Goal: Task Accomplishment & Management: Manage account settings

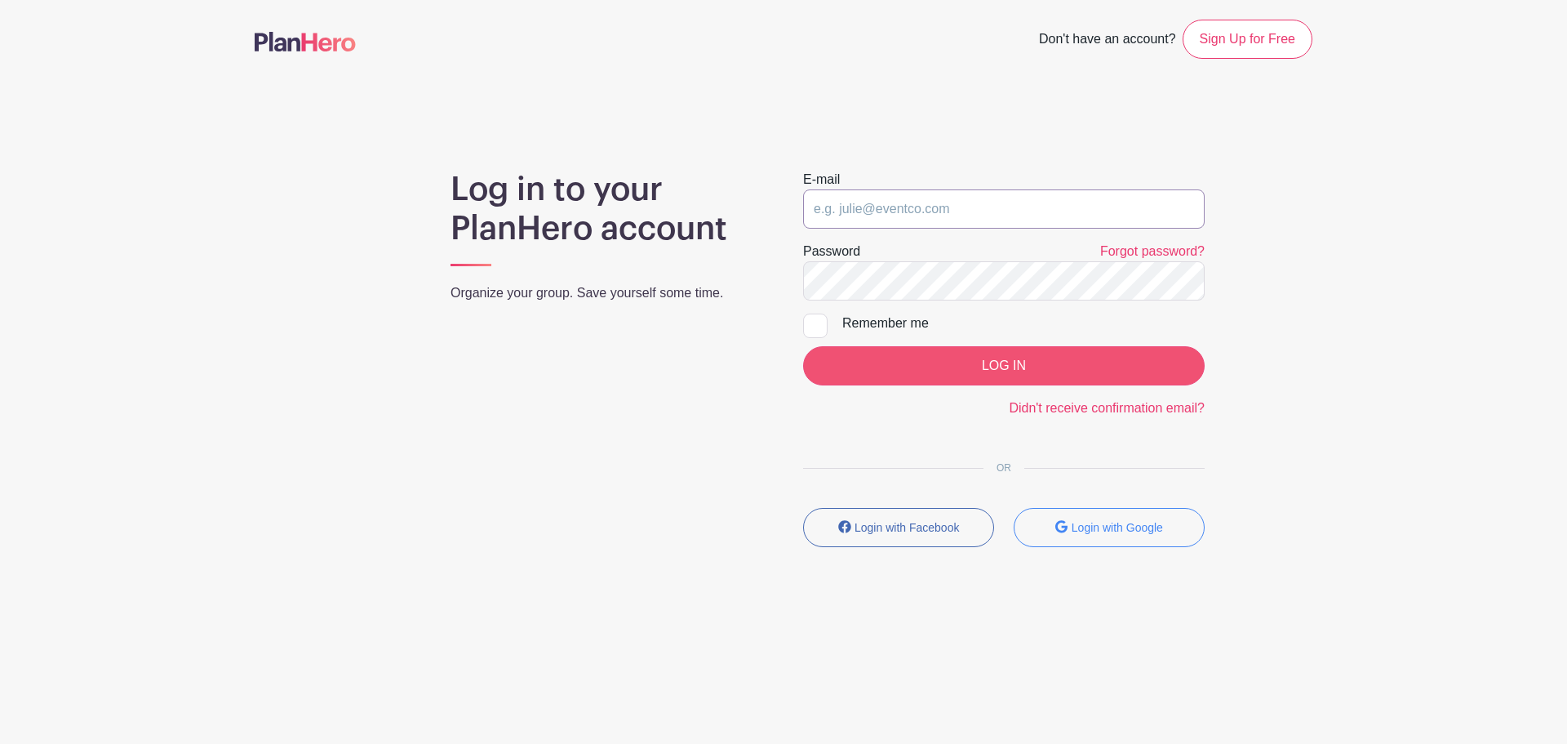
type input "[EMAIL_ADDRESS][DOMAIN_NAME]"
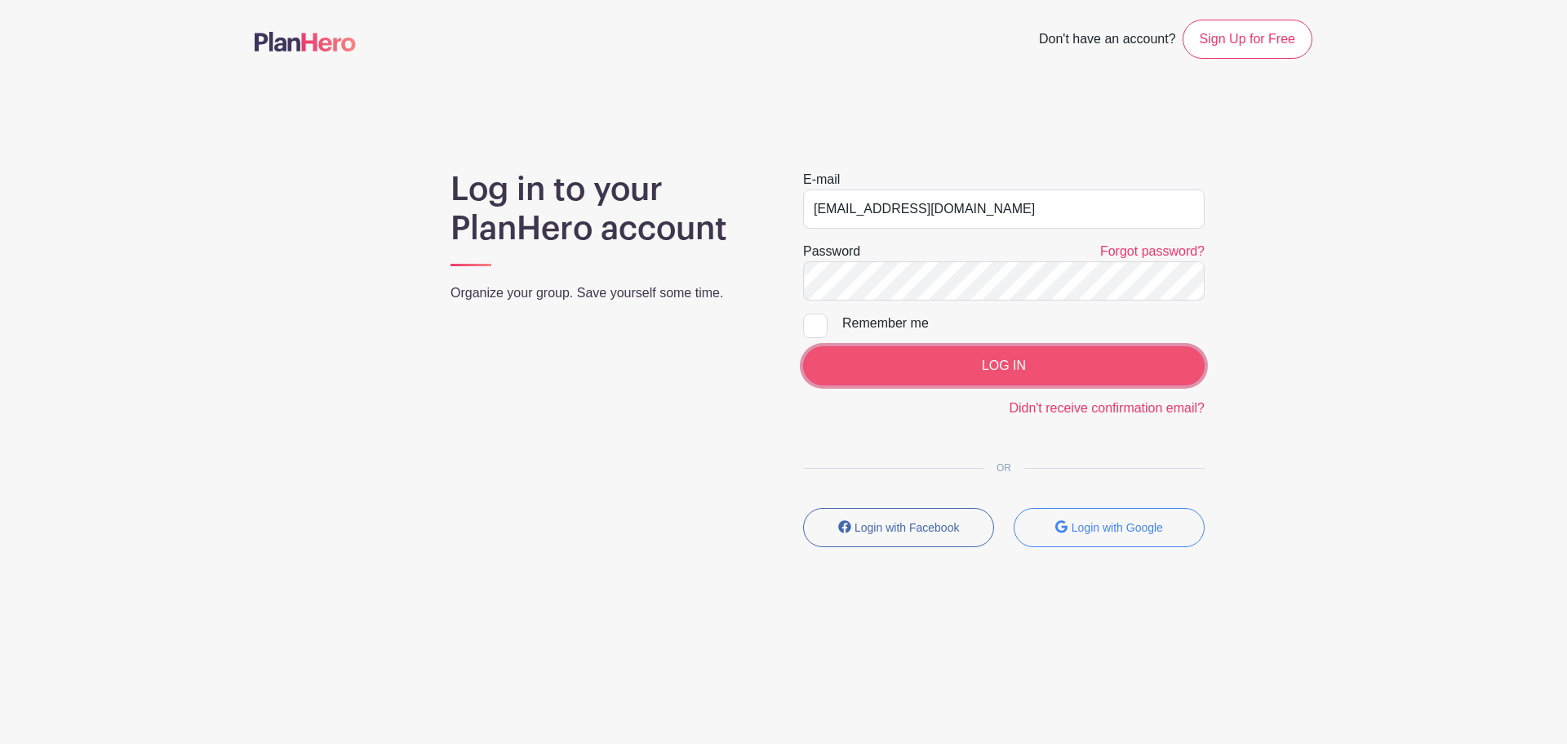
click at [930, 370] on input "LOG IN" at bounding box center [1004, 365] width 402 height 39
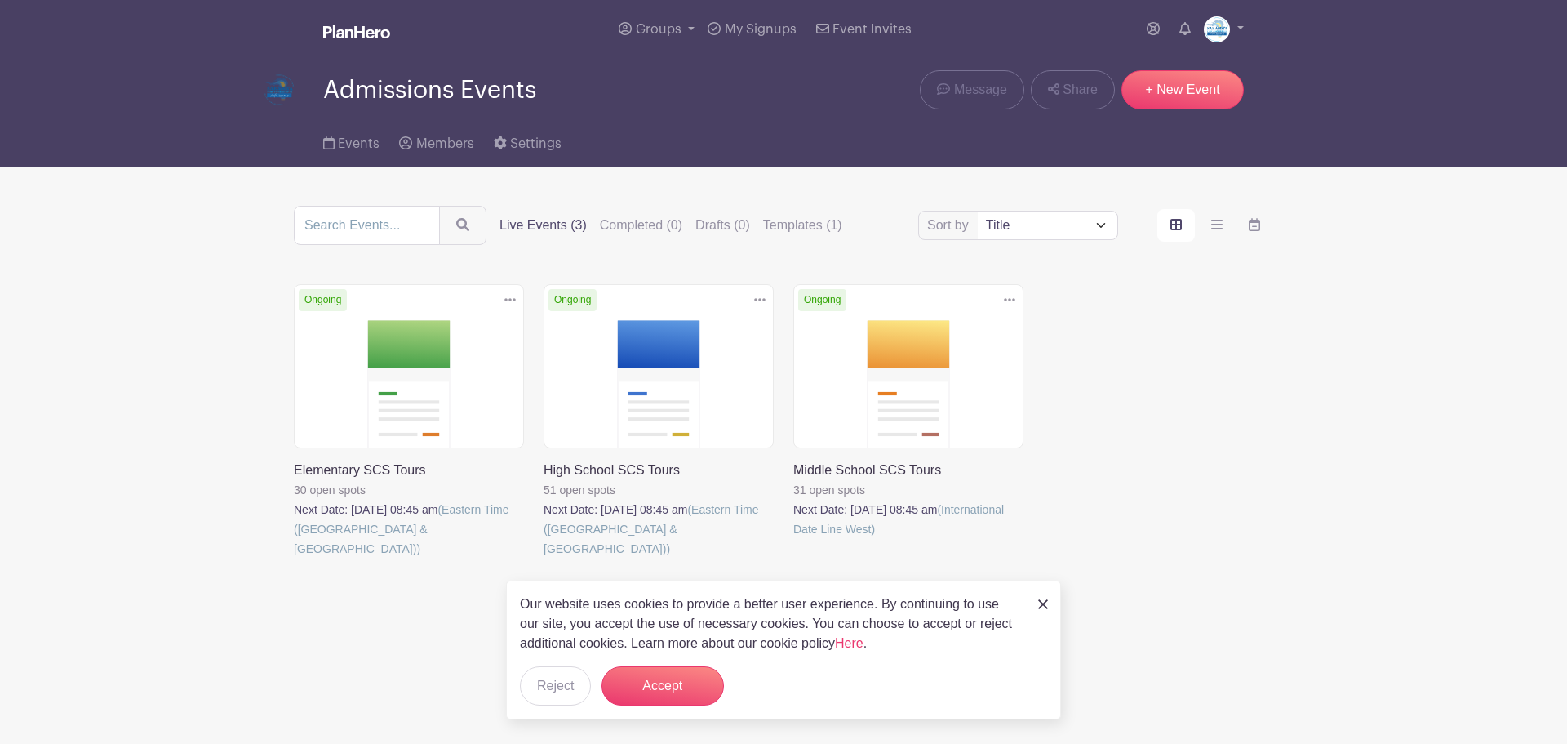
click at [294, 558] on link at bounding box center [294, 558] width 0 height 0
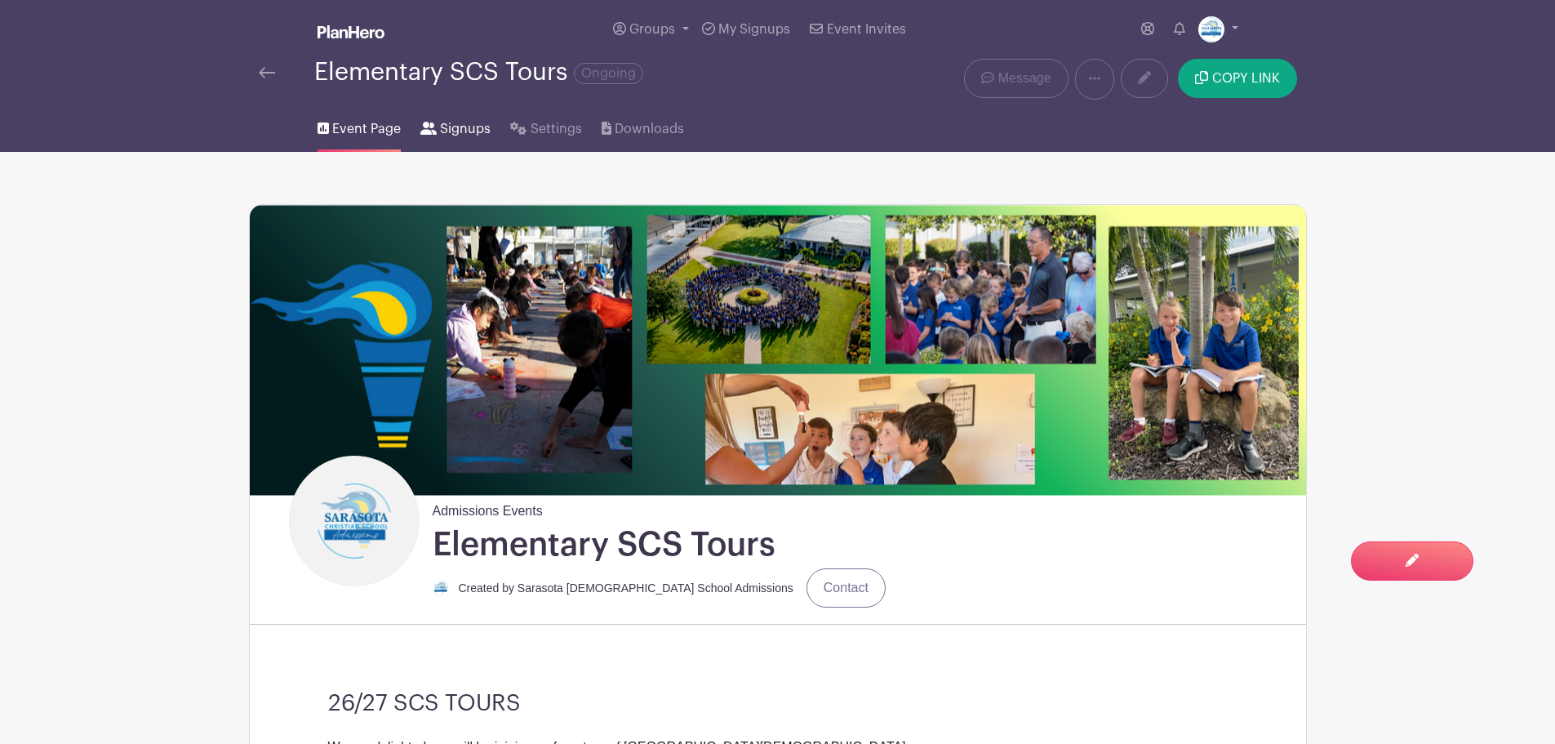
click at [471, 127] on span "Signups" at bounding box center [465, 129] width 51 height 20
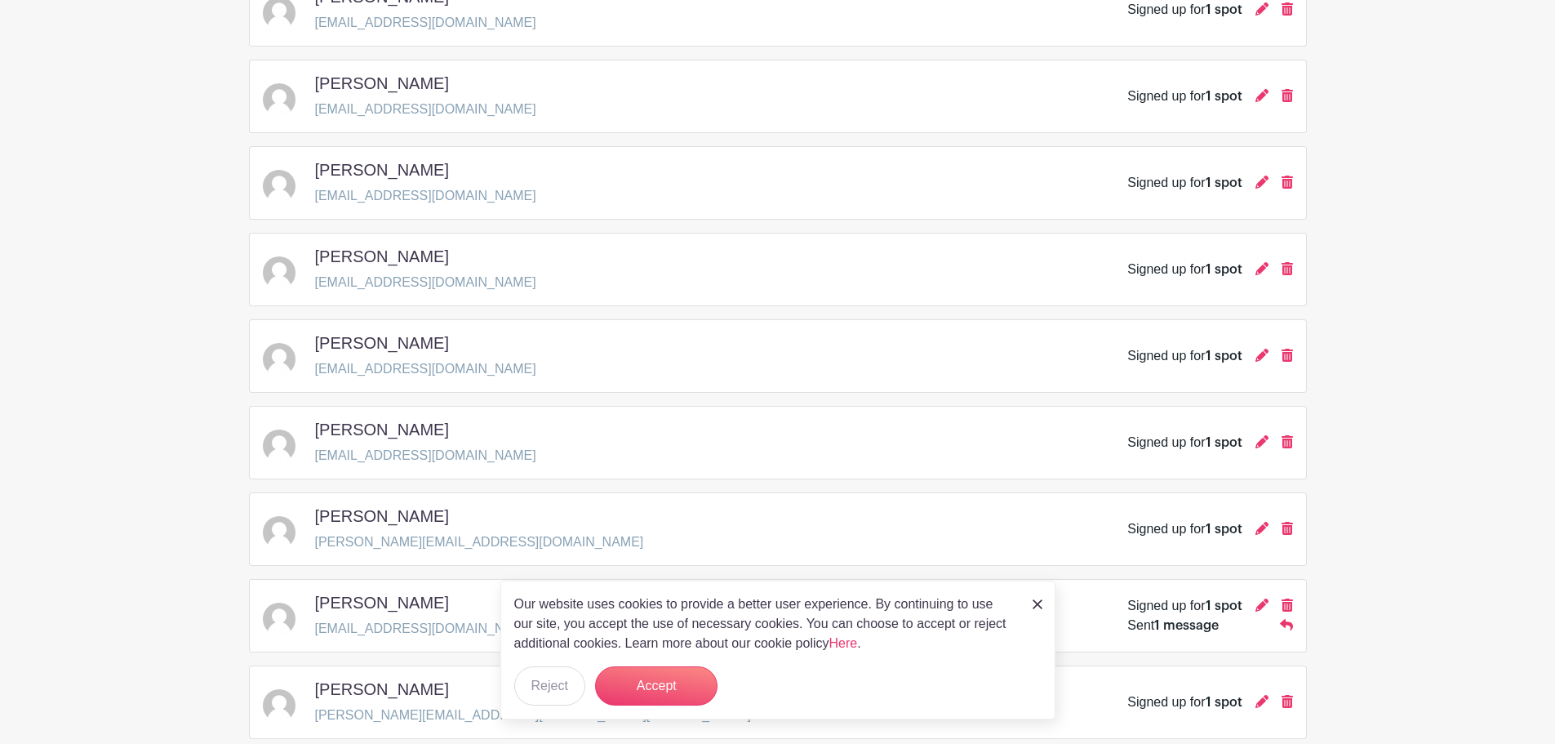
scroll to position [571, 0]
click at [1039, 607] on img at bounding box center [1037, 604] width 10 height 10
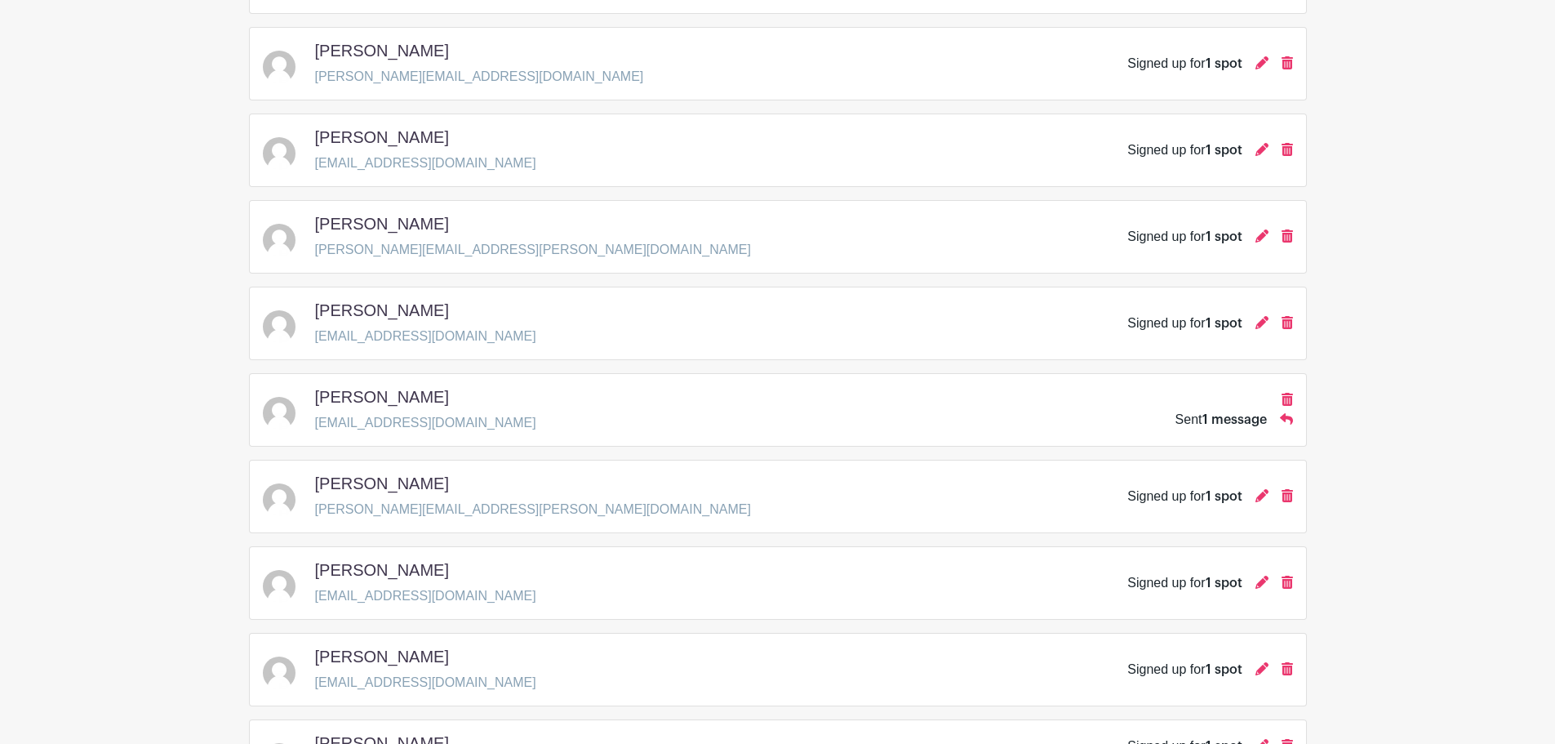
scroll to position [2267, 0]
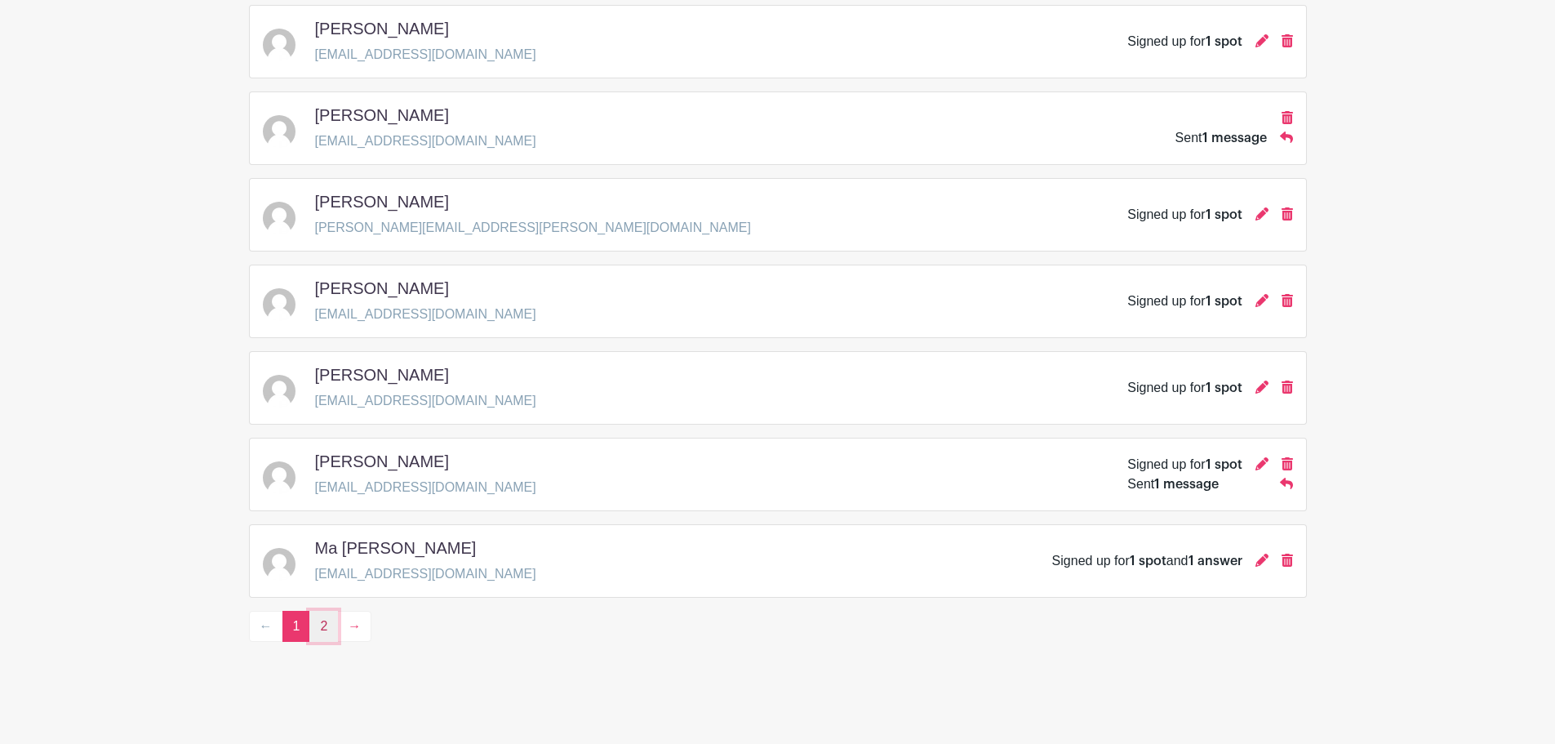
click at [327, 625] on link "2" at bounding box center [323, 625] width 29 height 31
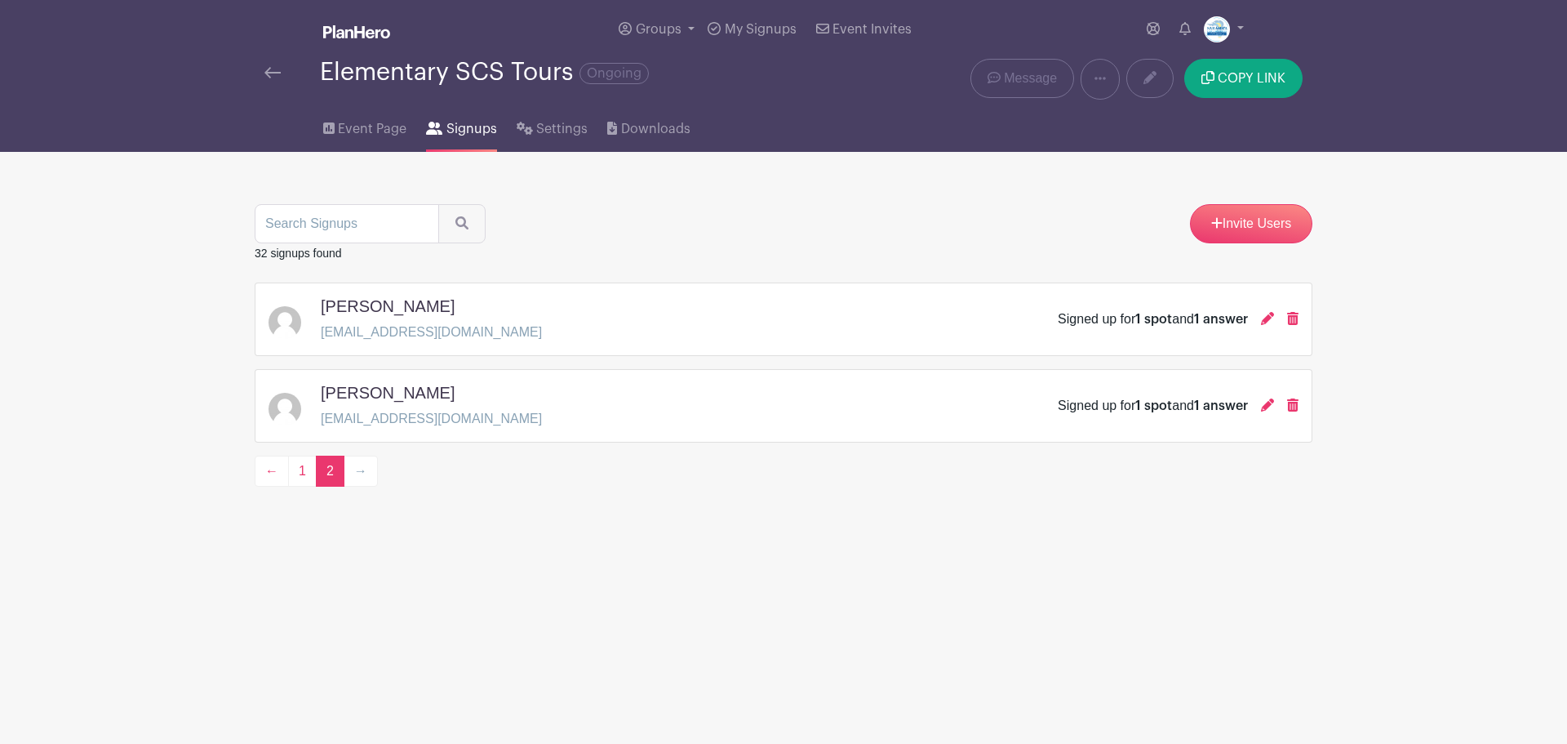
click at [485, 320] on div "[PERSON_NAME]" at bounding box center [431, 309] width 221 height 26
click at [1262, 323] on icon at bounding box center [1267, 318] width 13 height 13
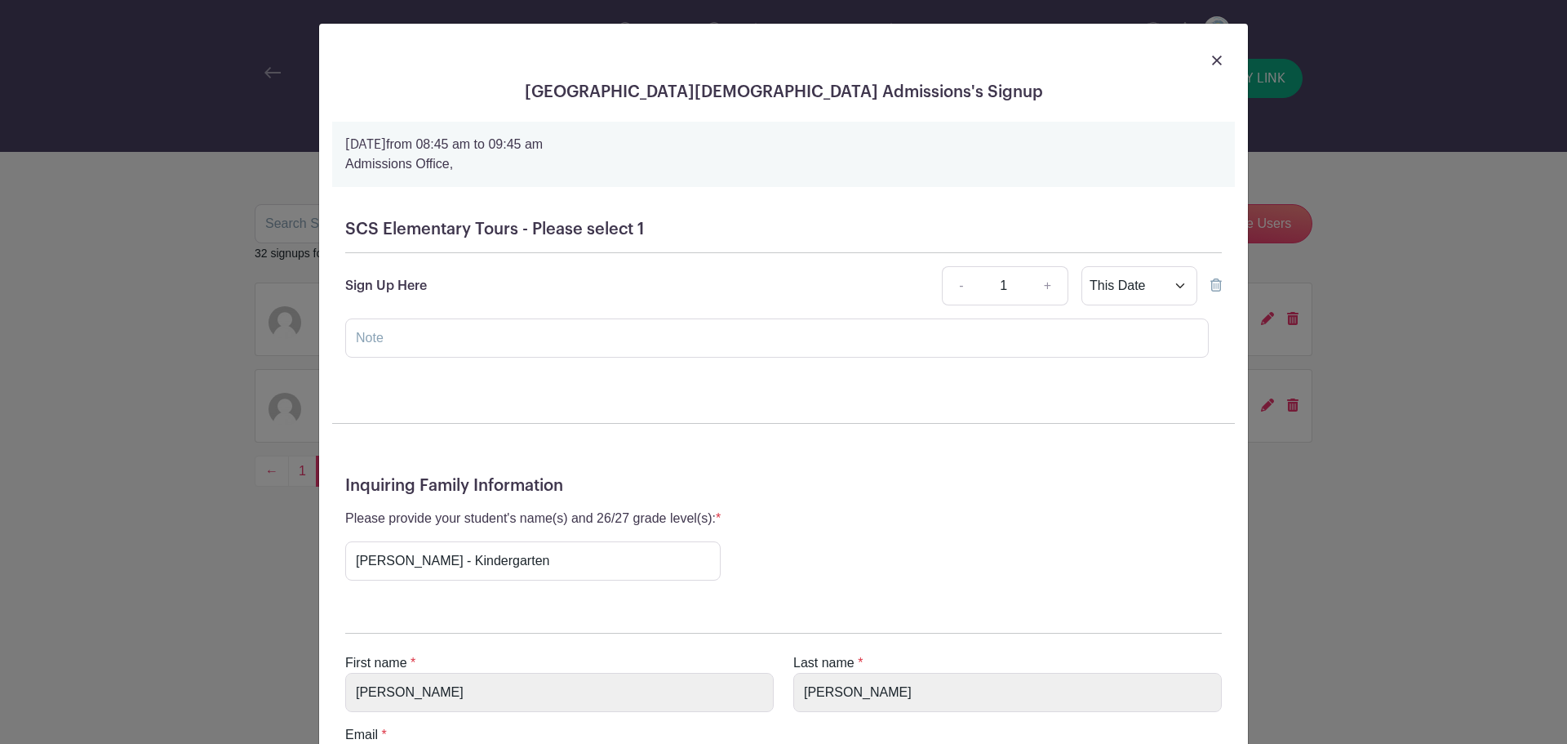
scroll to position [208, 0]
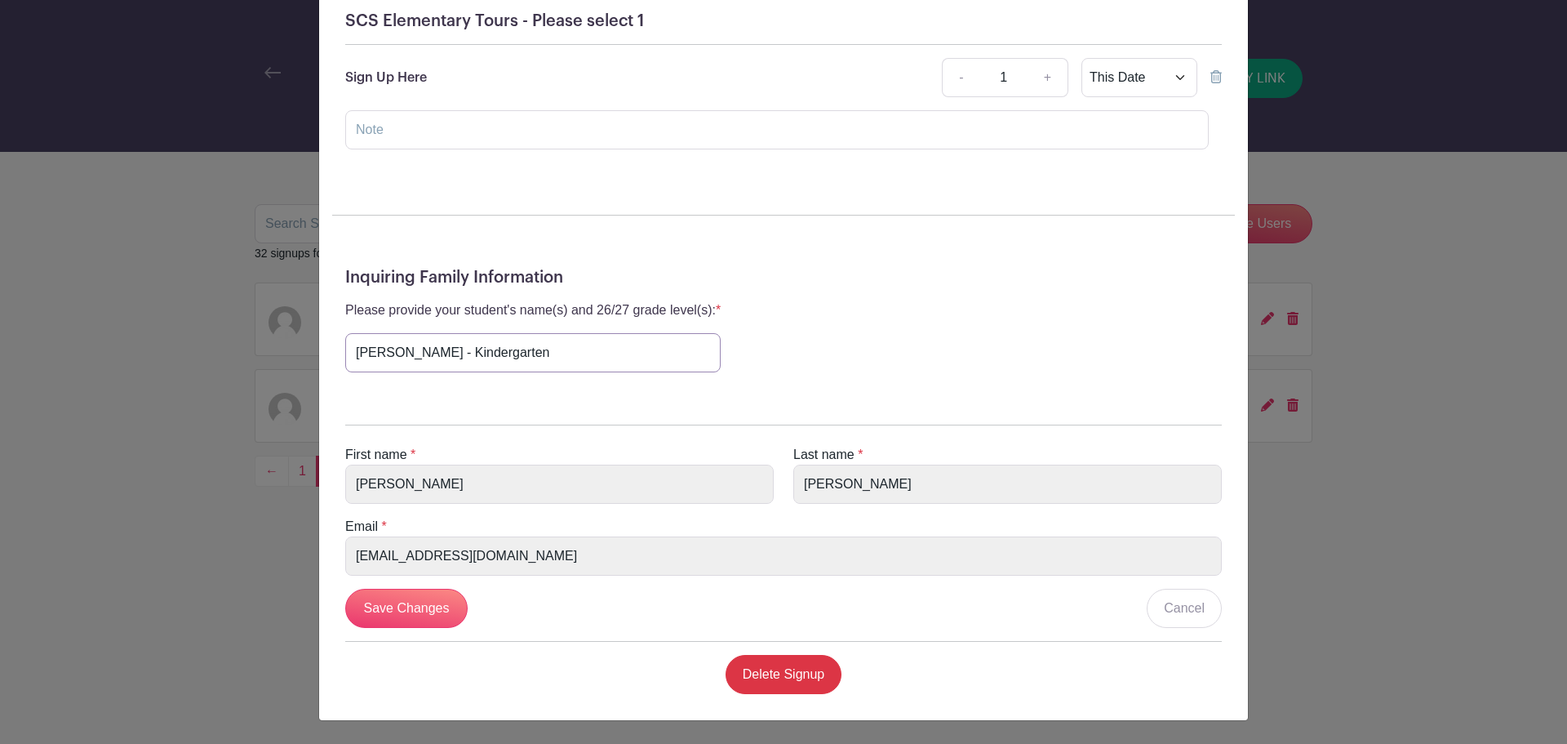
drag, startPoint x: 566, startPoint y: 348, endPoint x: 222, endPoint y: 351, distance: 344.4
click at [222, 351] on div "[GEOGRAPHIC_DATA][DEMOGRAPHIC_DATA] Admissions's Signup [DATE] 08:45 am to 09:4…" at bounding box center [783, 372] width 1567 height 744
click at [937, 365] on div "Please provide your student's name(s) and 26/27 grade level(s): * [PERSON_NAME]…" at bounding box center [783, 336] width 877 height 72
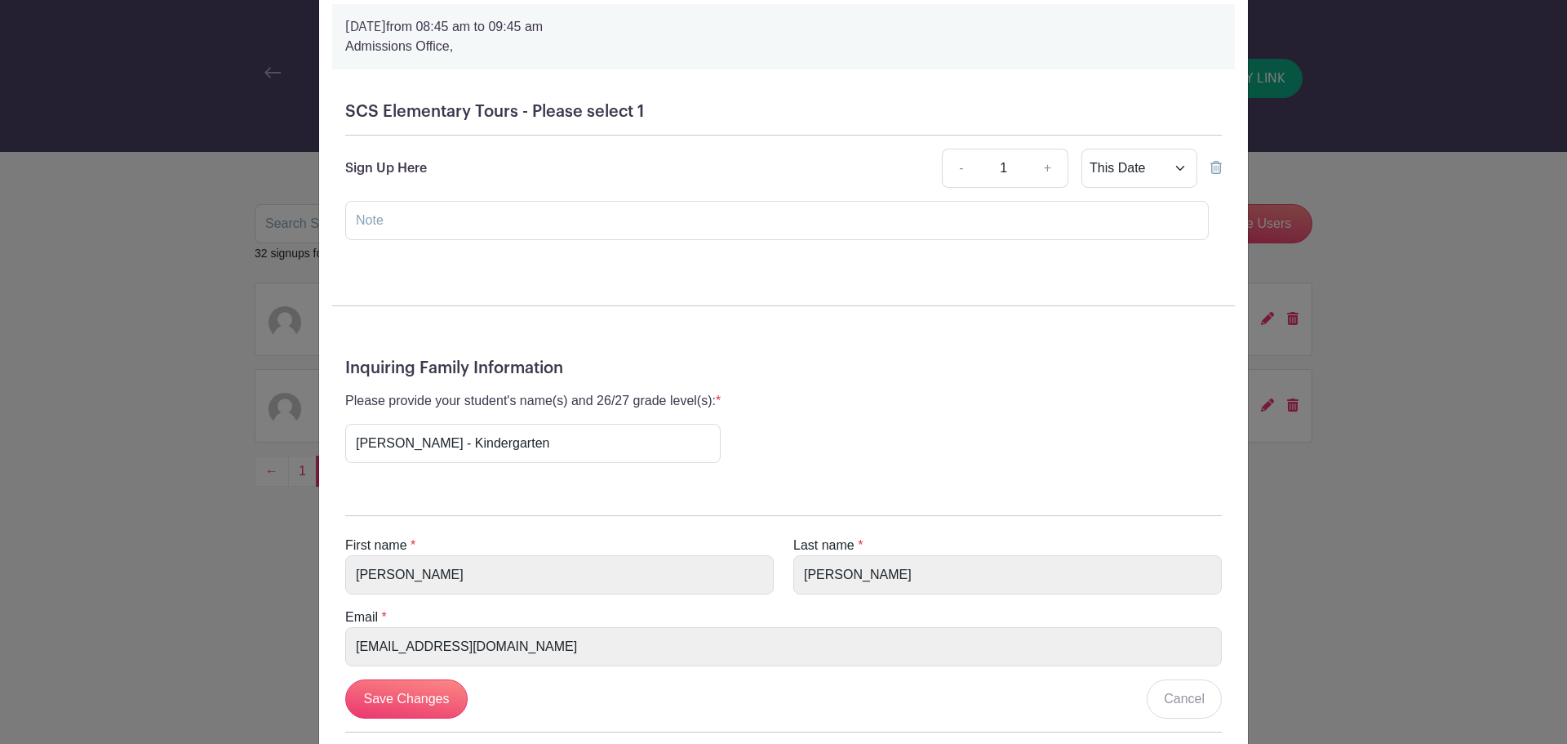
scroll to position [0, 0]
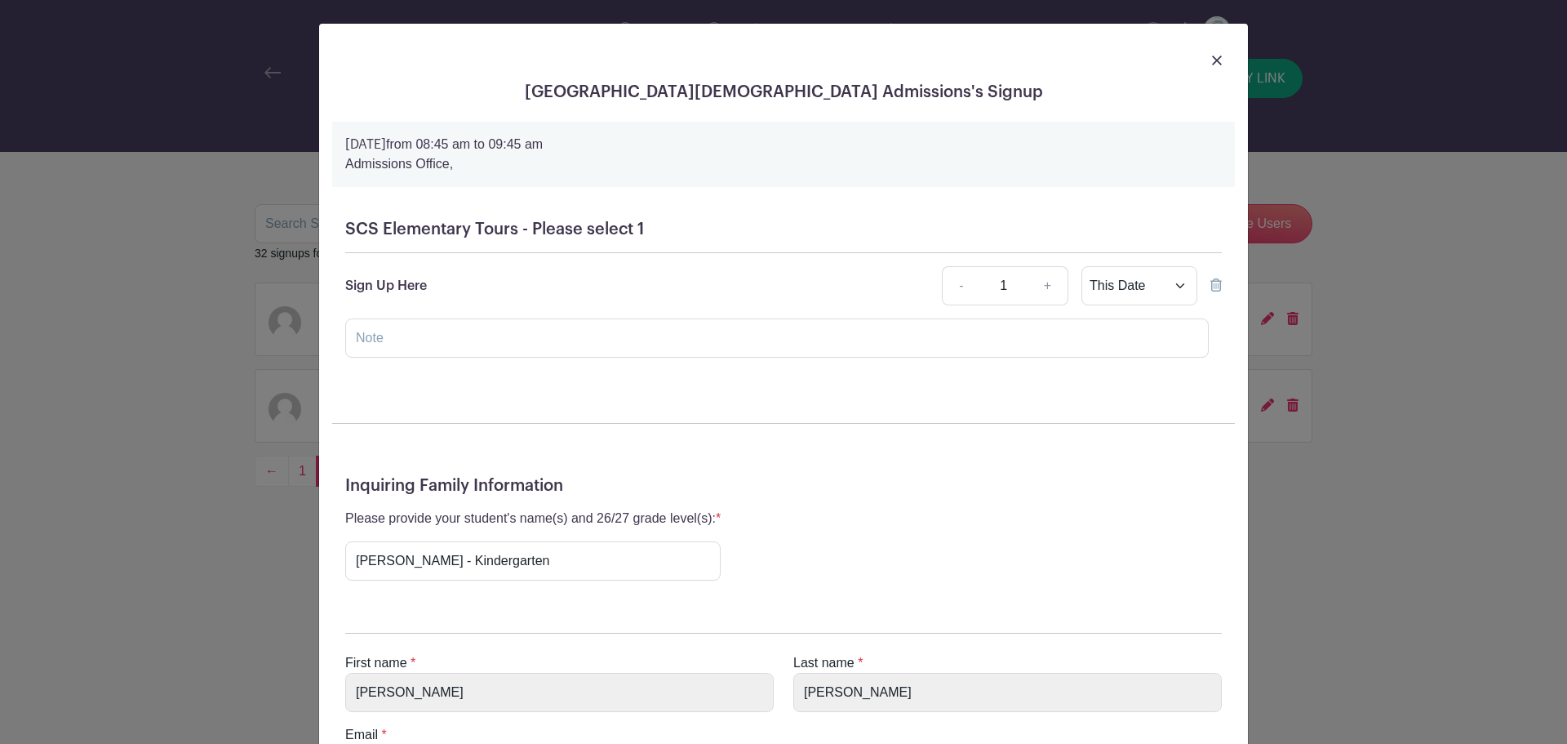
click at [1212, 60] on img at bounding box center [1217, 60] width 10 height 10
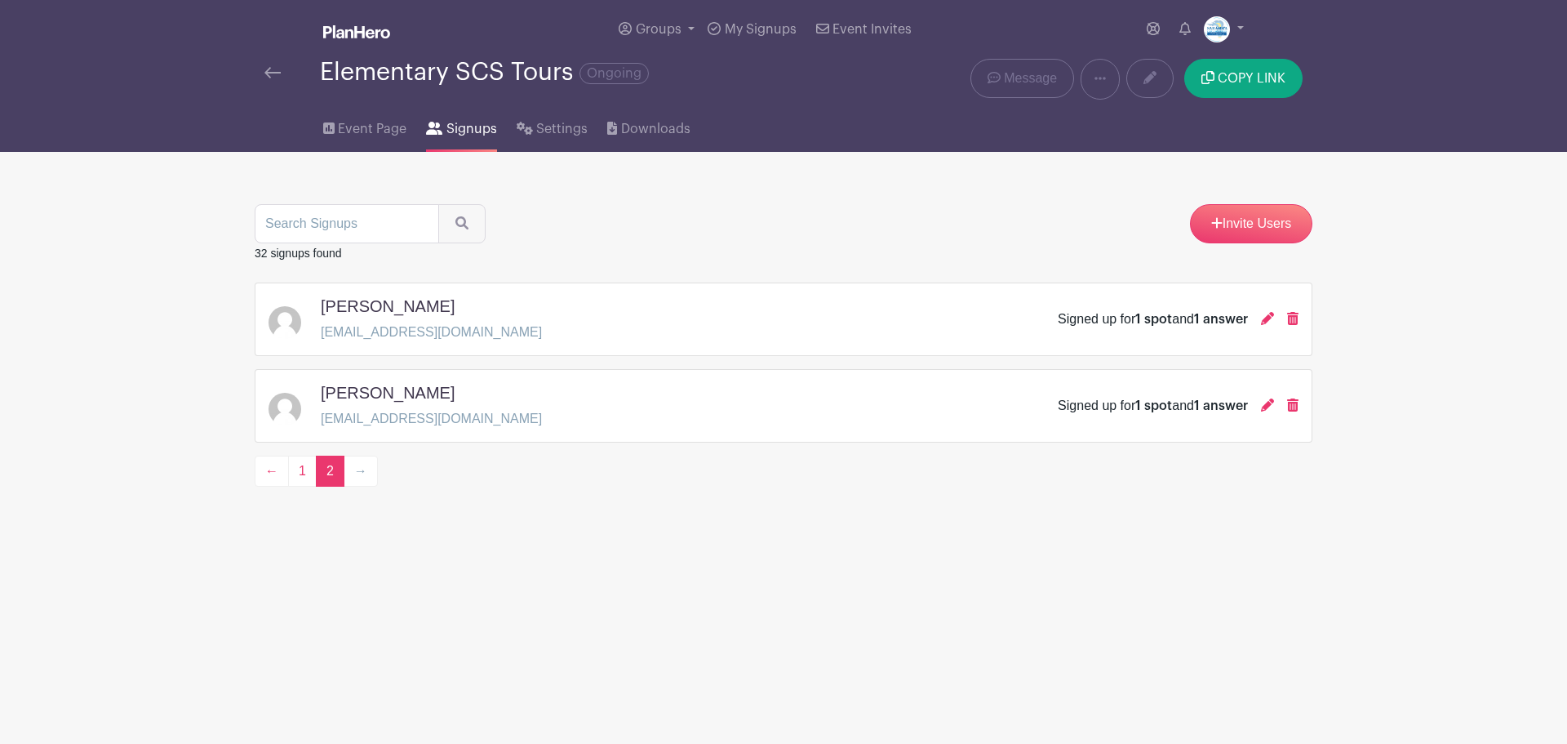
click at [1379, 527] on main "Groups All Groups Admissions Events Add New Group My Signups Event Invites My a…" at bounding box center [783, 294] width 1567 height 588
click at [1271, 407] on icon at bounding box center [1267, 404] width 13 height 13
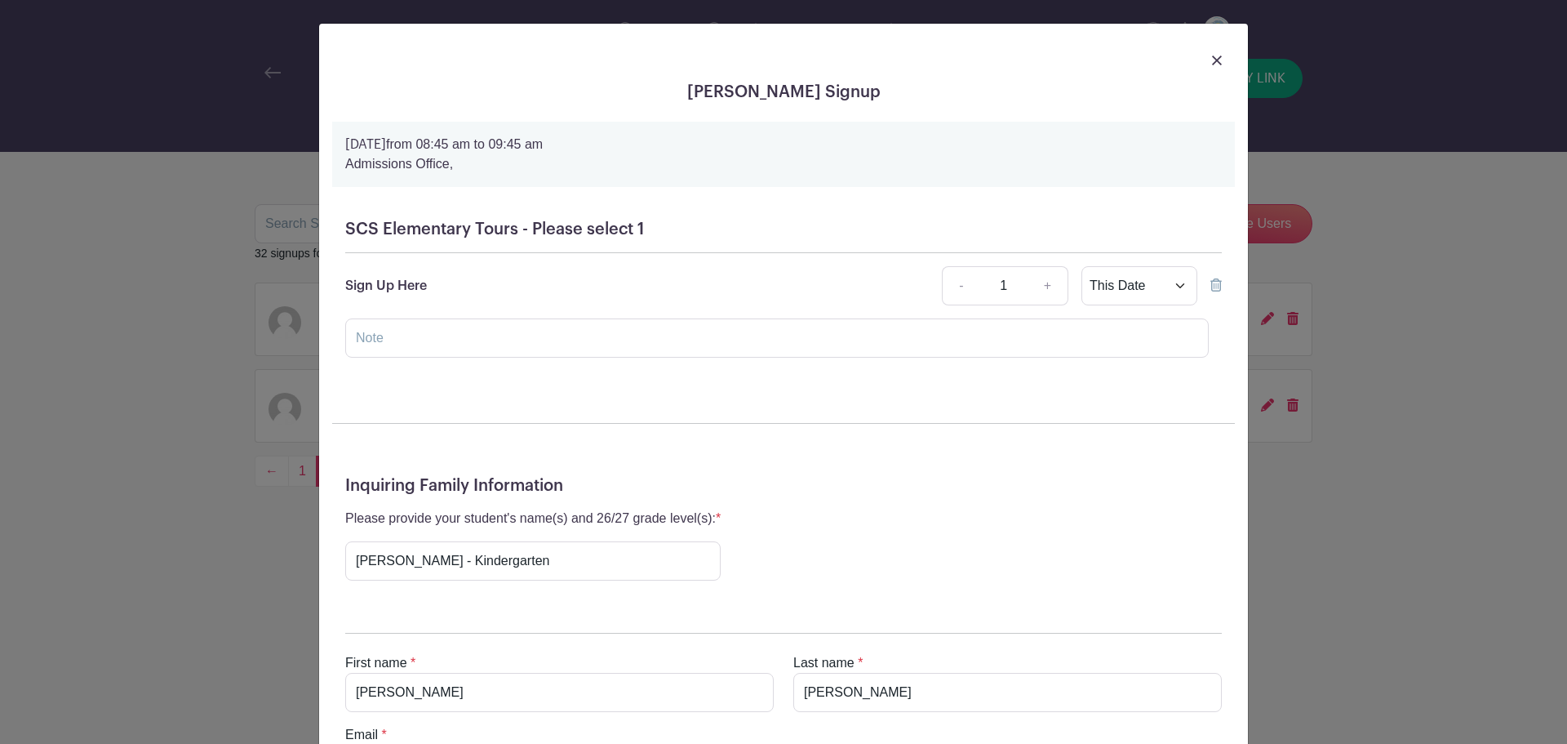
click at [1212, 61] on img at bounding box center [1217, 60] width 10 height 10
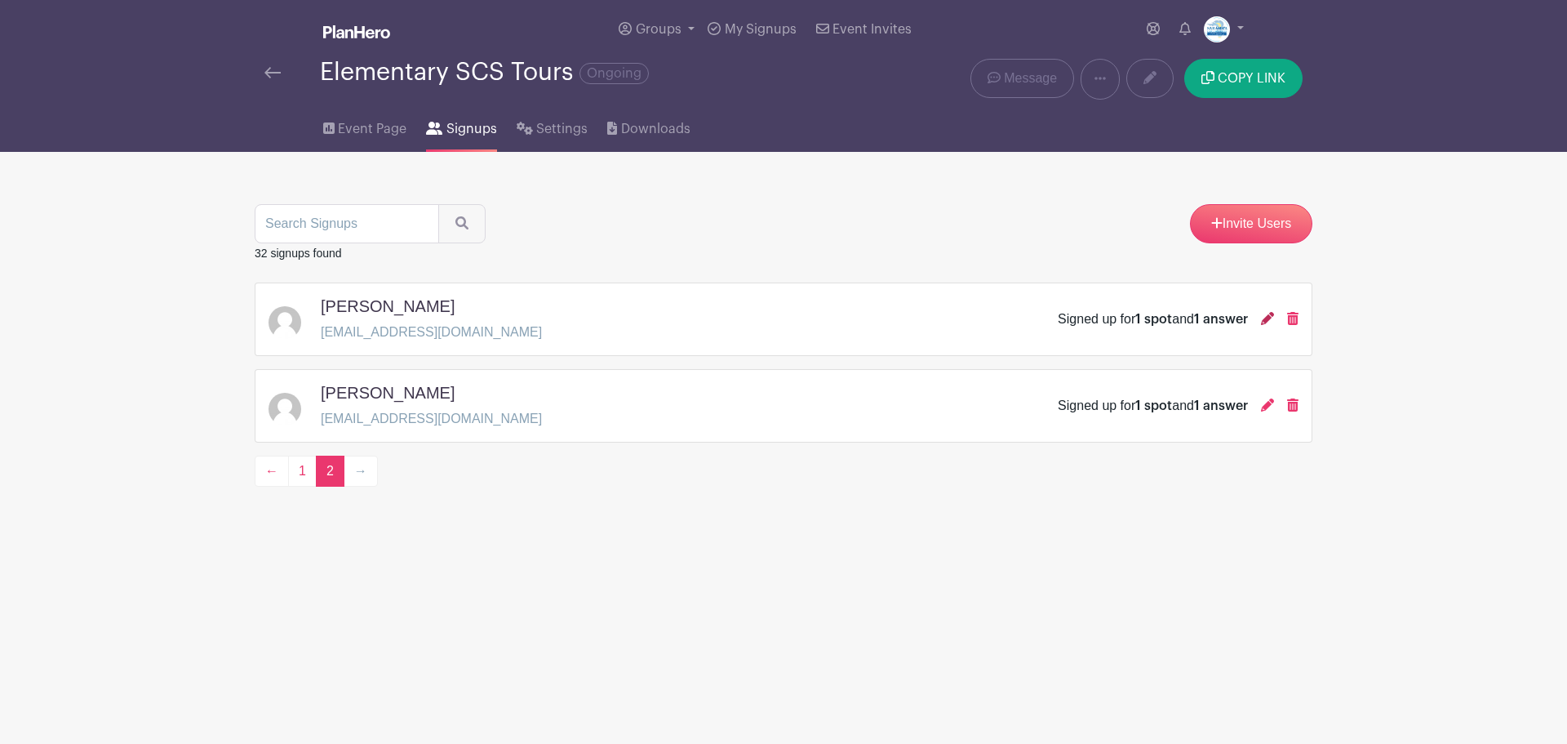
click at [1264, 319] on icon at bounding box center [1267, 318] width 13 height 13
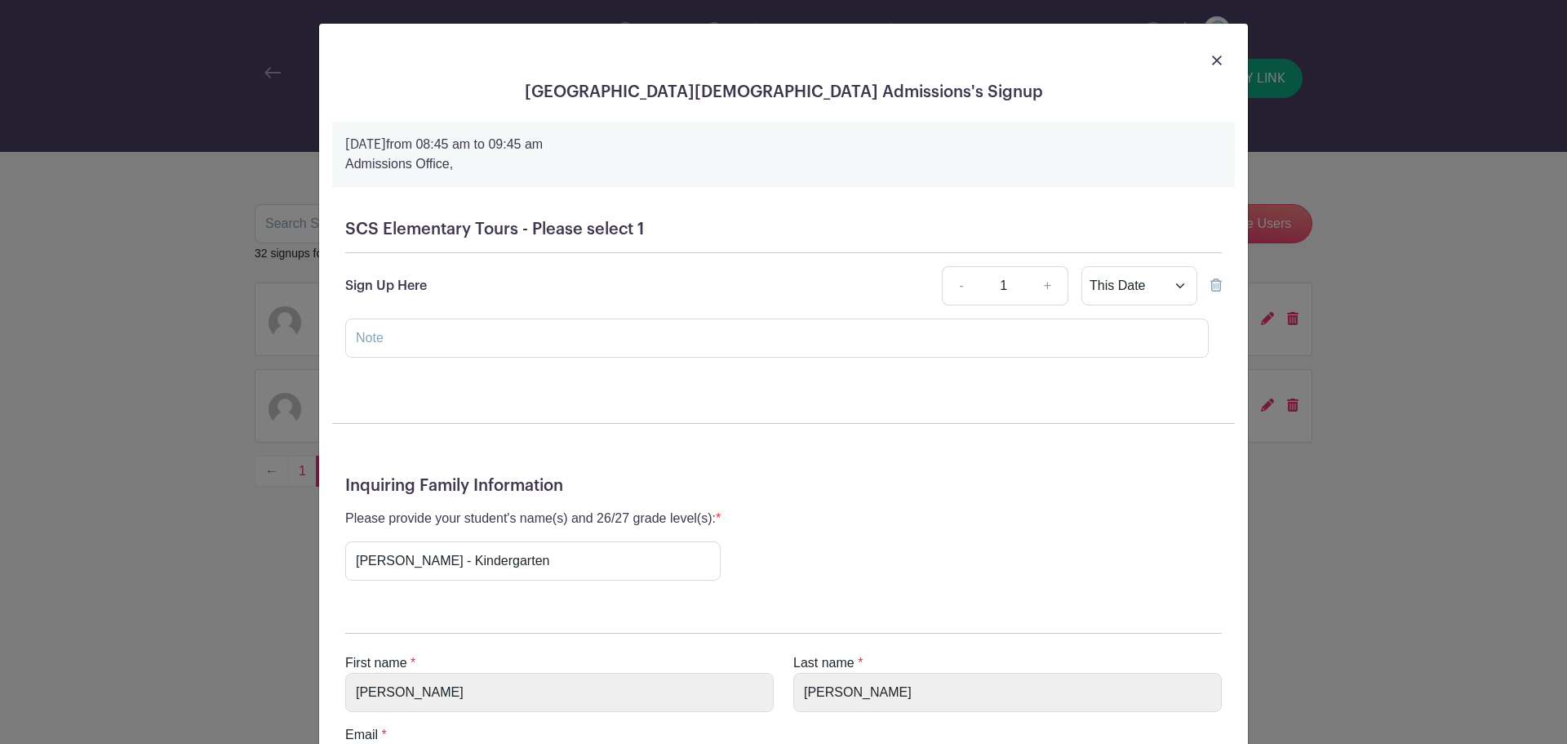
click at [1215, 63] on img at bounding box center [1217, 60] width 10 height 10
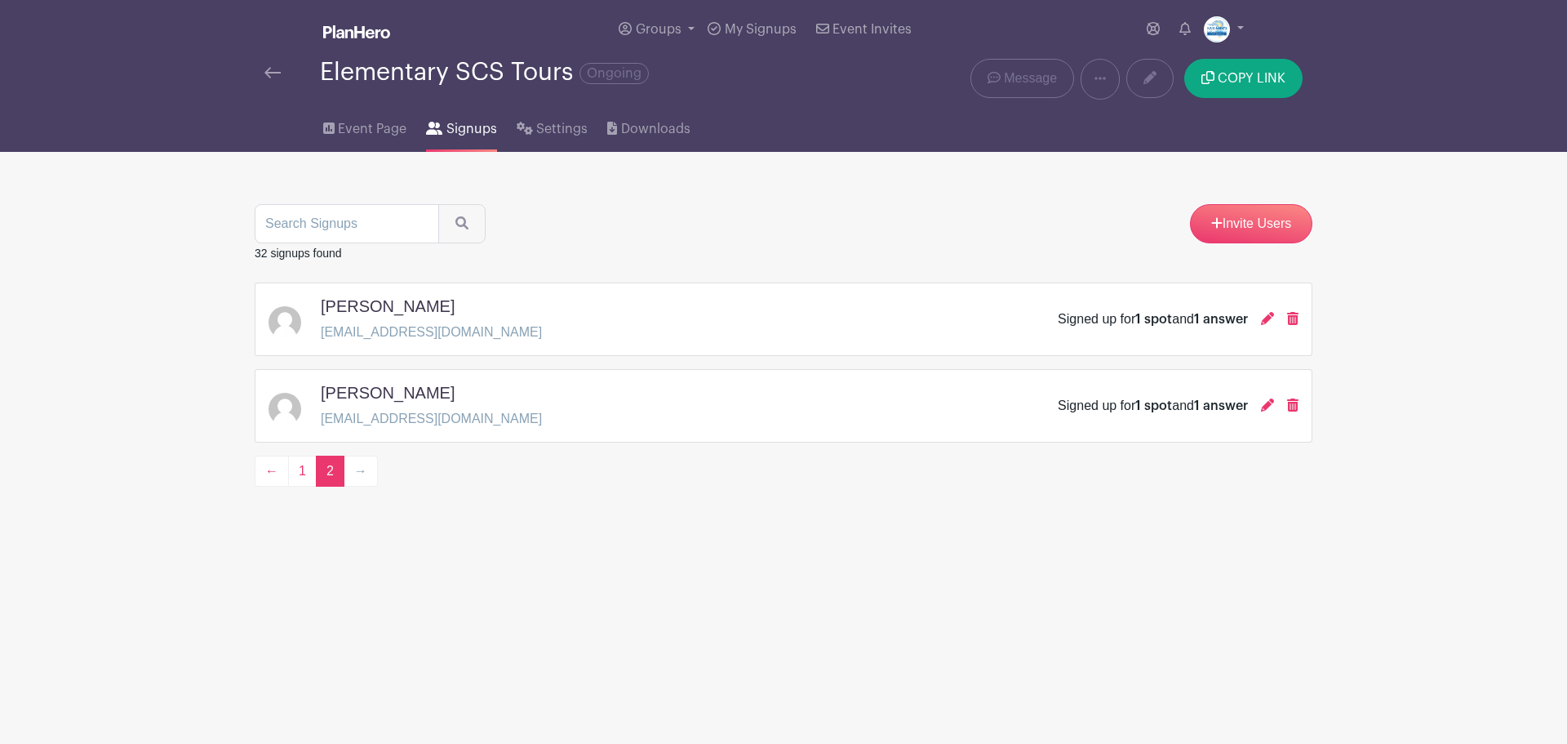
click at [1285, 403] on div "Signed up for 1 spot and 1 answer" at bounding box center [1178, 406] width 241 height 20
click at [1291, 403] on icon at bounding box center [1292, 404] width 11 height 13
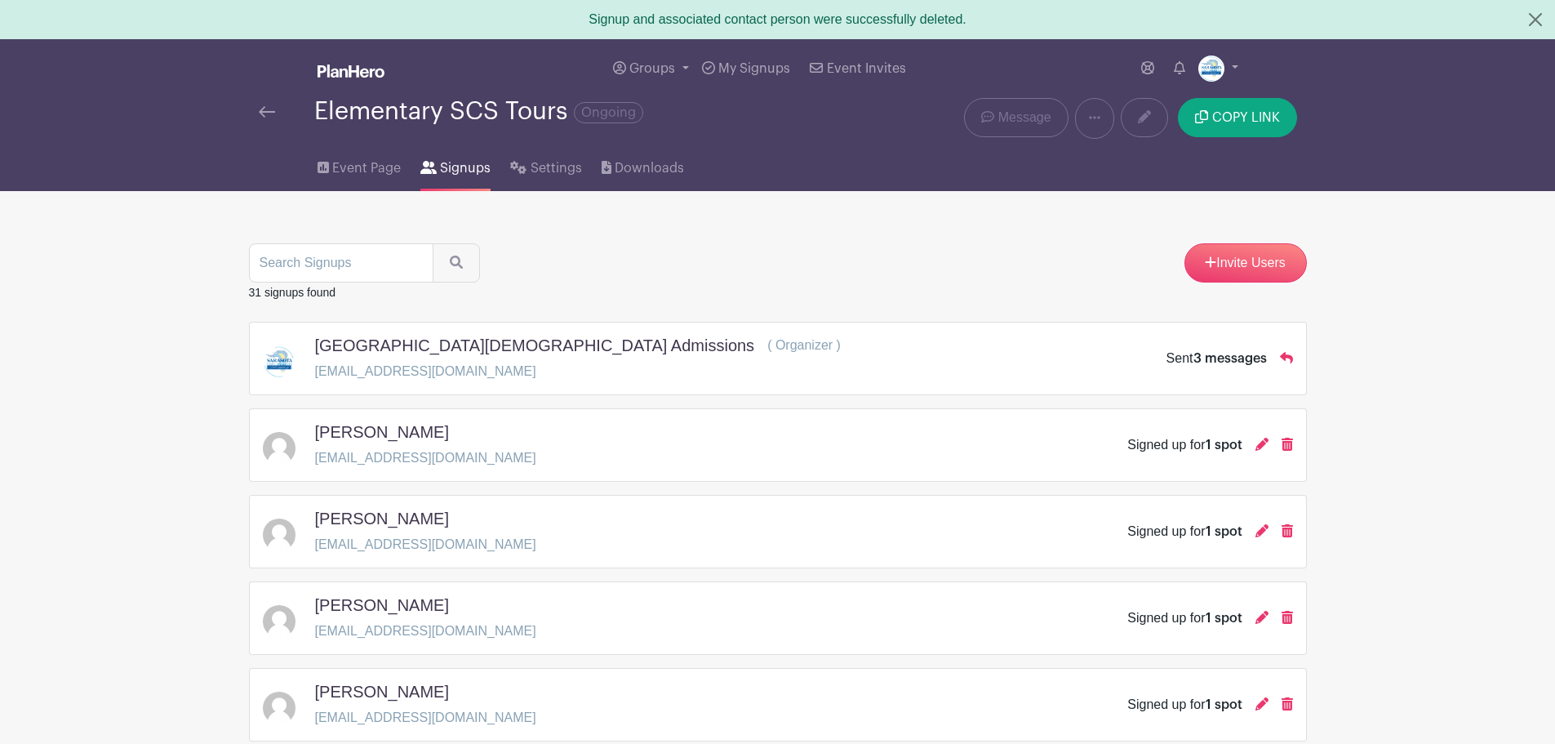
click at [270, 109] on img at bounding box center [267, 111] width 16 height 11
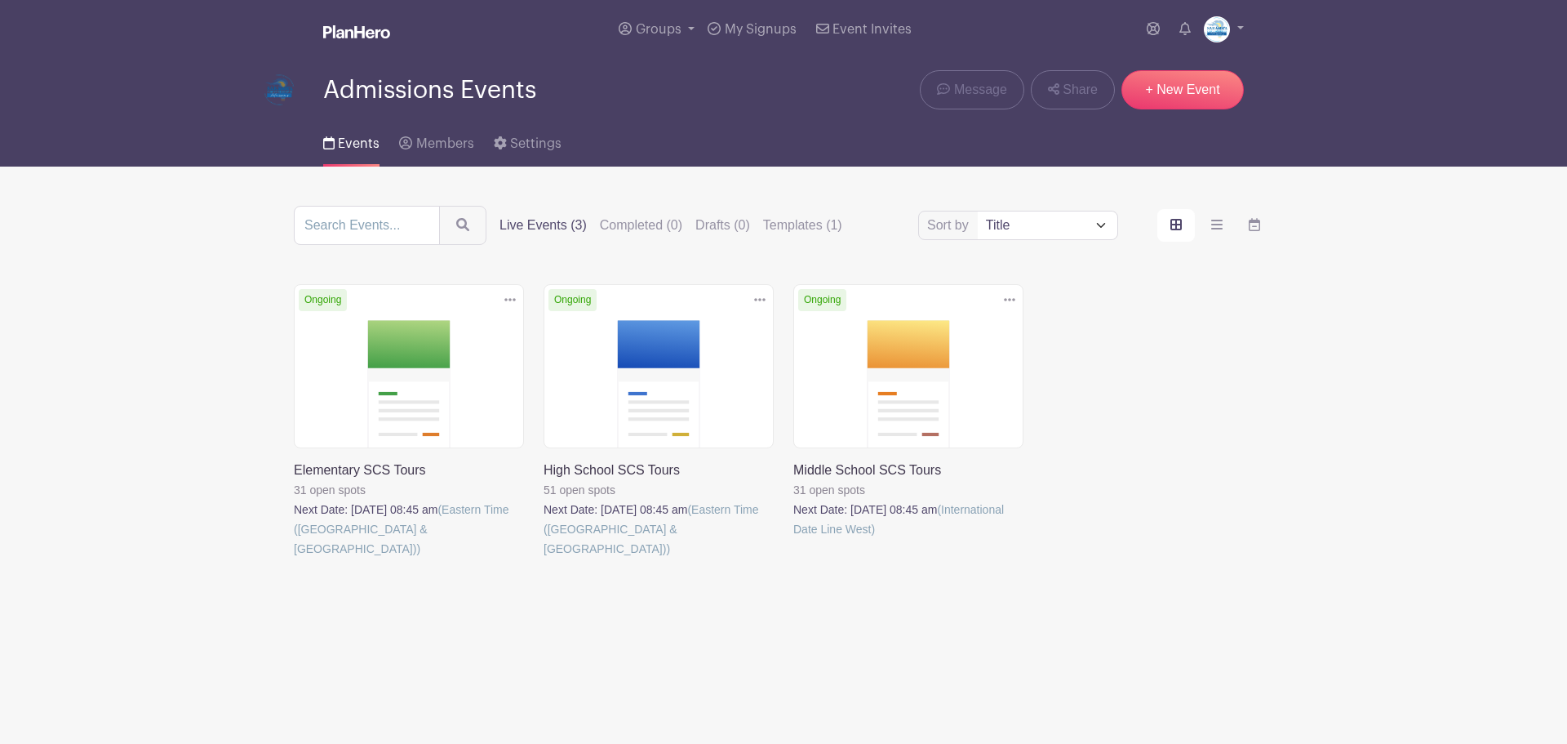
click at [544, 558] on link at bounding box center [544, 558] width 0 height 0
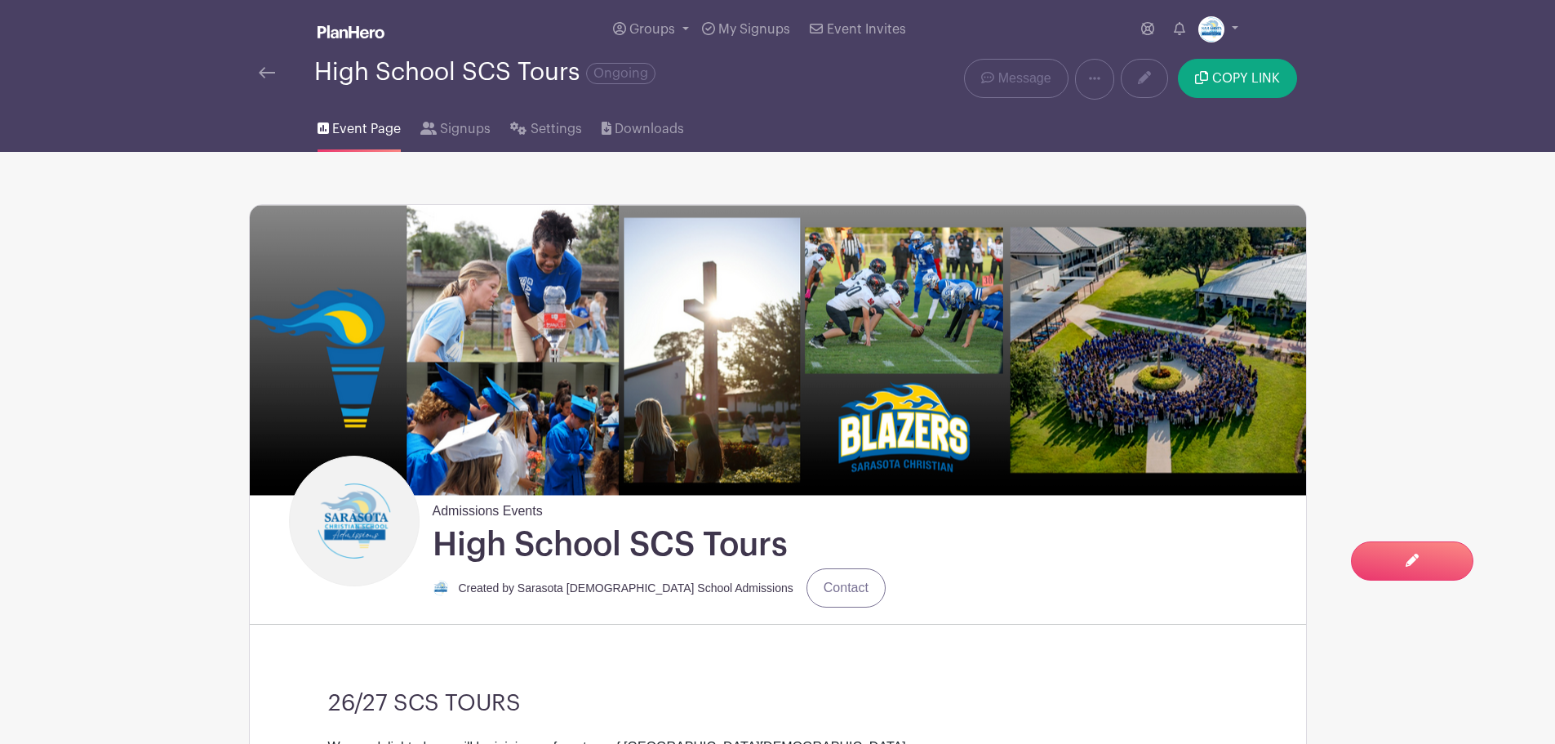
click at [267, 69] on img at bounding box center [267, 72] width 16 height 11
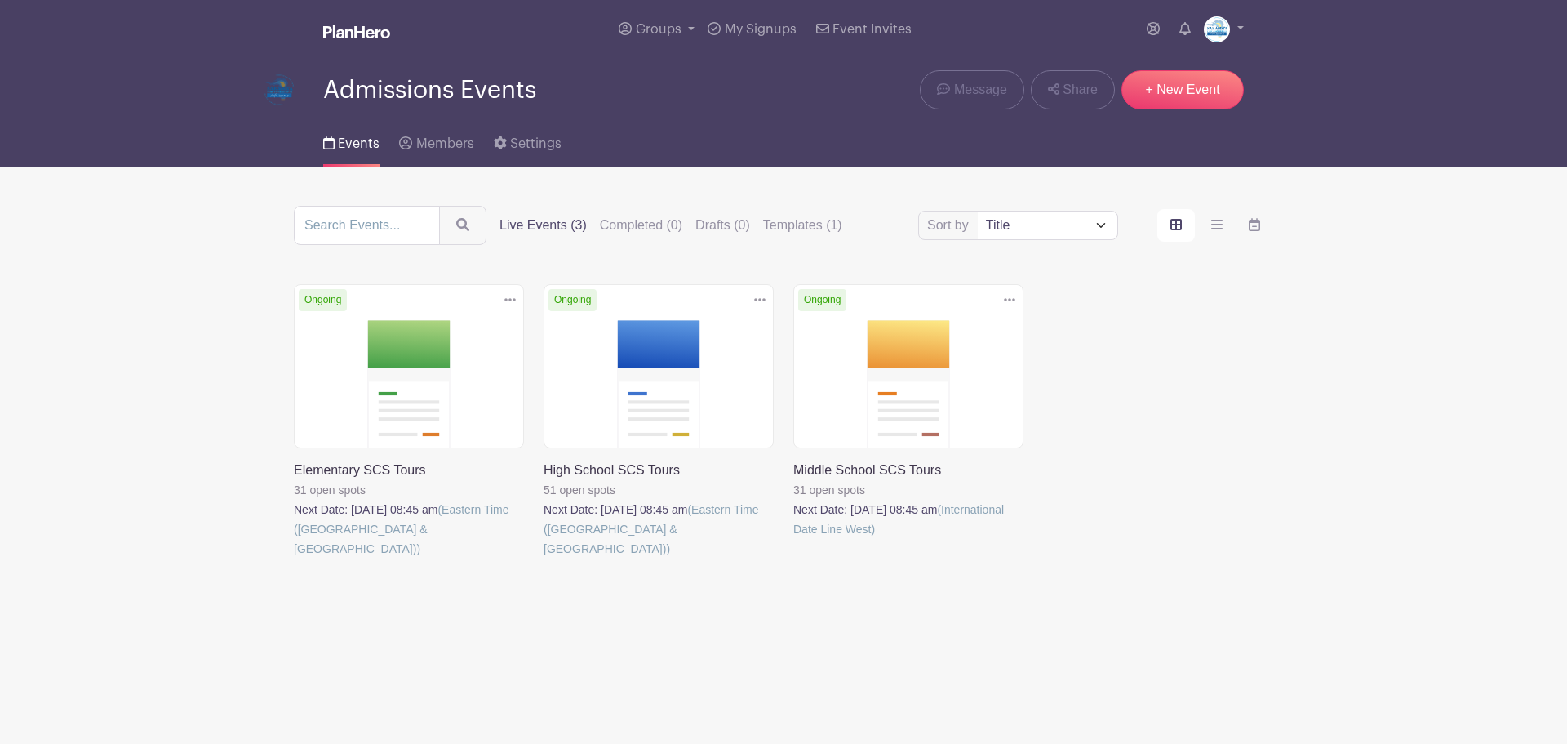
click at [294, 558] on link at bounding box center [294, 558] width 0 height 0
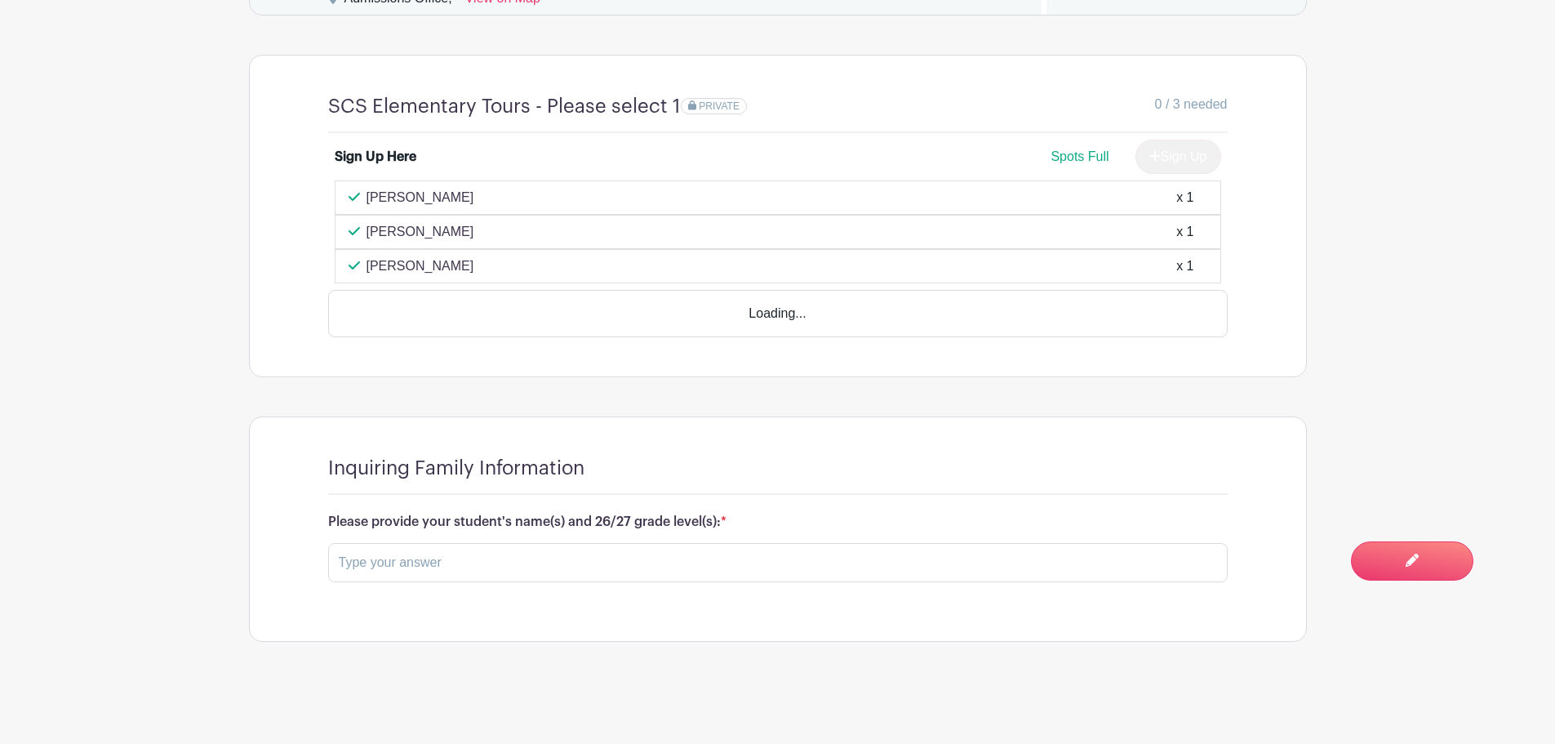
scroll to position [1245, 0]
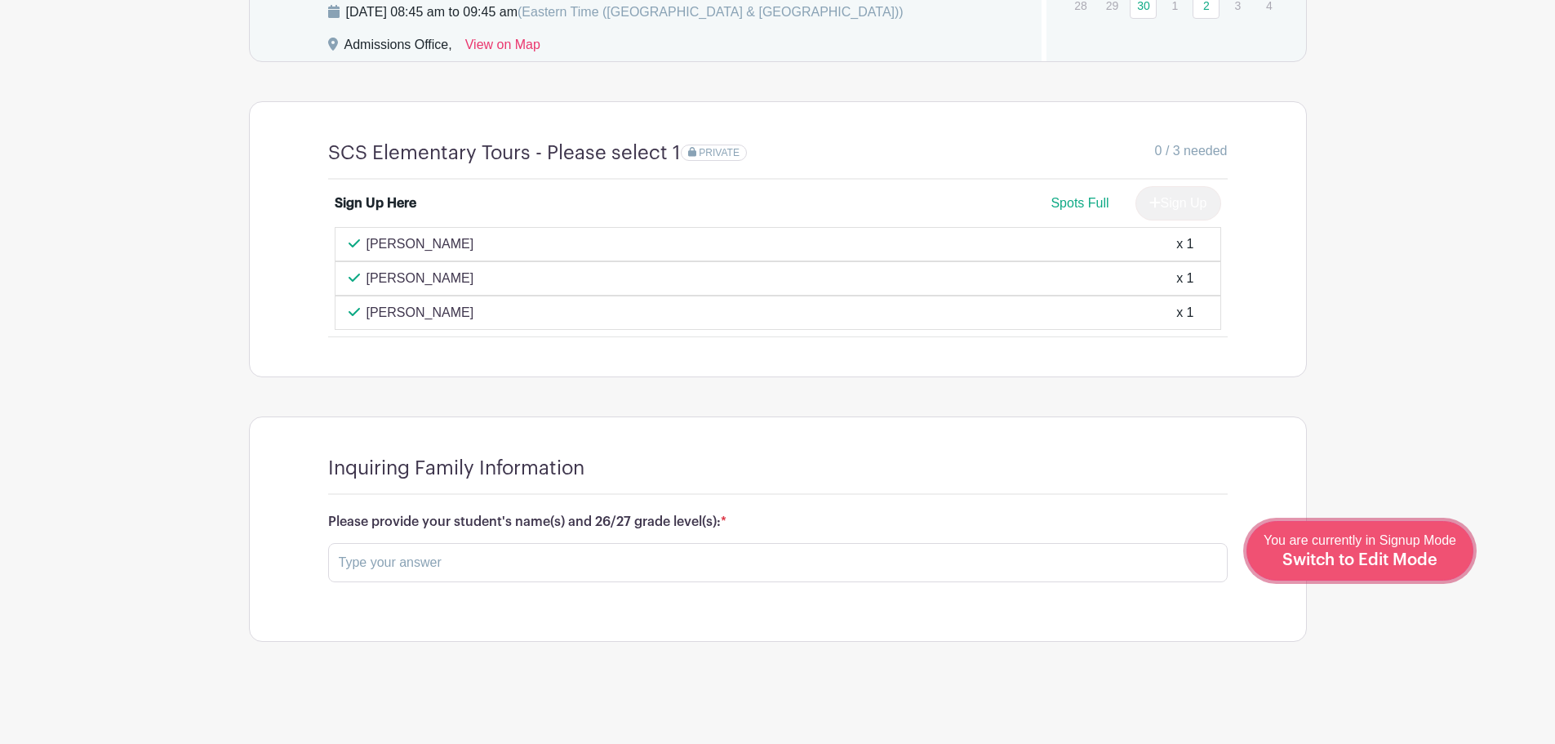
click at [1432, 548] on div "You are currently in Signup Mode Switch to Edit Mode" at bounding box center [1359, 551] width 193 height 40
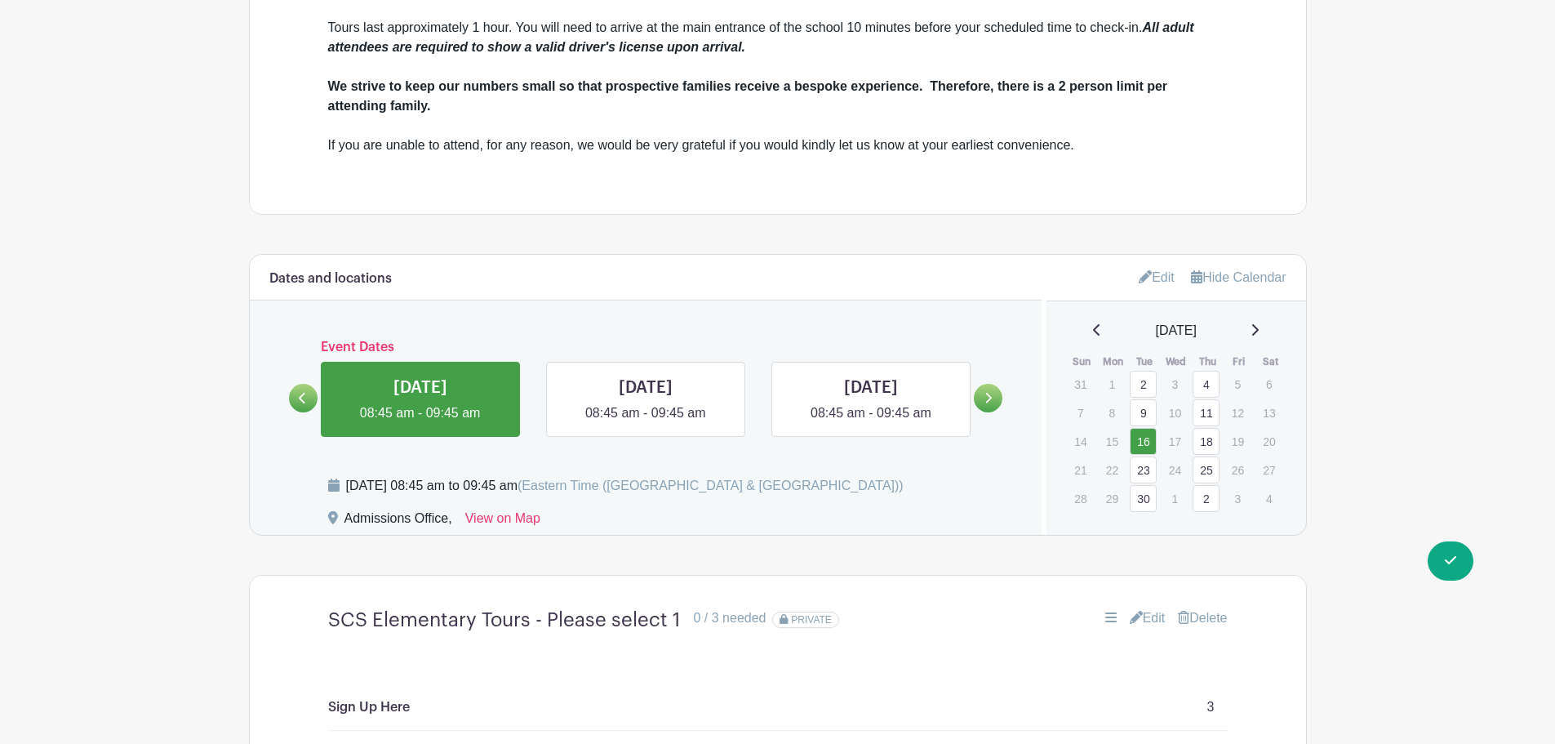
scroll to position [1349, 0]
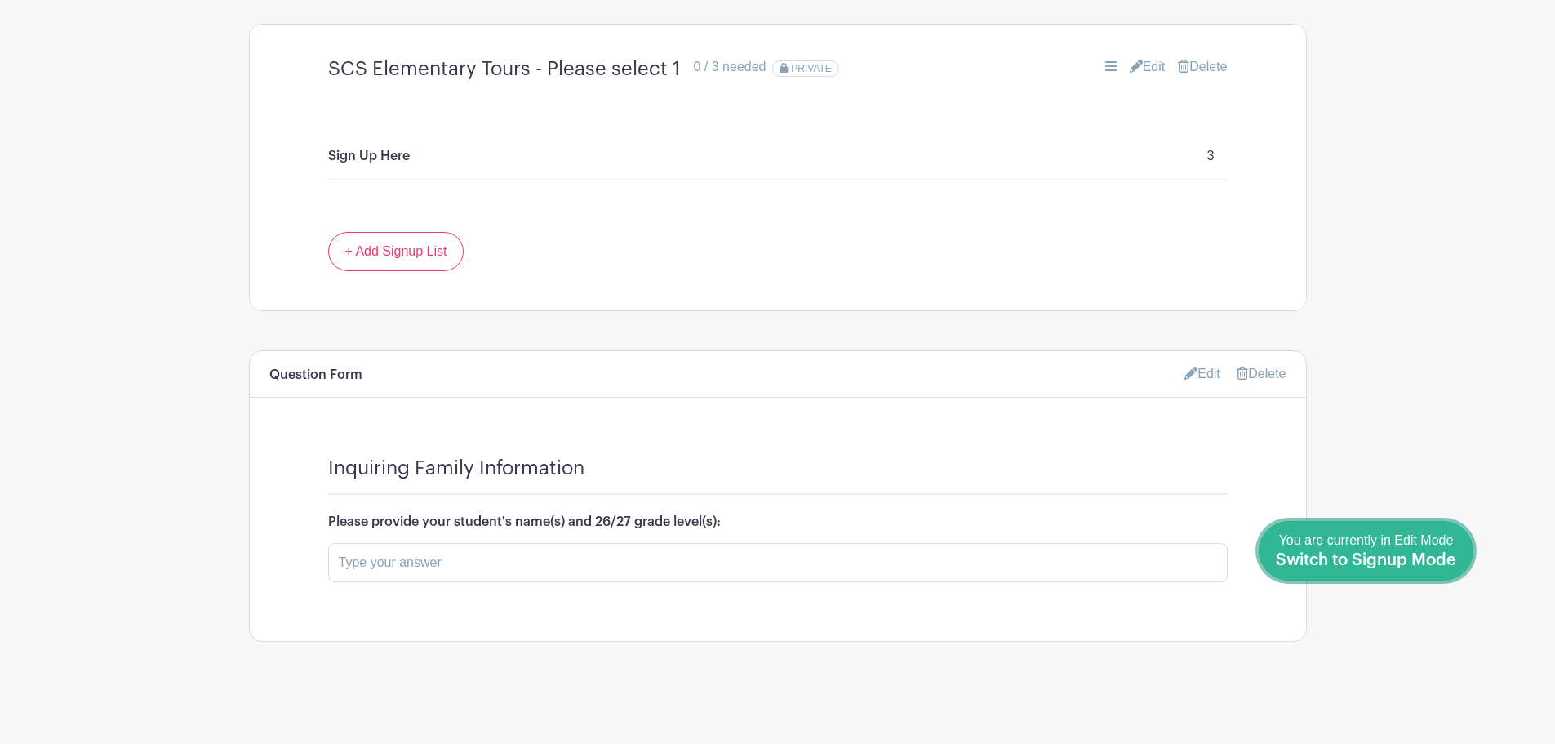
click at [1446, 557] on span "Switch to Signup Mode" at bounding box center [1366, 560] width 180 height 16
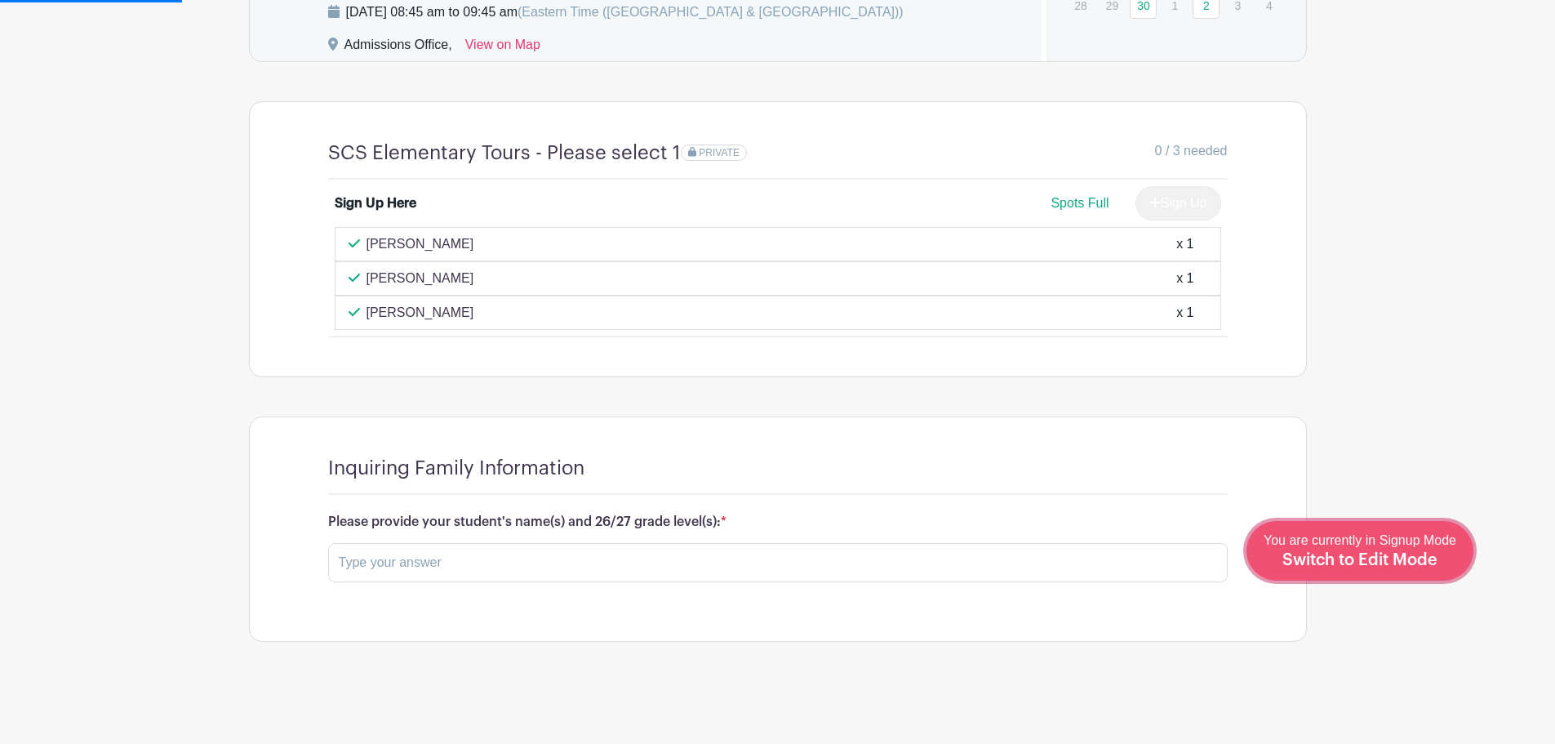
click at [1396, 542] on span "You are currently in Signup Mode Switch to Edit Mode" at bounding box center [1359, 550] width 193 height 34
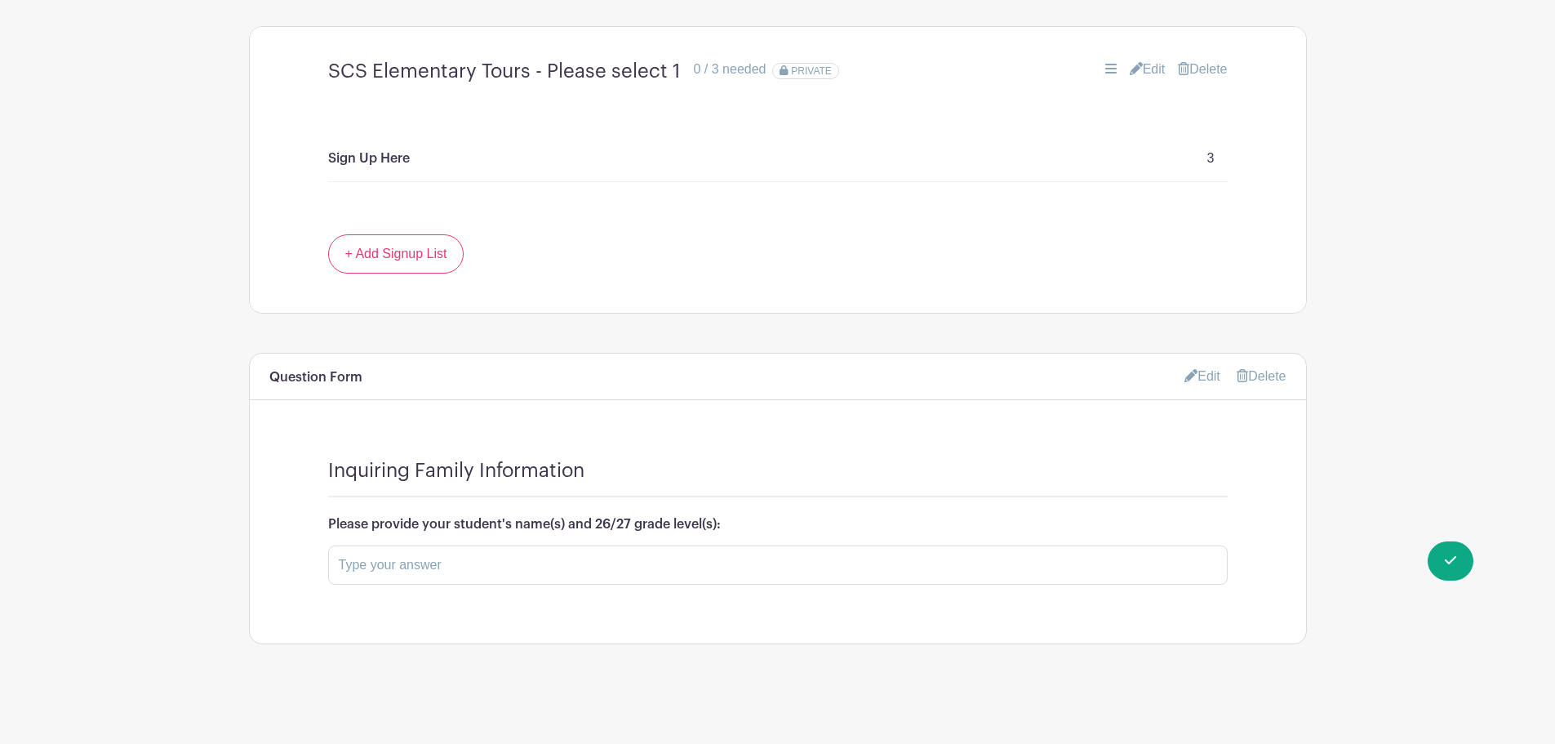
scroll to position [1349, 0]
click at [422, 562] on input "text" at bounding box center [777, 562] width 899 height 39
click at [1202, 370] on link "Edit" at bounding box center [1202, 373] width 36 height 27
click at [1200, 373] on link "Edit" at bounding box center [1202, 373] width 36 height 27
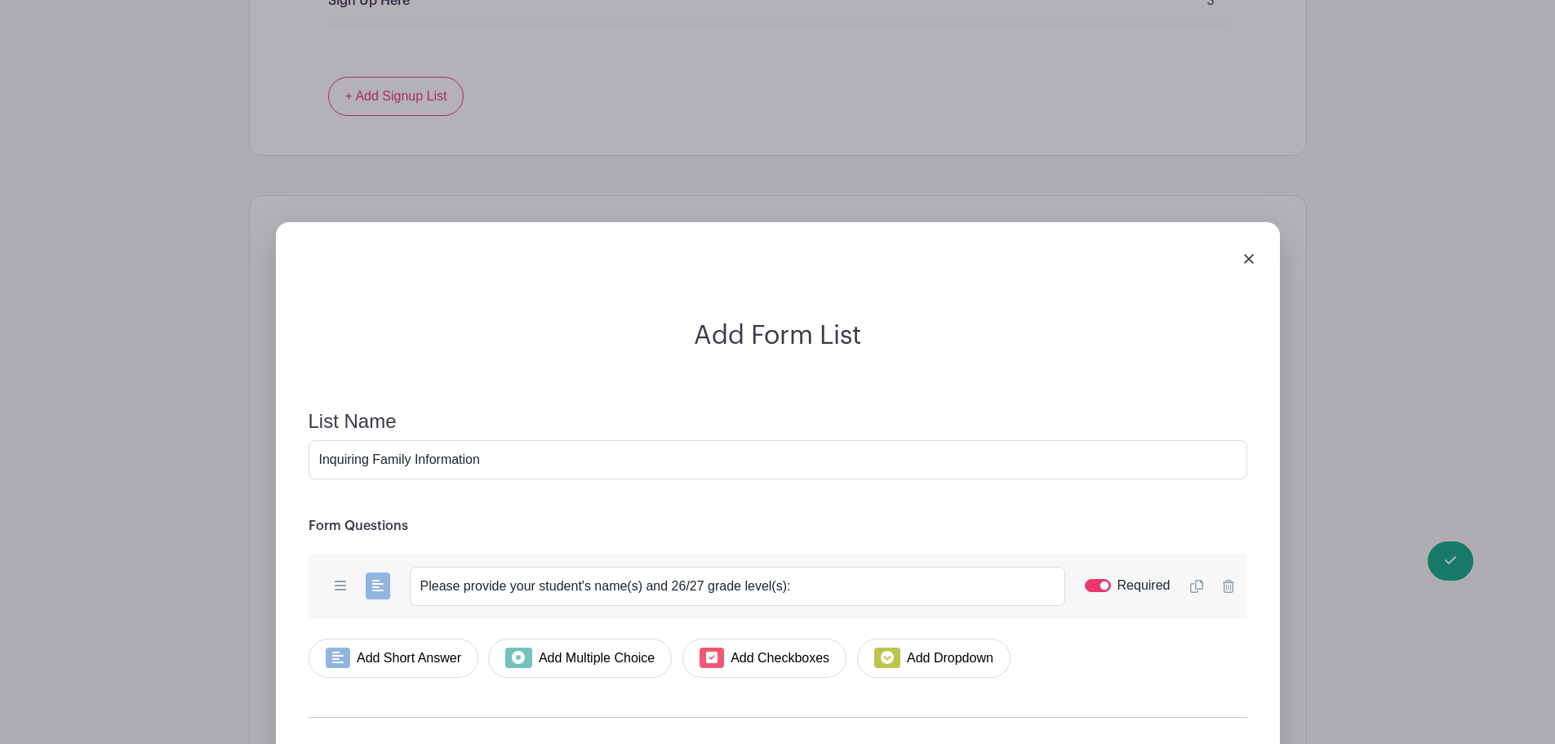
scroll to position [1757, 0]
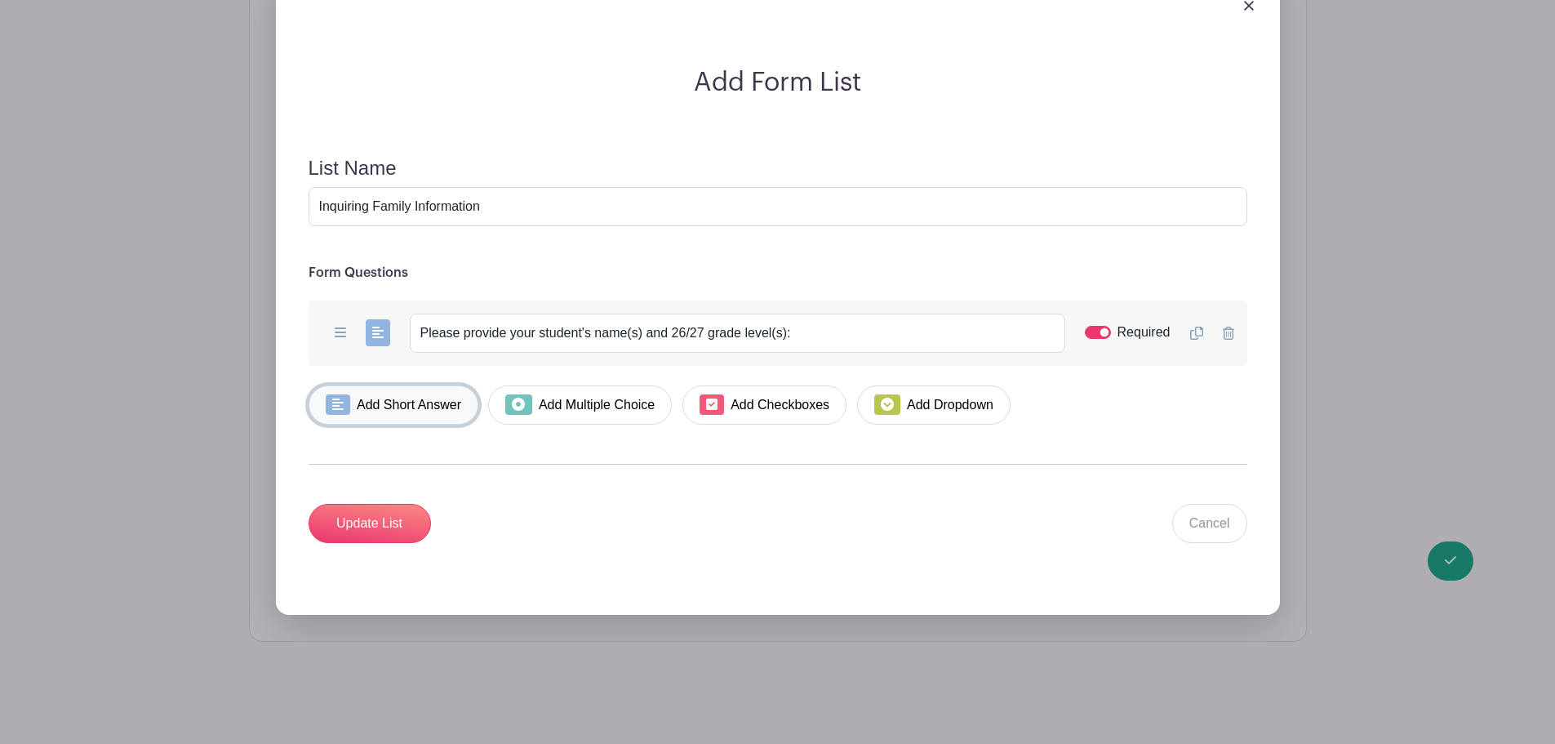
click at [373, 402] on link "Add Short Answer" at bounding box center [394, 404] width 171 height 39
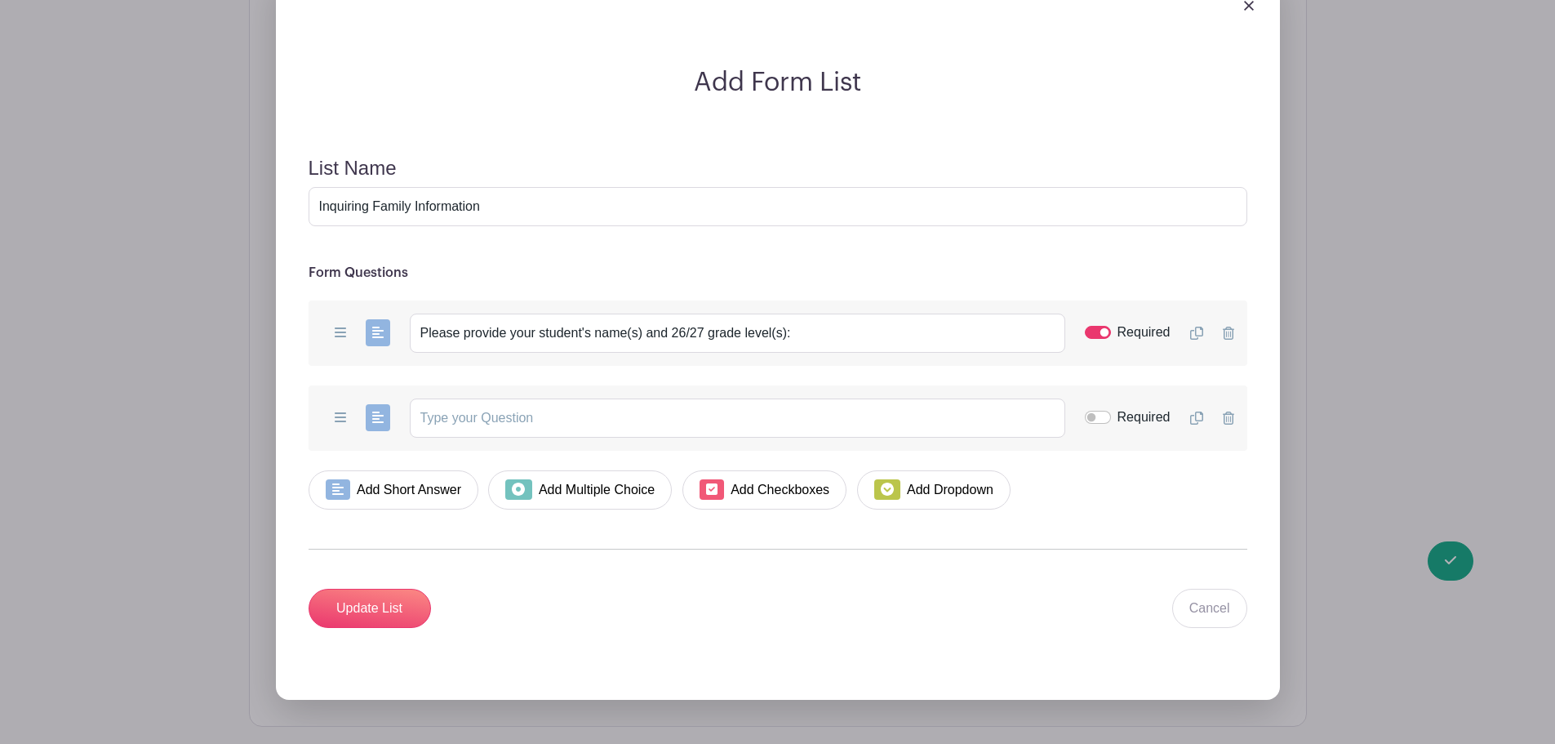
click at [1228, 419] on icon at bounding box center [1228, 417] width 11 height 13
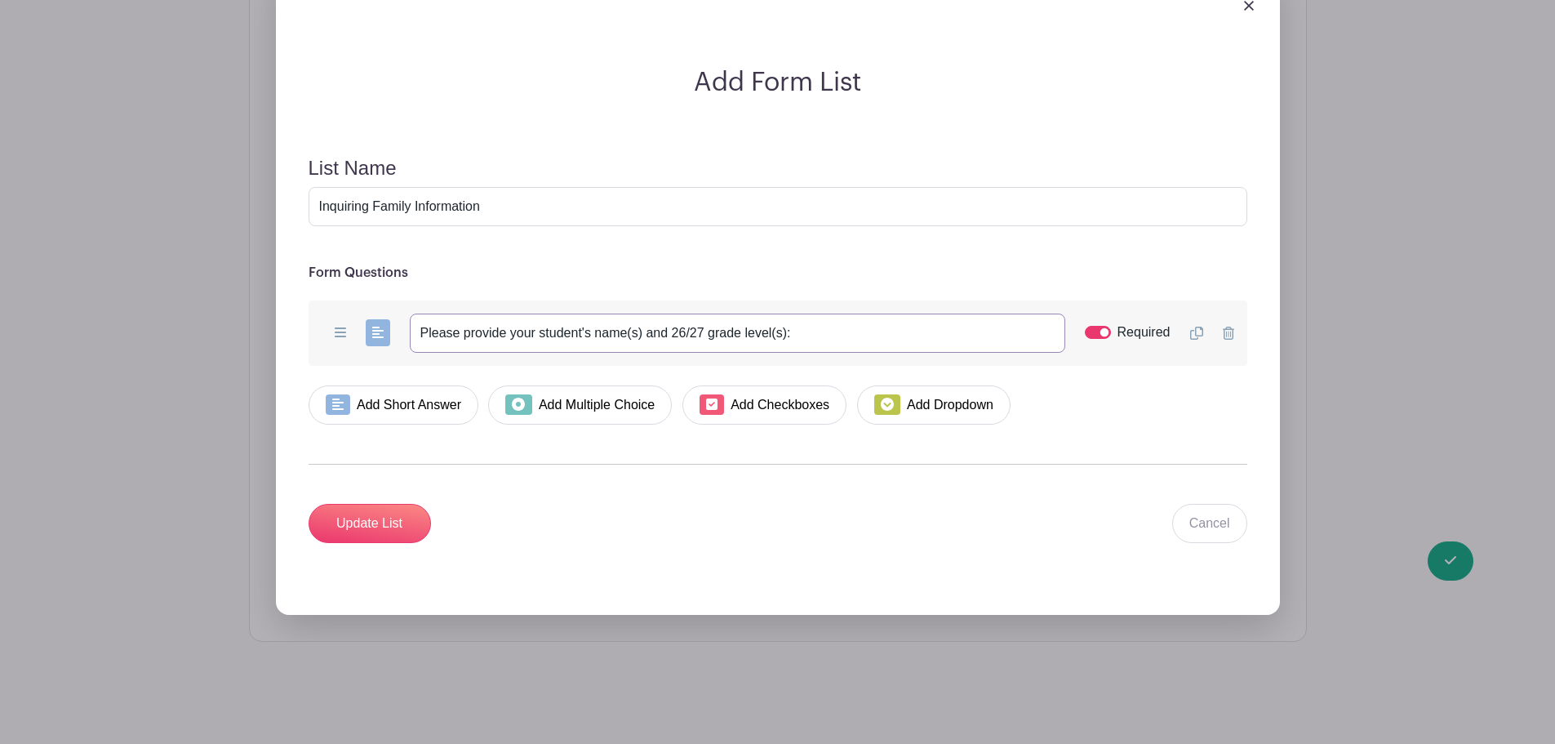
drag, startPoint x: 706, startPoint y: 340, endPoint x: 770, endPoint y: 338, distance: 63.7
click at [770, 338] on input "Please provide your student's name(s) and 26/27 grade level(s):" at bounding box center [737, 332] width 655 height 39
click at [772, 337] on input "Please provide your student's name(s) and 26/27 grade level(s):" at bounding box center [737, 332] width 655 height 39
drag, startPoint x: 773, startPoint y: 331, endPoint x: 710, endPoint y: 328, distance: 62.9
click at [710, 328] on input "Please provide your student's name(s) and 26/27 grade level(s):" at bounding box center [737, 332] width 655 height 39
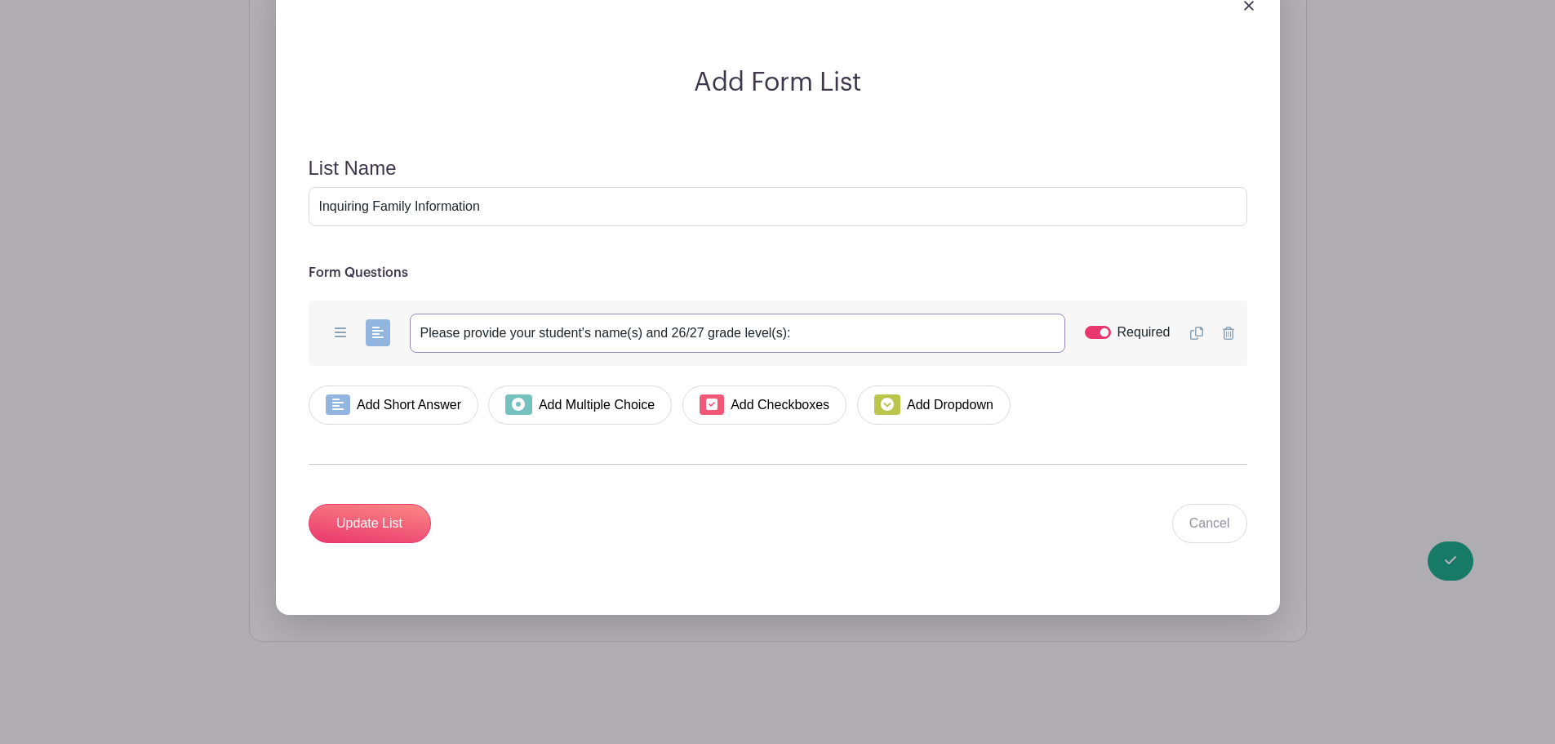
click at [871, 331] on input "Please provide your student's name(s) and 26/27 grade level(s):" at bounding box center [737, 332] width 655 height 39
click at [811, 509] on div "Update List Cancel" at bounding box center [778, 523] width 939 height 39
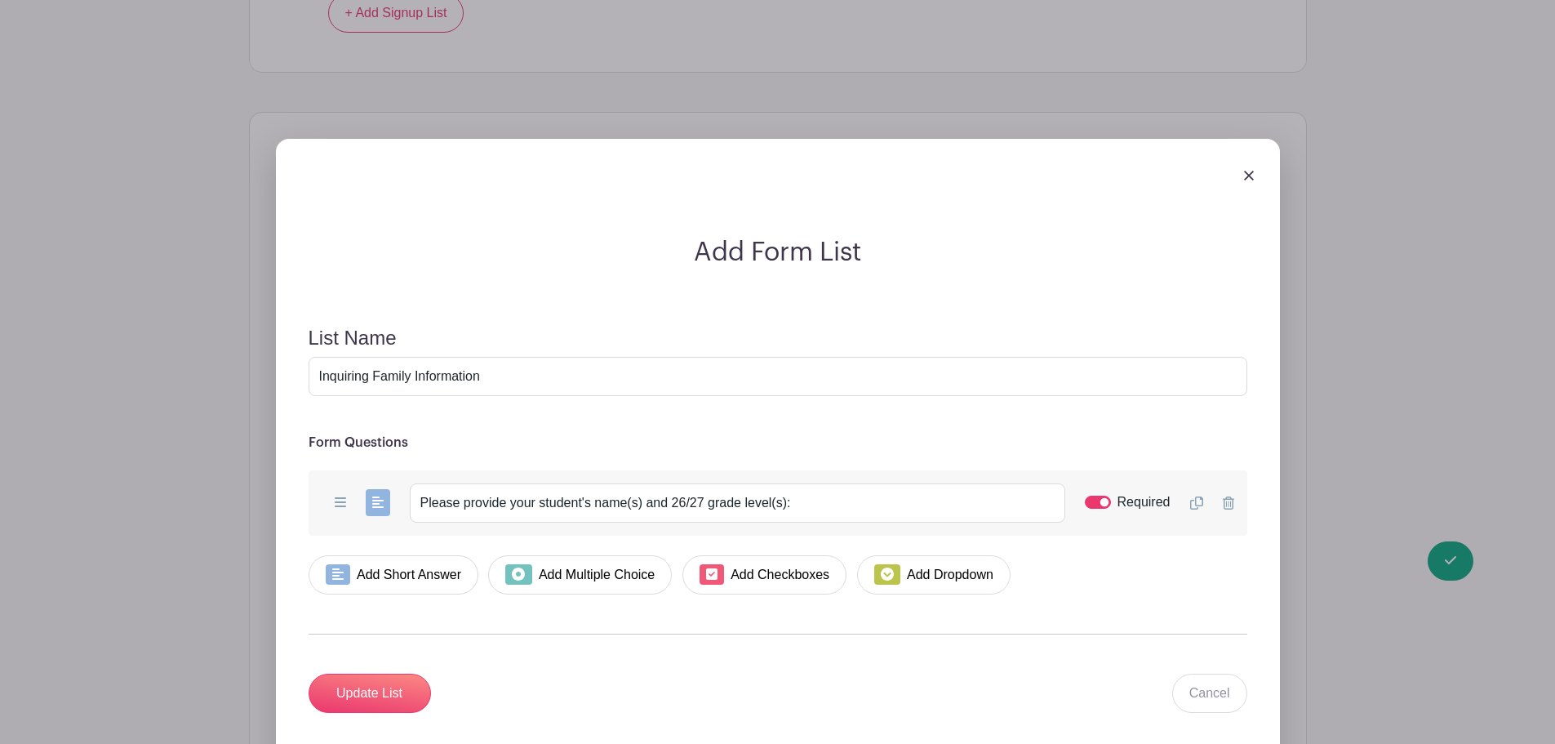
scroll to position [1268, 0]
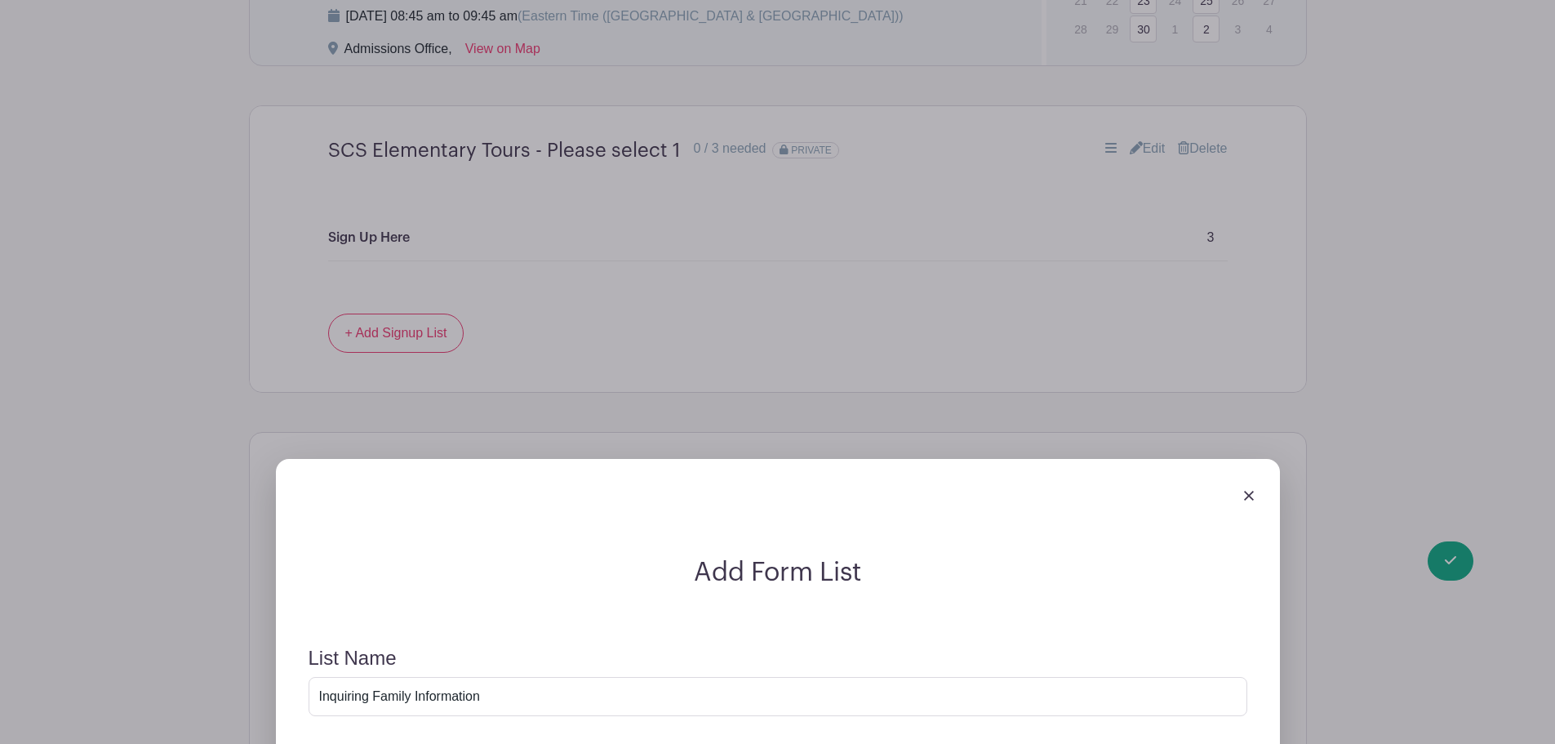
click at [1246, 504] on div at bounding box center [778, 495] width 978 height 46
click at [1250, 498] on img at bounding box center [1249, 496] width 10 height 10
click at [1248, 496] on img at bounding box center [1249, 496] width 10 height 10
click at [1246, 487] on link at bounding box center [1249, 494] width 10 height 14
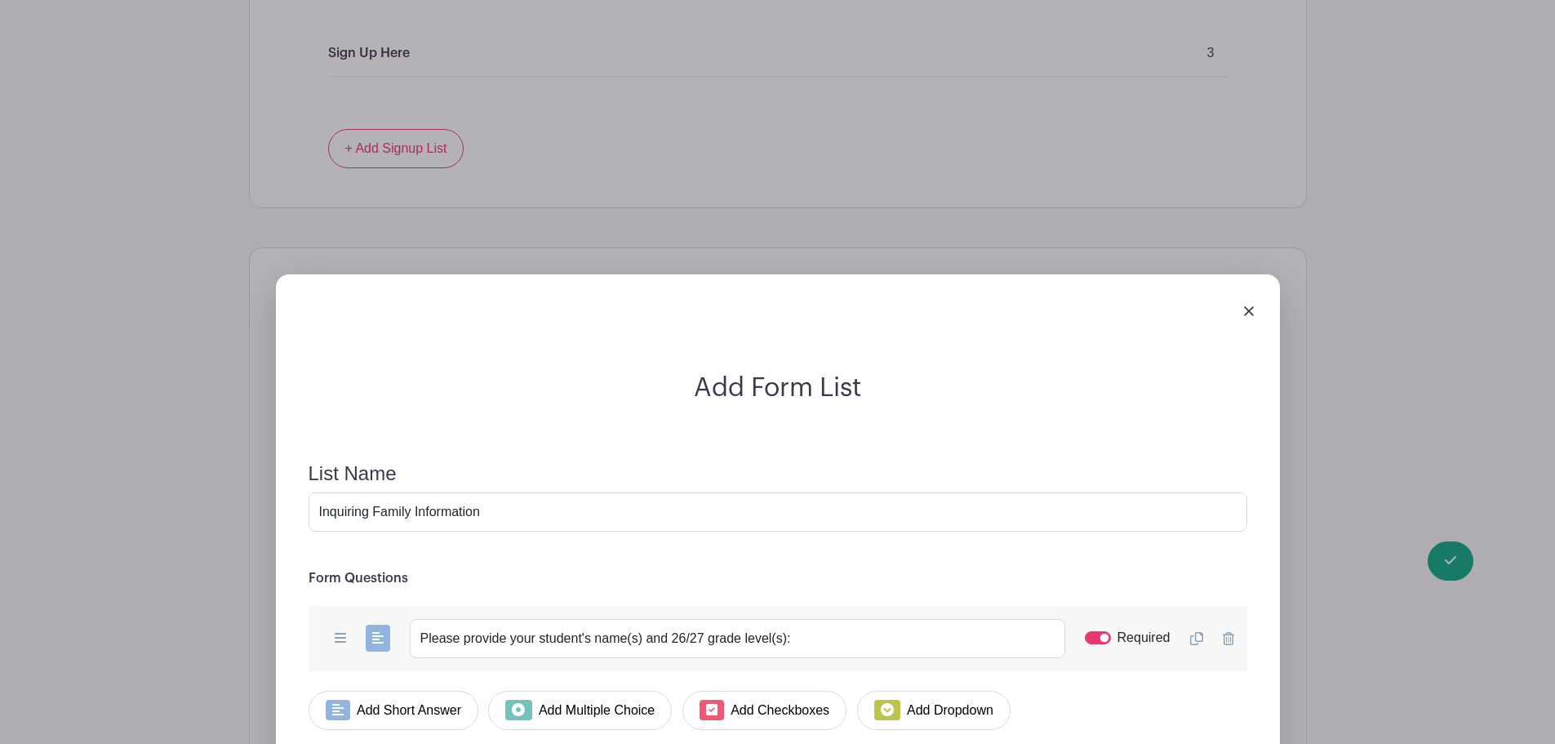
scroll to position [1757, 0]
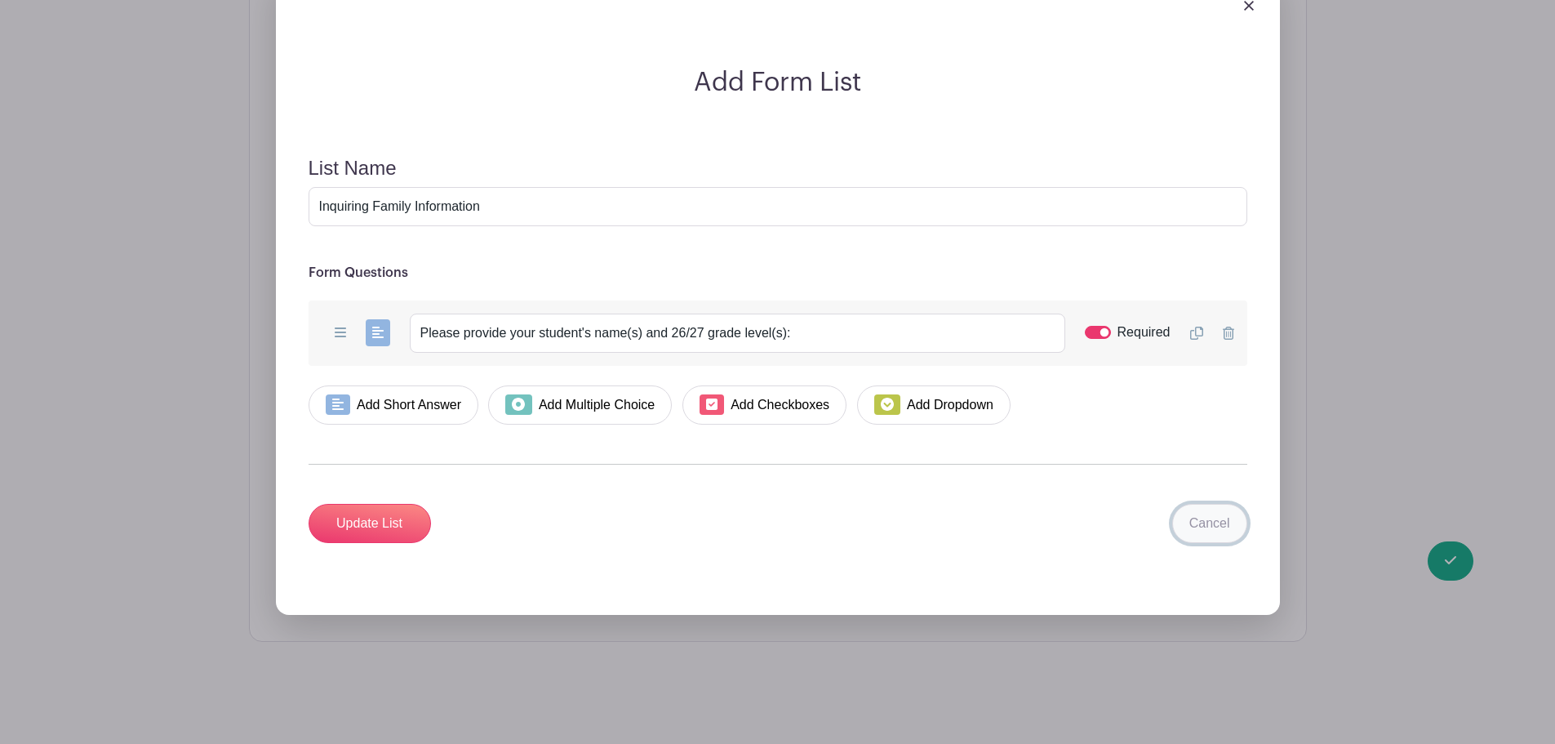
click at [1229, 535] on link "Cancel" at bounding box center [1209, 523] width 75 height 39
click at [1210, 526] on link "Cancel" at bounding box center [1209, 523] width 75 height 39
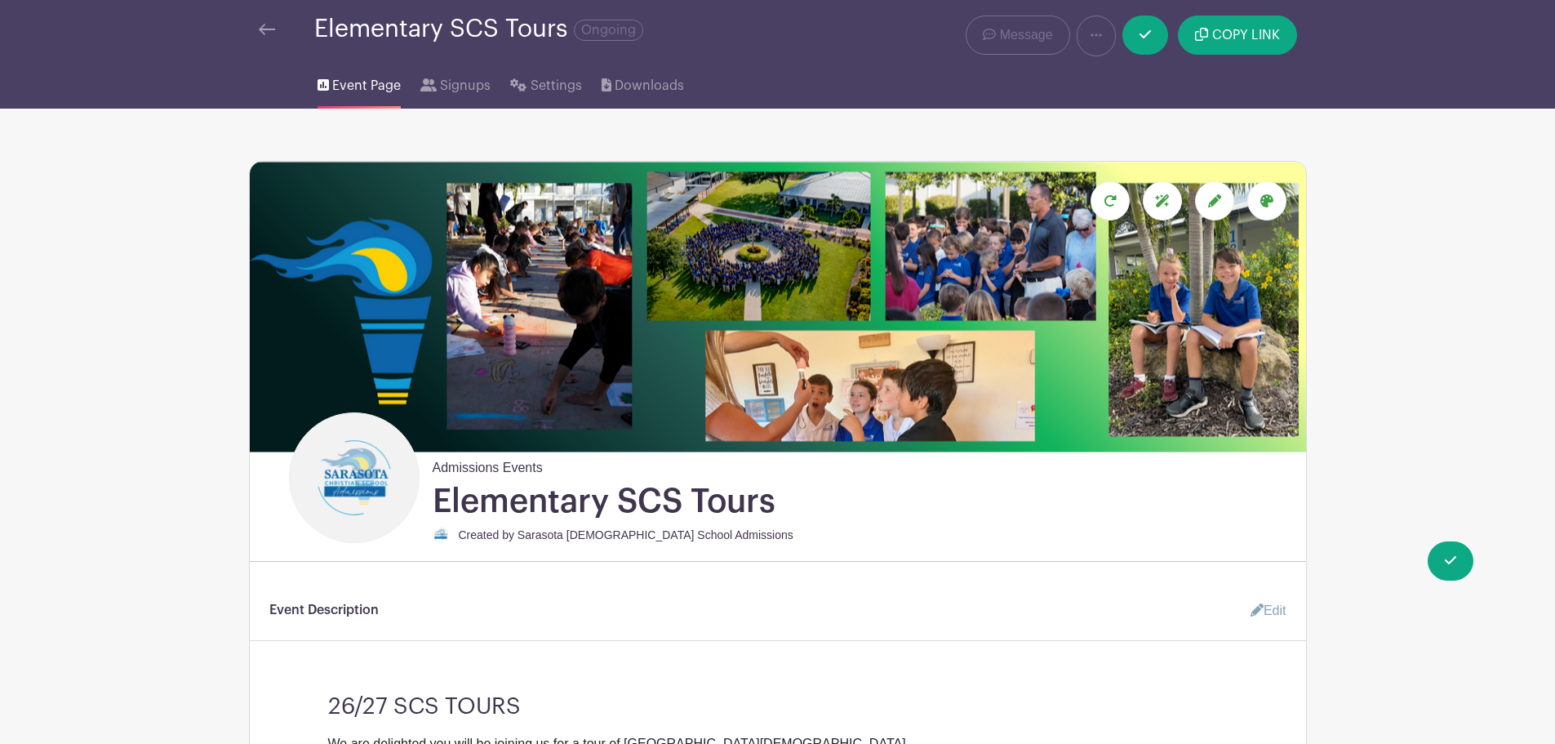
scroll to position [0, 0]
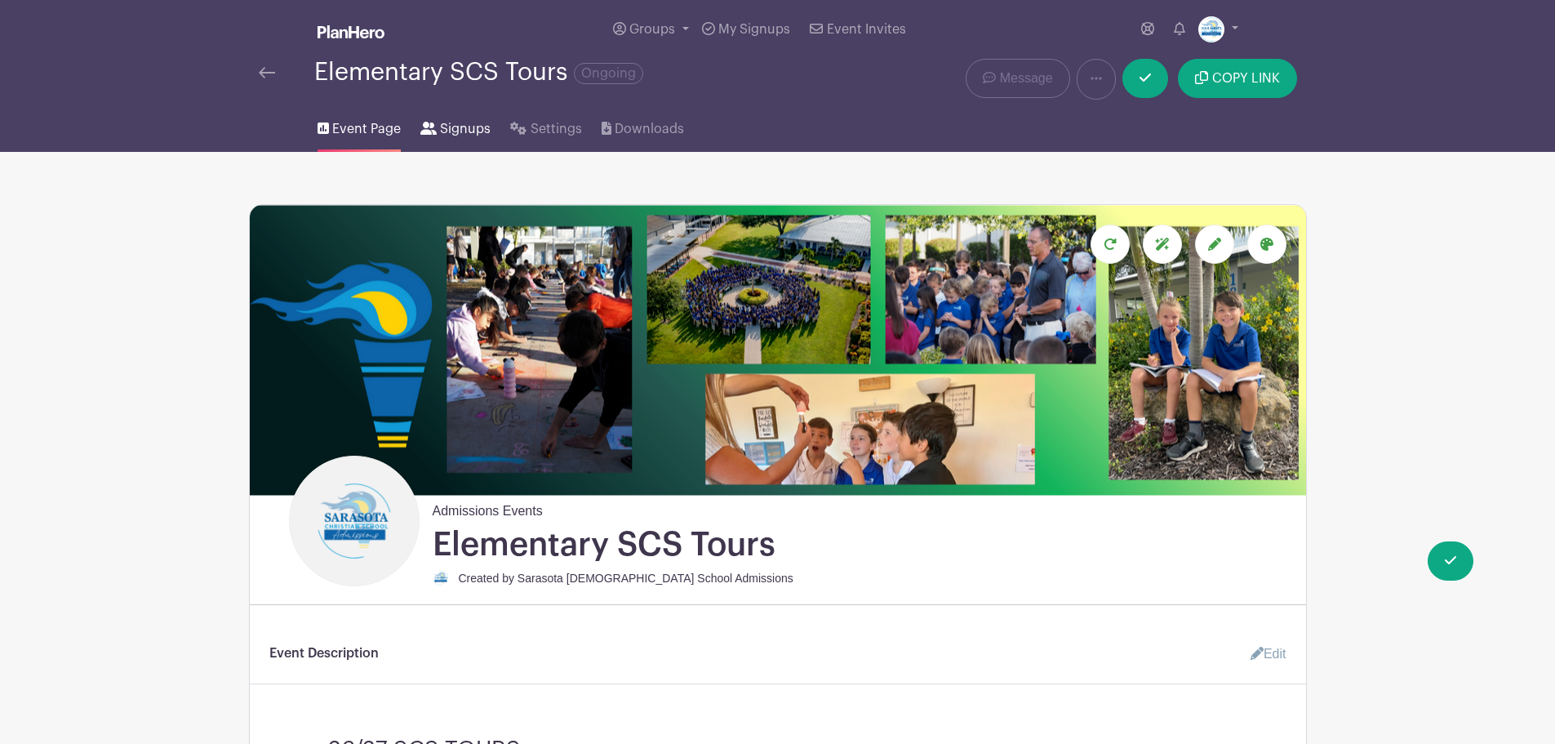
click at [459, 126] on span "Signups" at bounding box center [465, 129] width 51 height 20
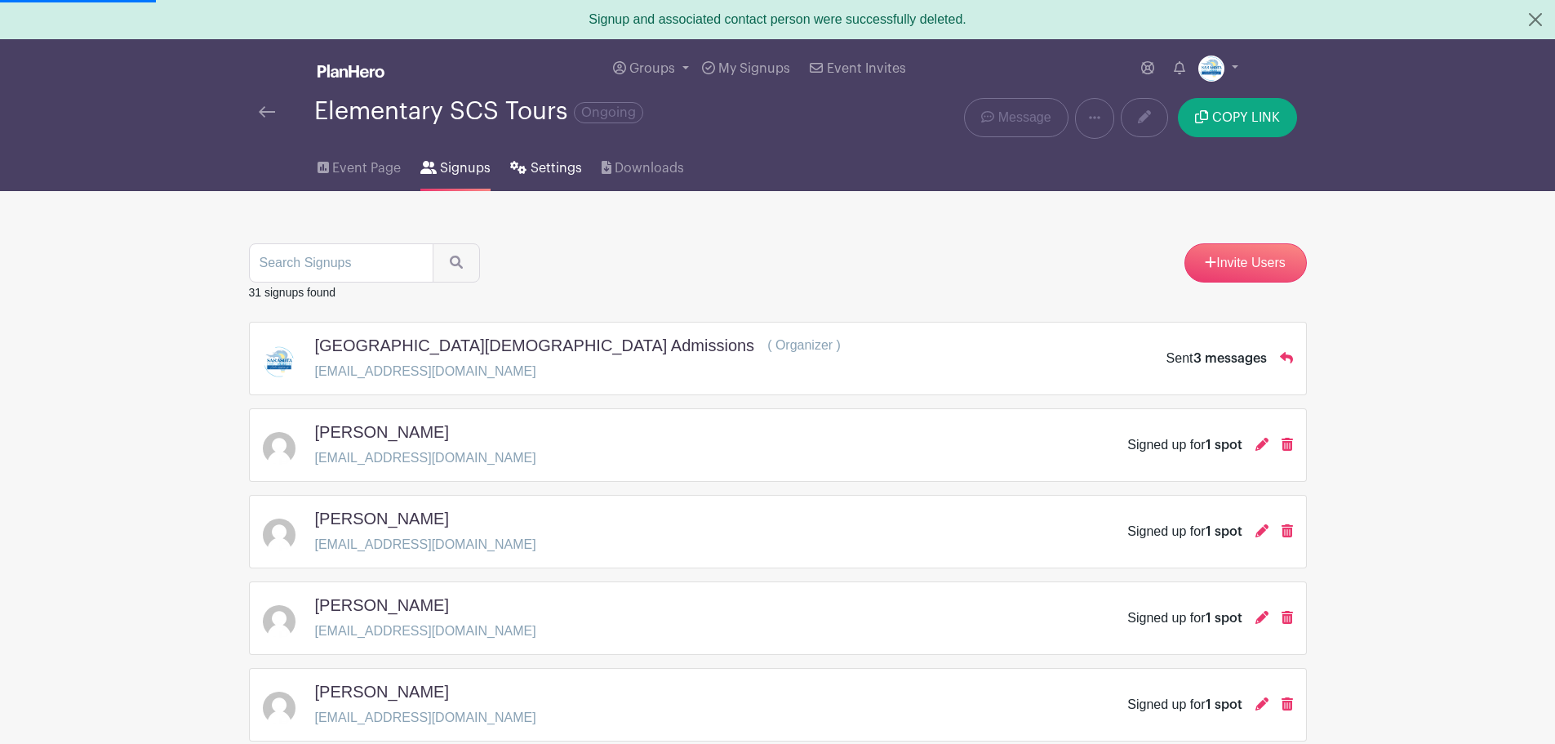
click at [560, 173] on span "Settings" at bounding box center [556, 168] width 51 height 20
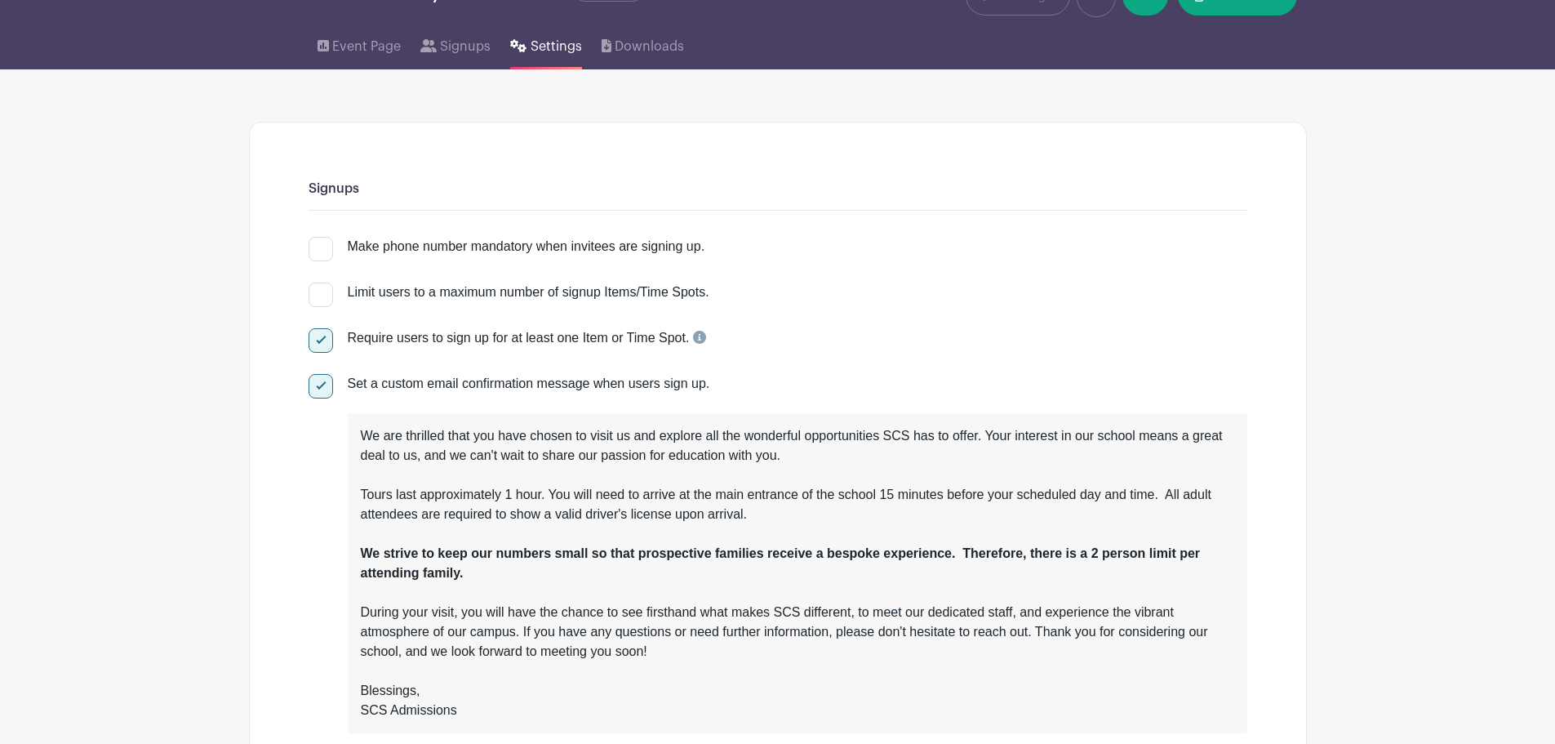
scroll to position [245, 0]
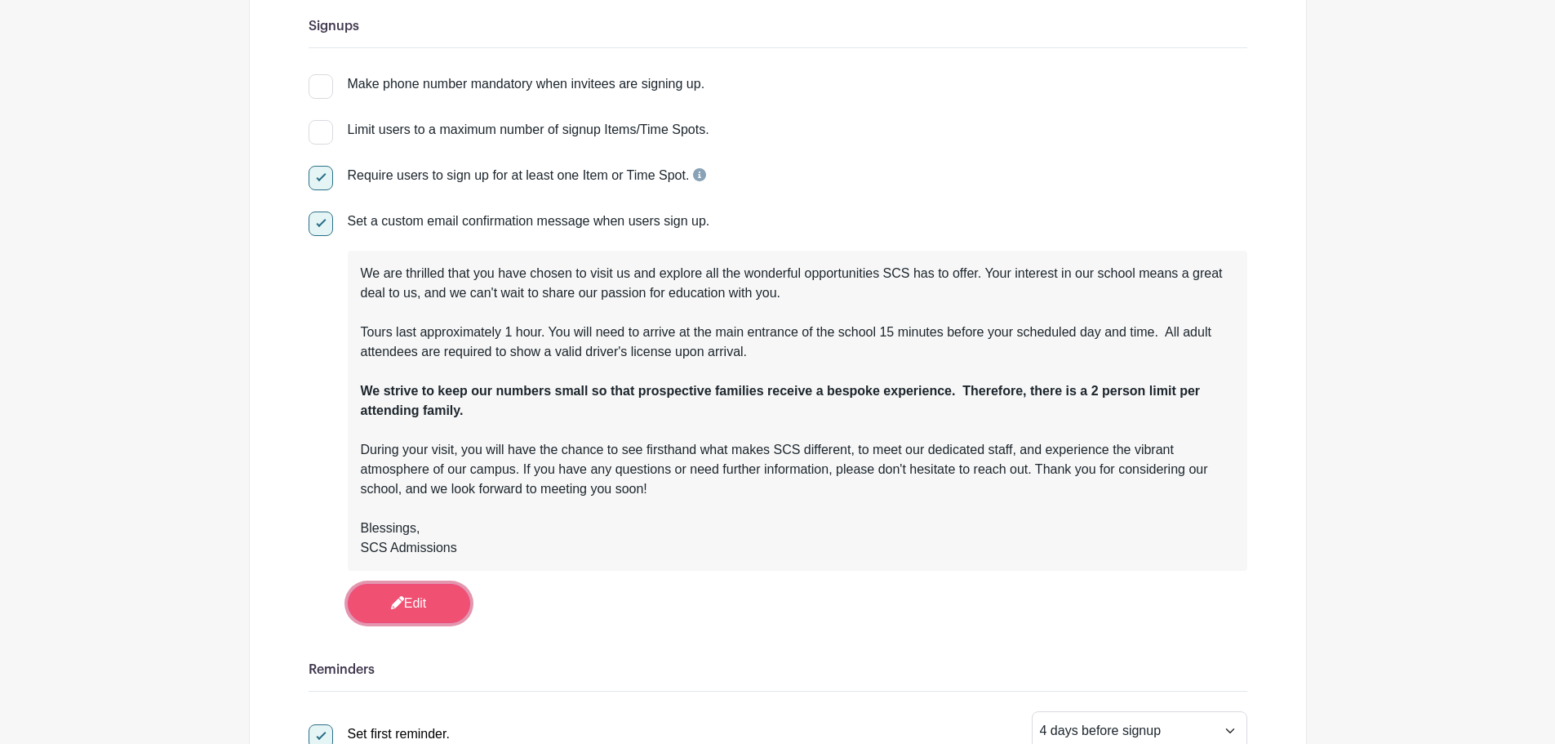
click at [419, 597] on link "Edit" at bounding box center [409, 603] width 122 height 39
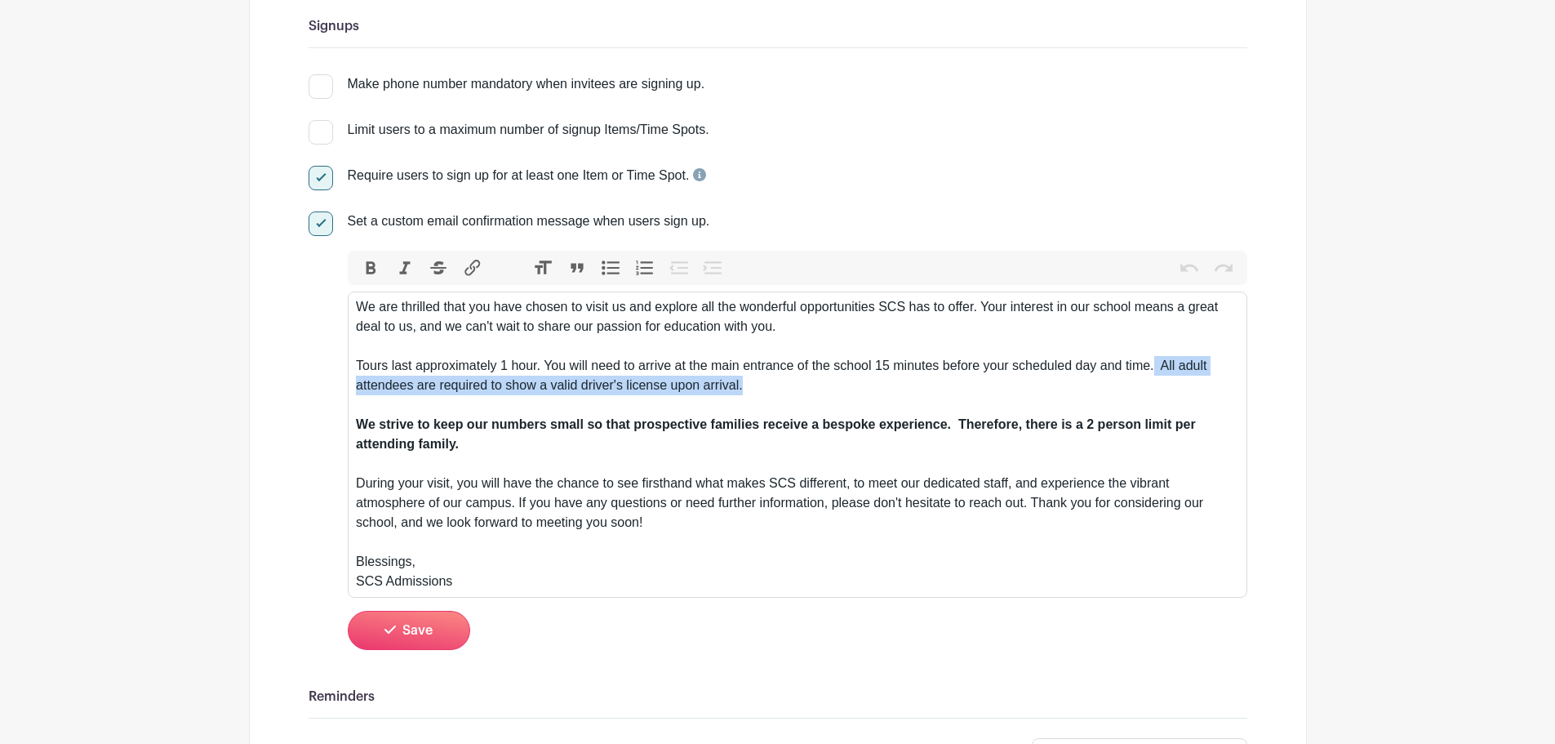
drag, startPoint x: 753, startPoint y: 385, endPoint x: 1154, endPoint y: 357, distance: 401.7
click at [1154, 357] on div "We are thrilled that you have chosen to visit us and explore all the wonderful …" at bounding box center [797, 385] width 882 height 176
click at [945, 527] on div "During your visit, you will have the chance to see firsthand what makes SCS dif…" at bounding box center [797, 502] width 882 height 59
click at [1163, 363] on strong "All adult attendees are required to show a valid driver's license upon arrival." at bounding box center [781, 374] width 850 height 33
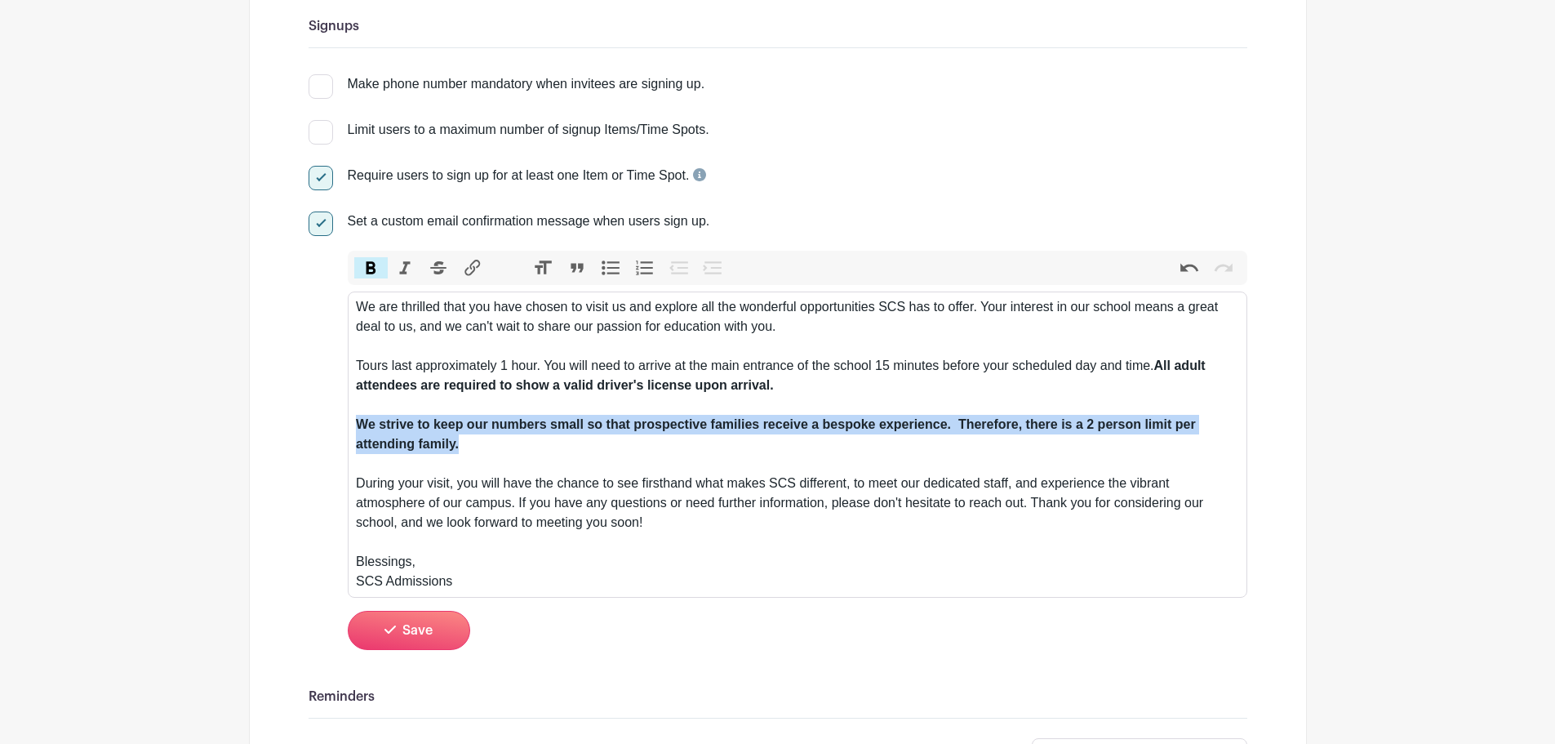
drag, startPoint x: 491, startPoint y: 445, endPoint x: 319, endPoint y: 431, distance: 172.8
click at [319, 431] on div "Set a custom email confirmation message when users sign up. Bold Italic Striket…" at bounding box center [778, 429] width 939 height 437
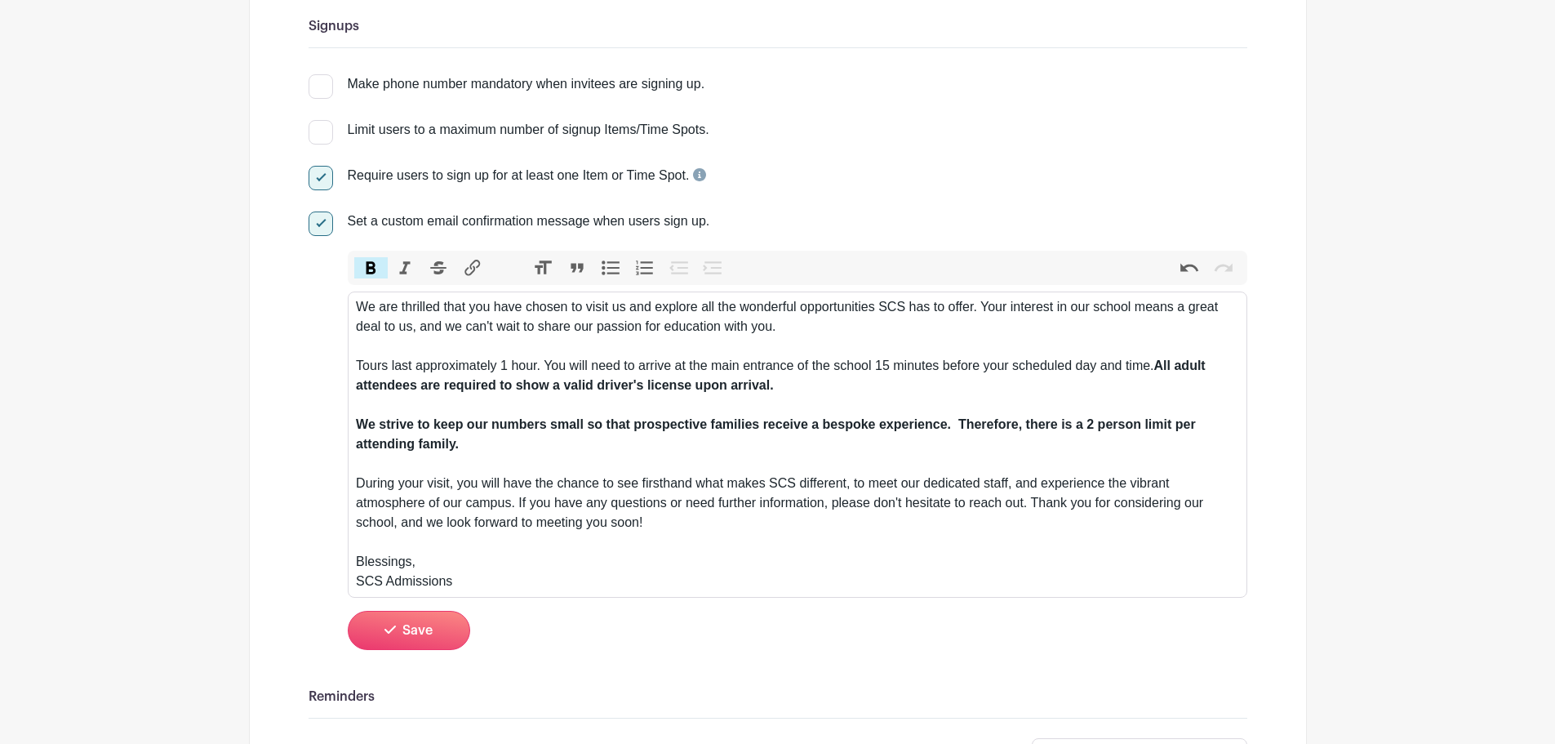
type trix-editor "<div>We are thrilled that you have chosen to visit us and explore all the wonde…"
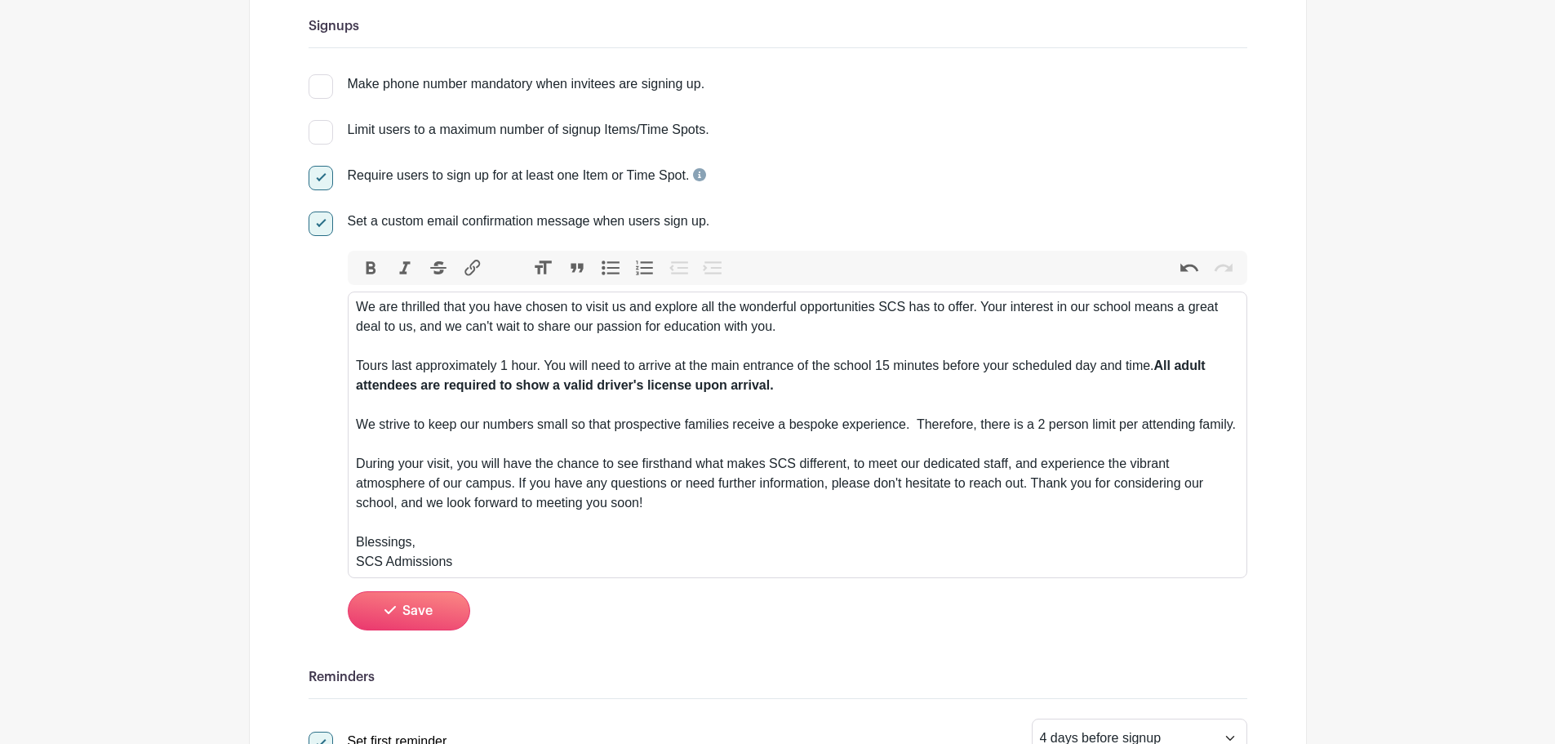
click at [698, 476] on div "During your visit, you will have the chance to see firsthand what makes SCS dif…" at bounding box center [797, 483] width 882 height 59
click at [433, 605] on button "Save" at bounding box center [409, 610] width 122 height 39
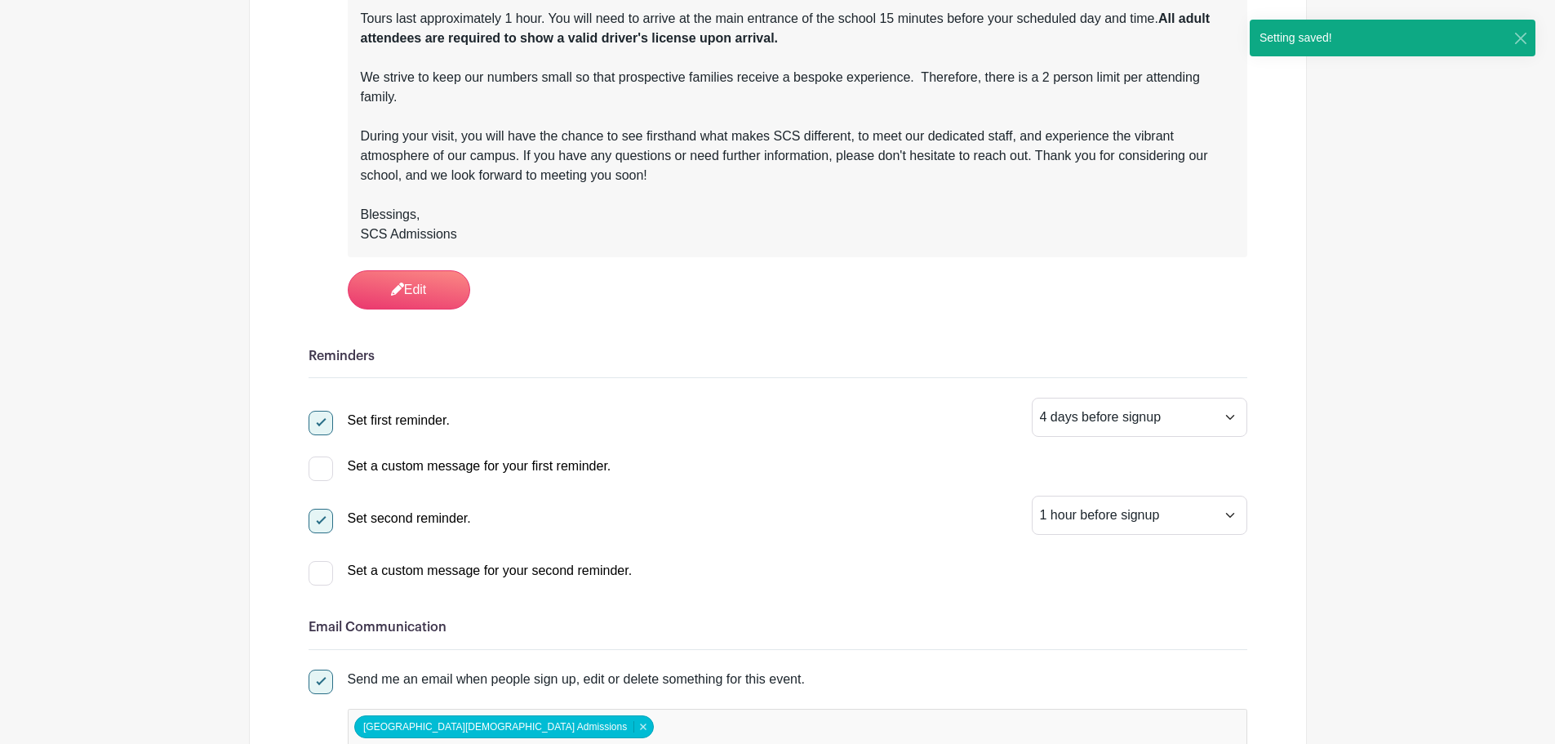
scroll to position [571, 0]
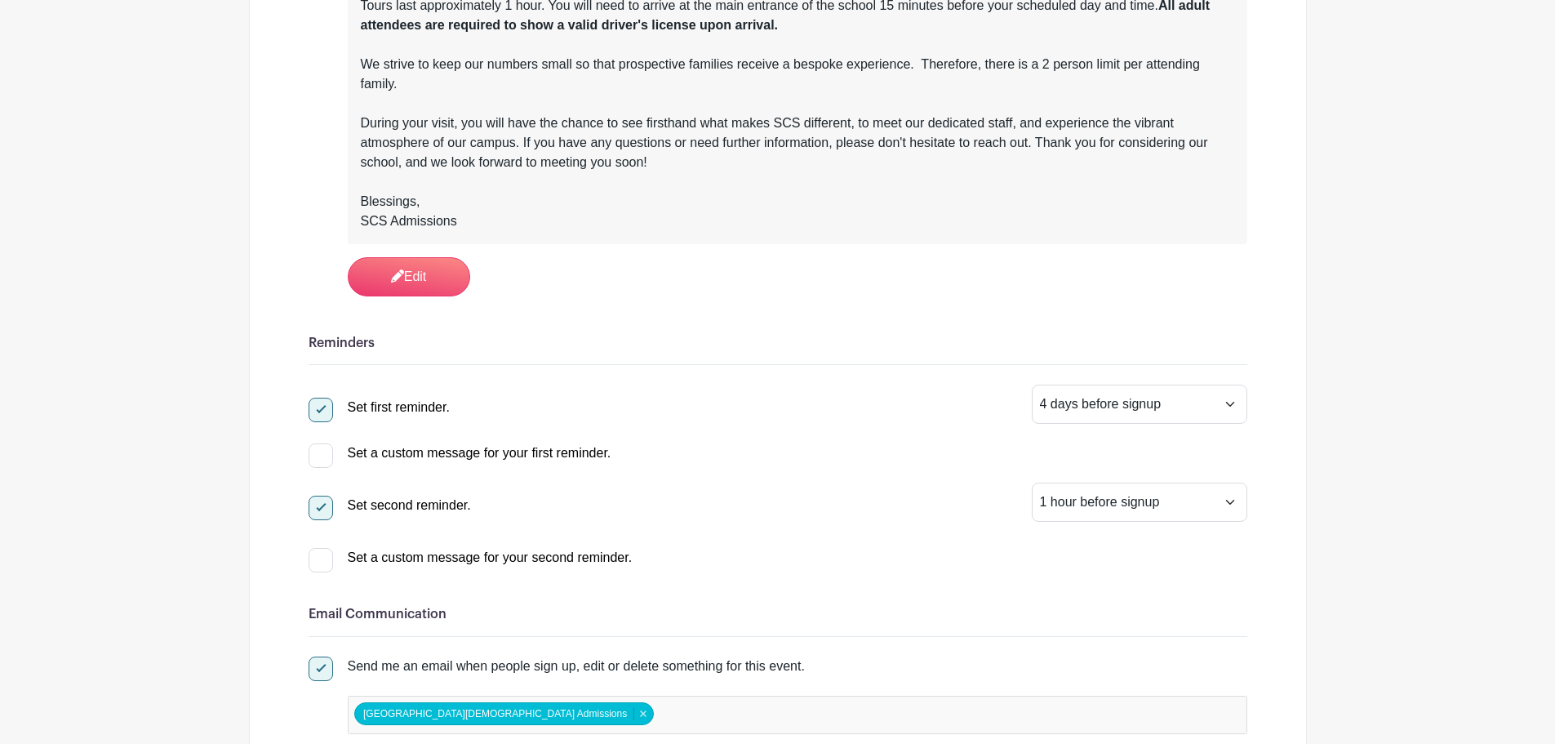
click at [318, 459] on div at bounding box center [321, 455] width 24 height 24
click at [318, 454] on input "Set a custom message for your first reminder." at bounding box center [314, 448] width 11 height 11
checkbox input "true"
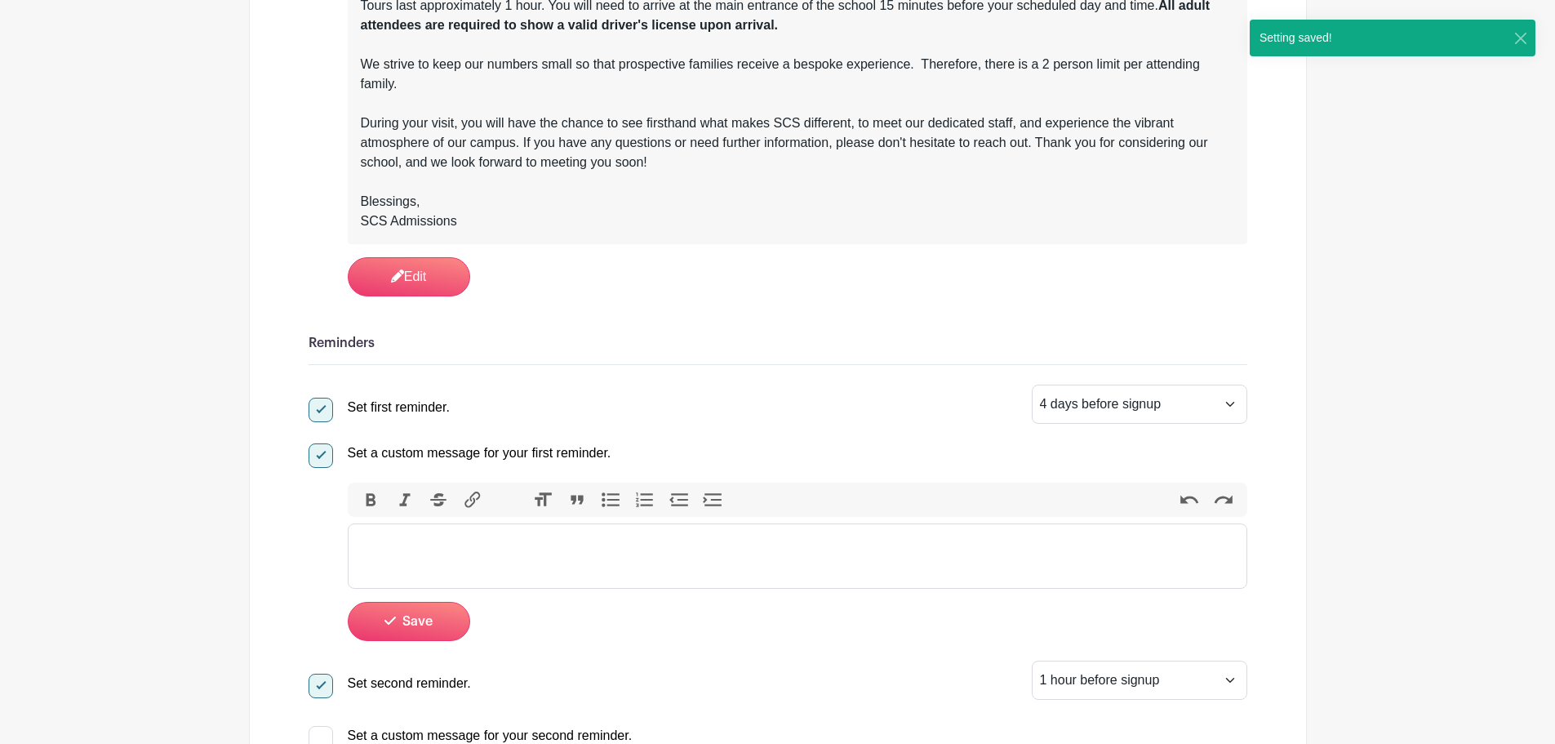
click at [318, 459] on div at bounding box center [321, 455] width 24 height 24
click at [318, 454] on input "Set a custom message for your first reminder." at bounding box center [314, 448] width 11 height 11
checkbox input "false"
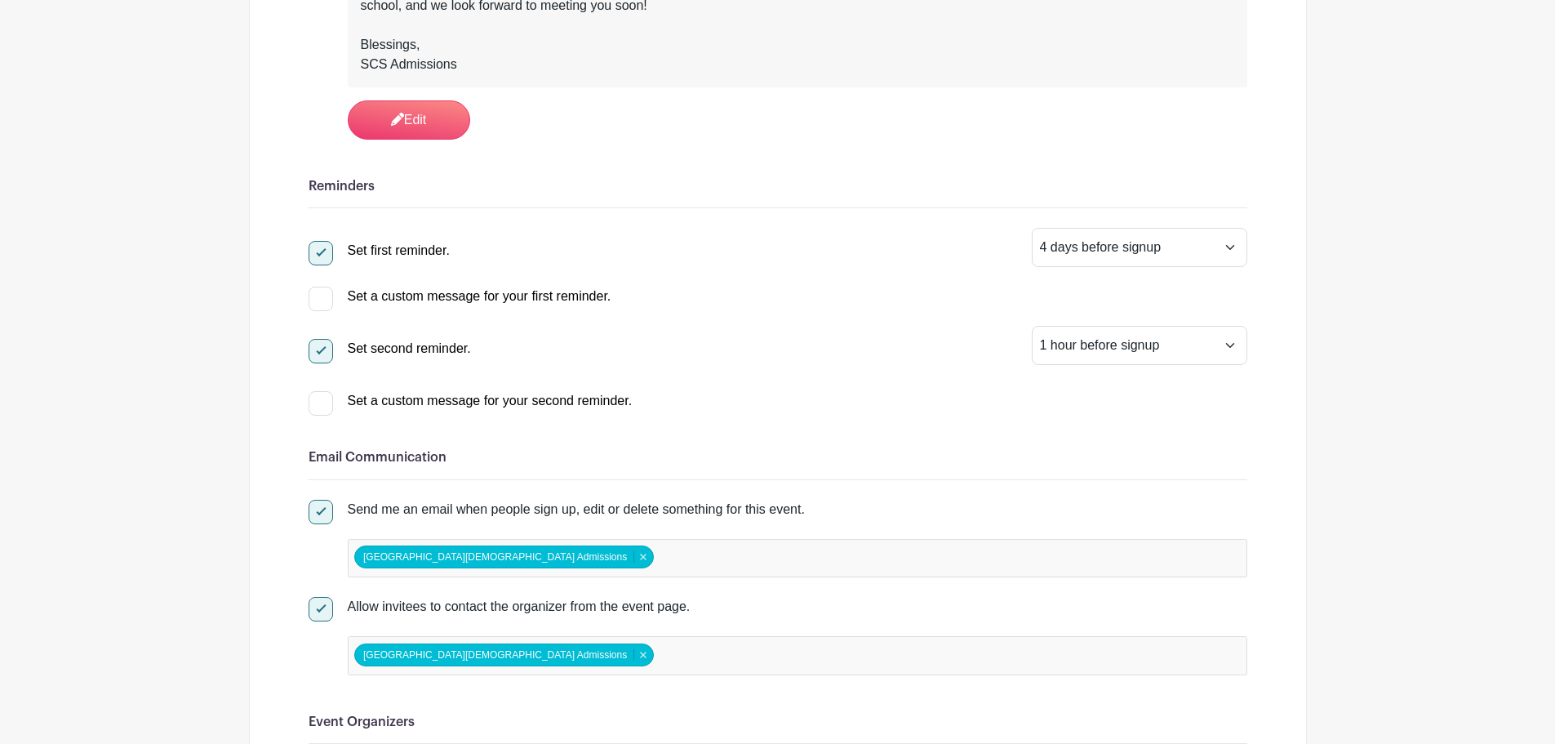
scroll to position [735, 0]
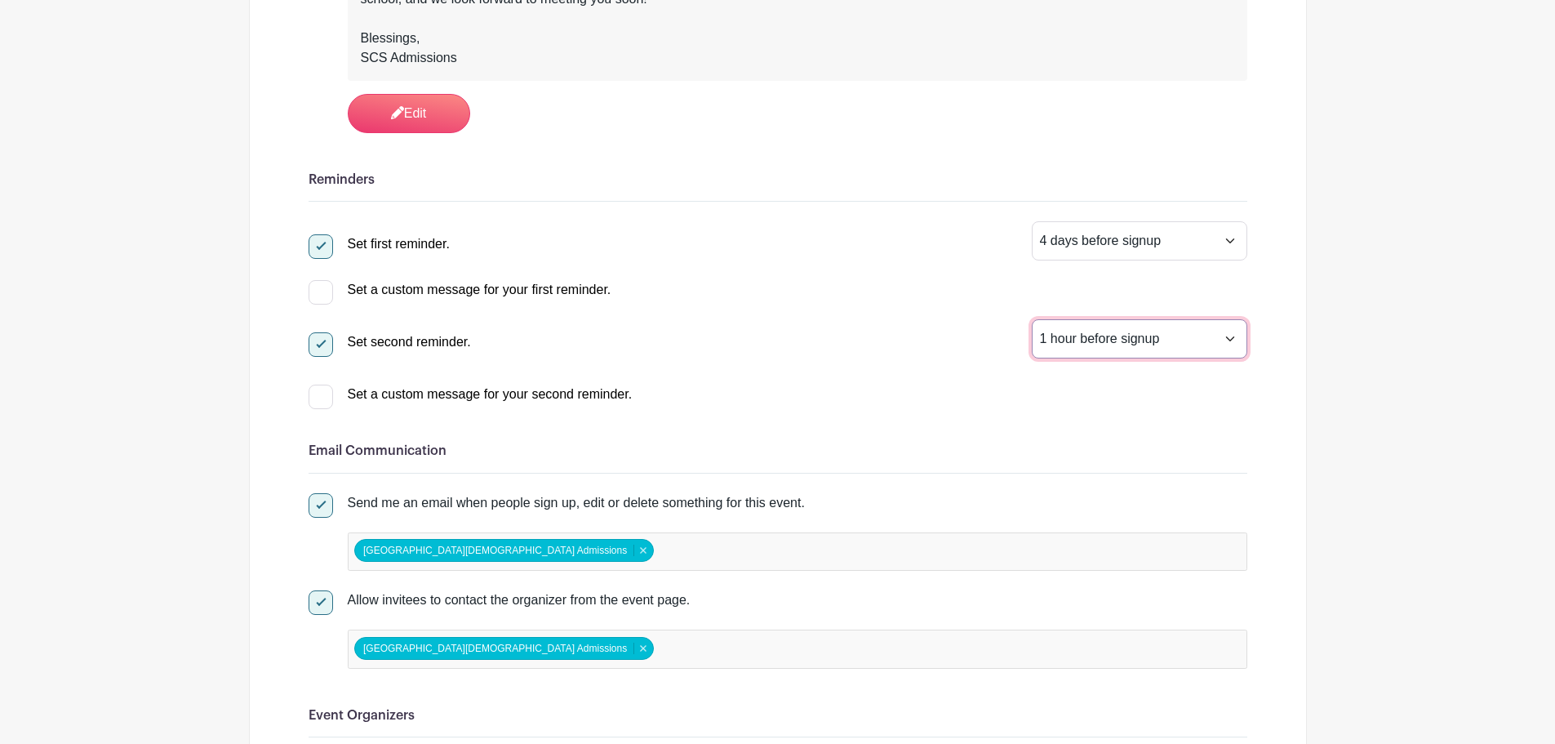
click at [1152, 339] on select "1 hour before signup 2 hours before signup 3 hours before signup 4 hours before…" at bounding box center [1139, 338] width 215 height 39
select select "2"
click at [1032, 319] on select "1 hour before signup 2 hours before signup 3 hours before signup 4 hours before…" at bounding box center [1139, 338] width 215 height 39
click at [810, 361] on div "Set first reminder. 1 hour before signup 2 hours before signup 3 hours before s…" at bounding box center [778, 312] width 939 height 183
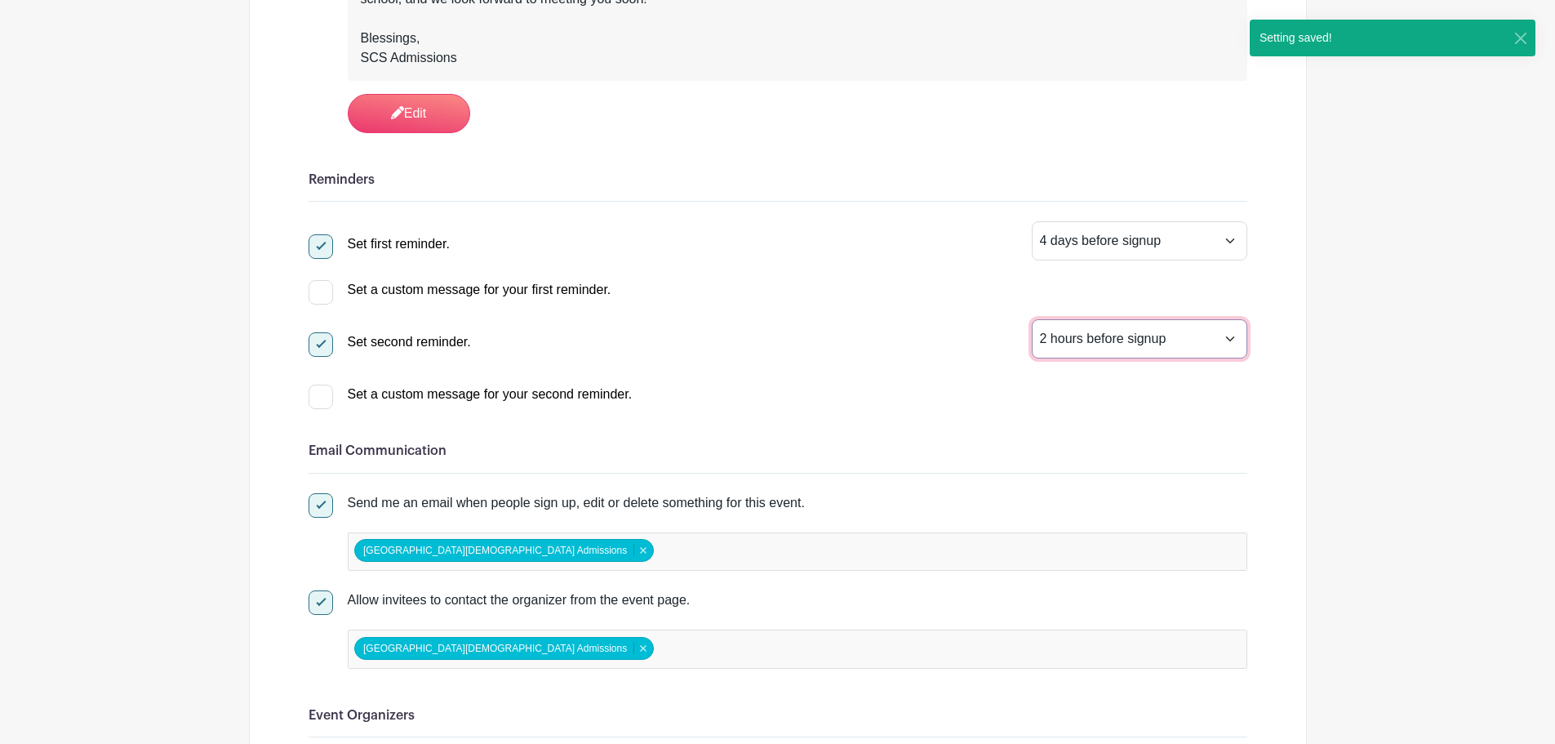
click at [1112, 343] on select "1 hour before signup 2 hours before signup 3 hours before signup 4 hours before…" at bounding box center [1139, 338] width 215 height 39
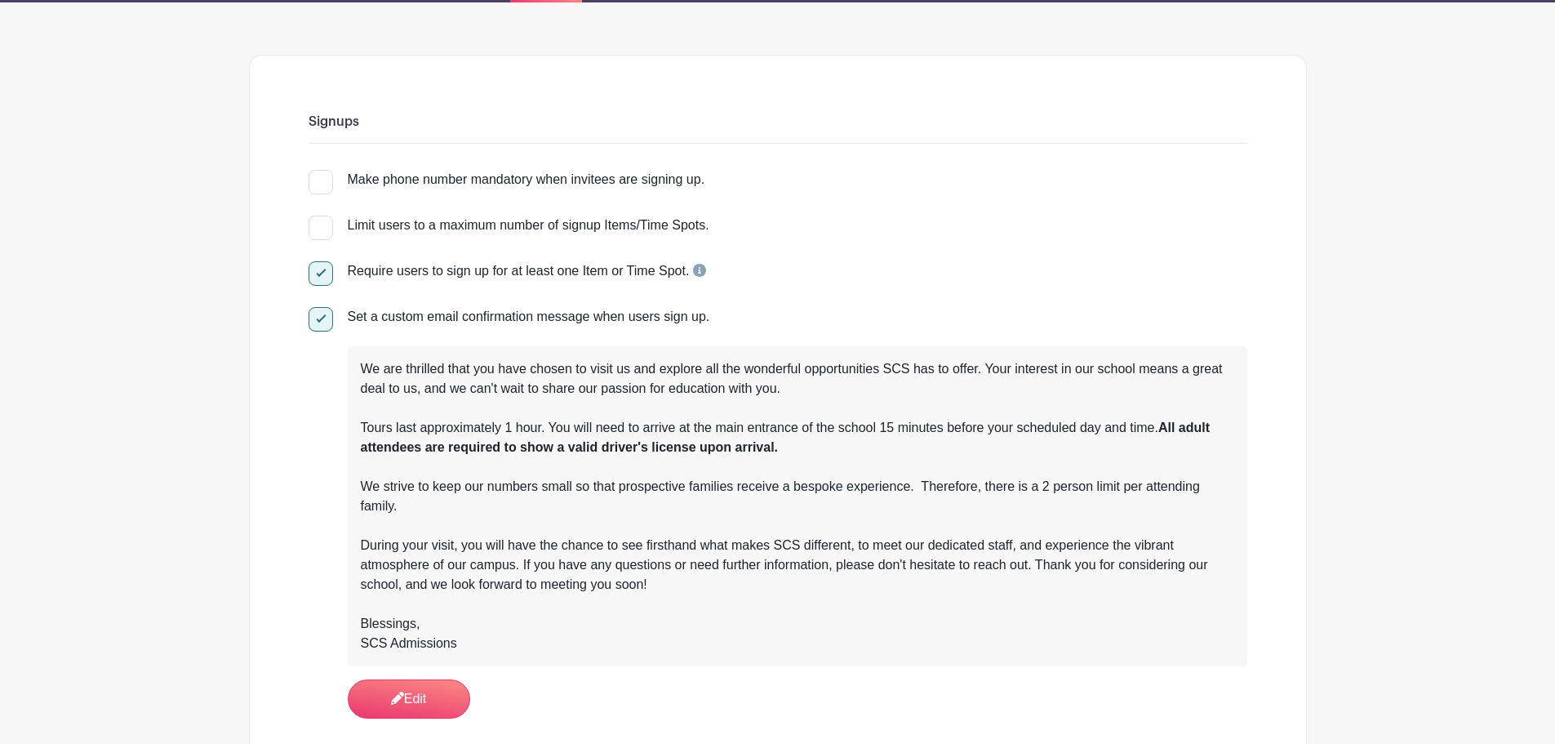
scroll to position [0, 0]
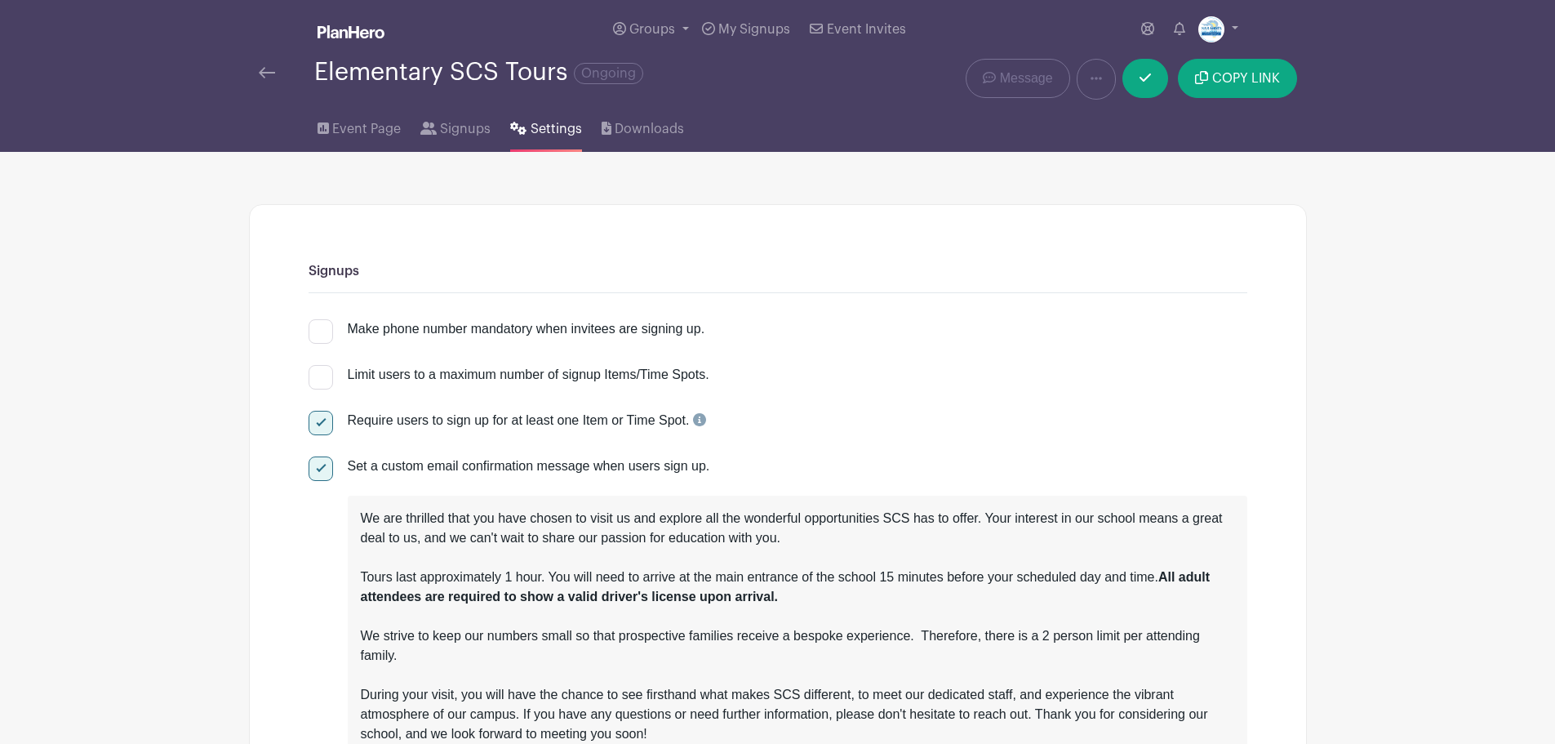
click at [269, 72] on img at bounding box center [267, 72] width 16 height 11
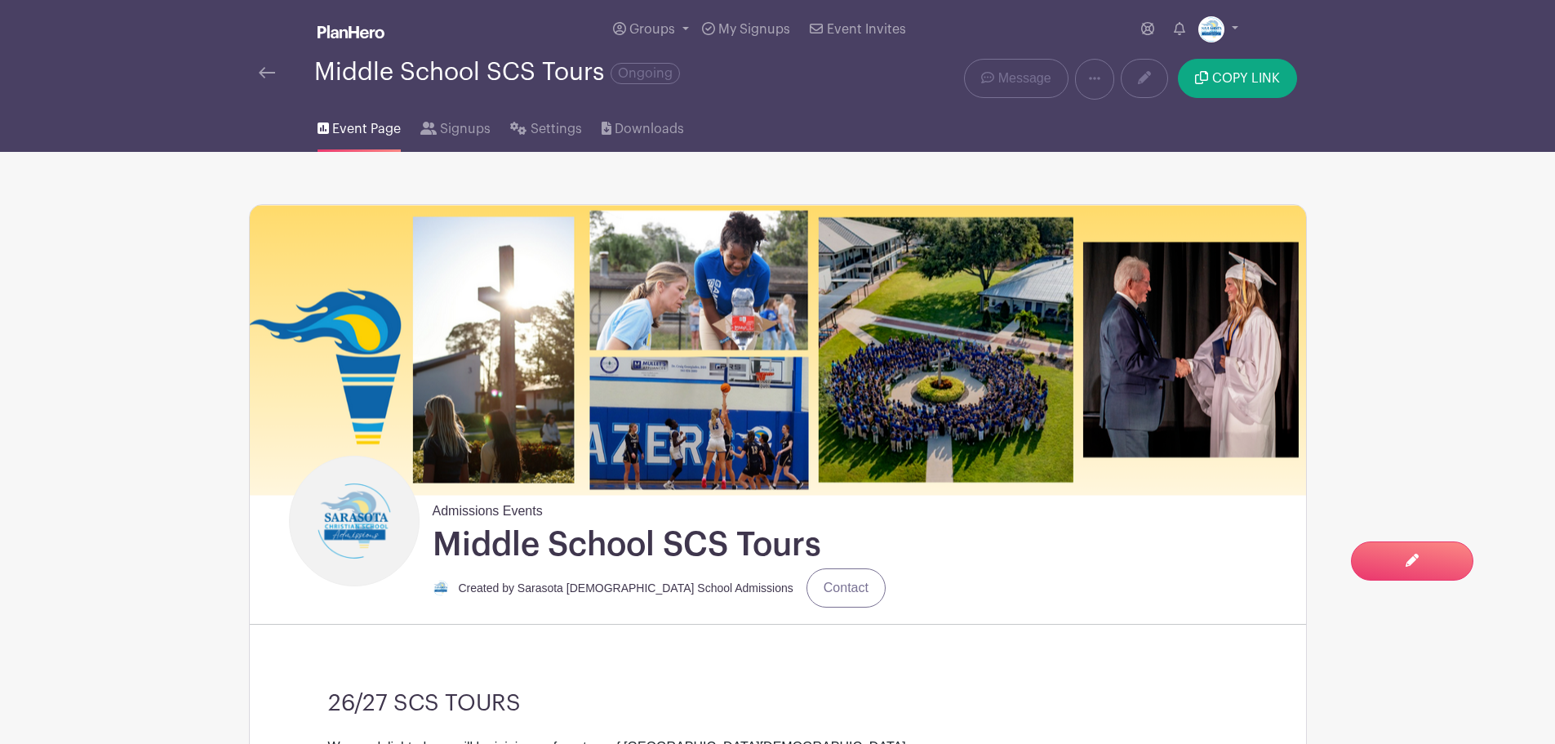
click at [496, 143] on li "Signups" at bounding box center [465, 126] width 90 height 52
click at [515, 126] on icon at bounding box center [519, 128] width 16 height 13
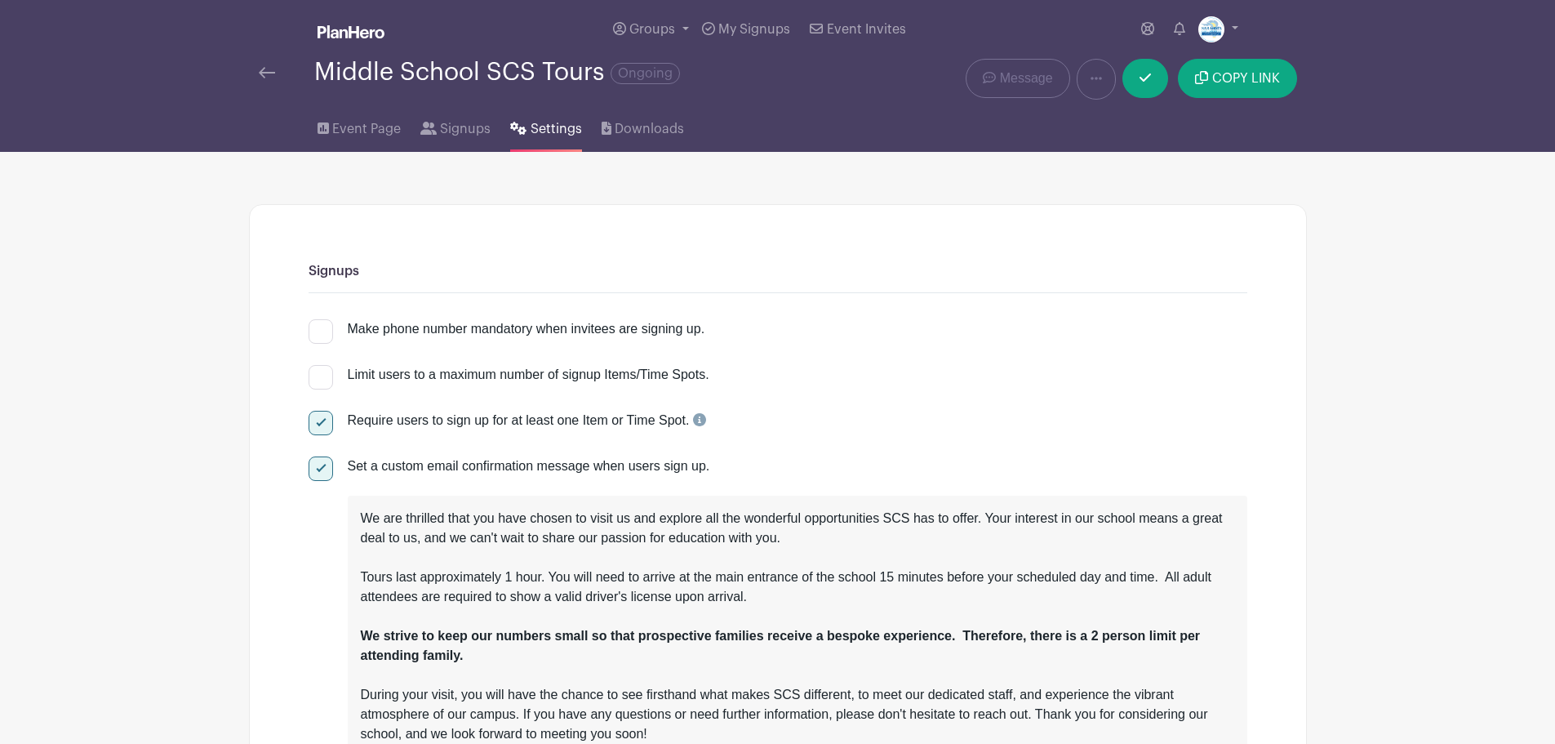
scroll to position [163, 0]
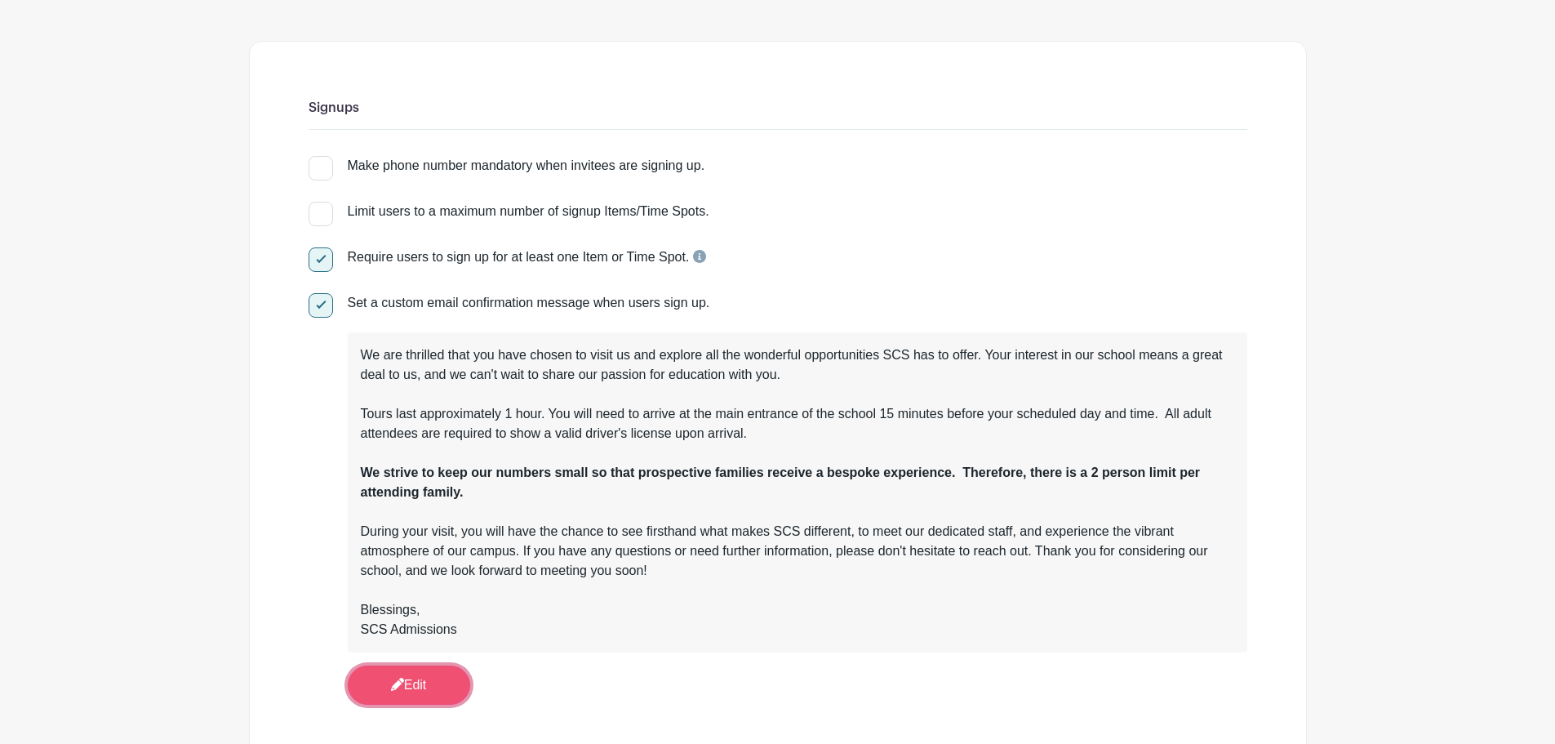
click at [442, 674] on link "Edit" at bounding box center [409, 684] width 122 height 39
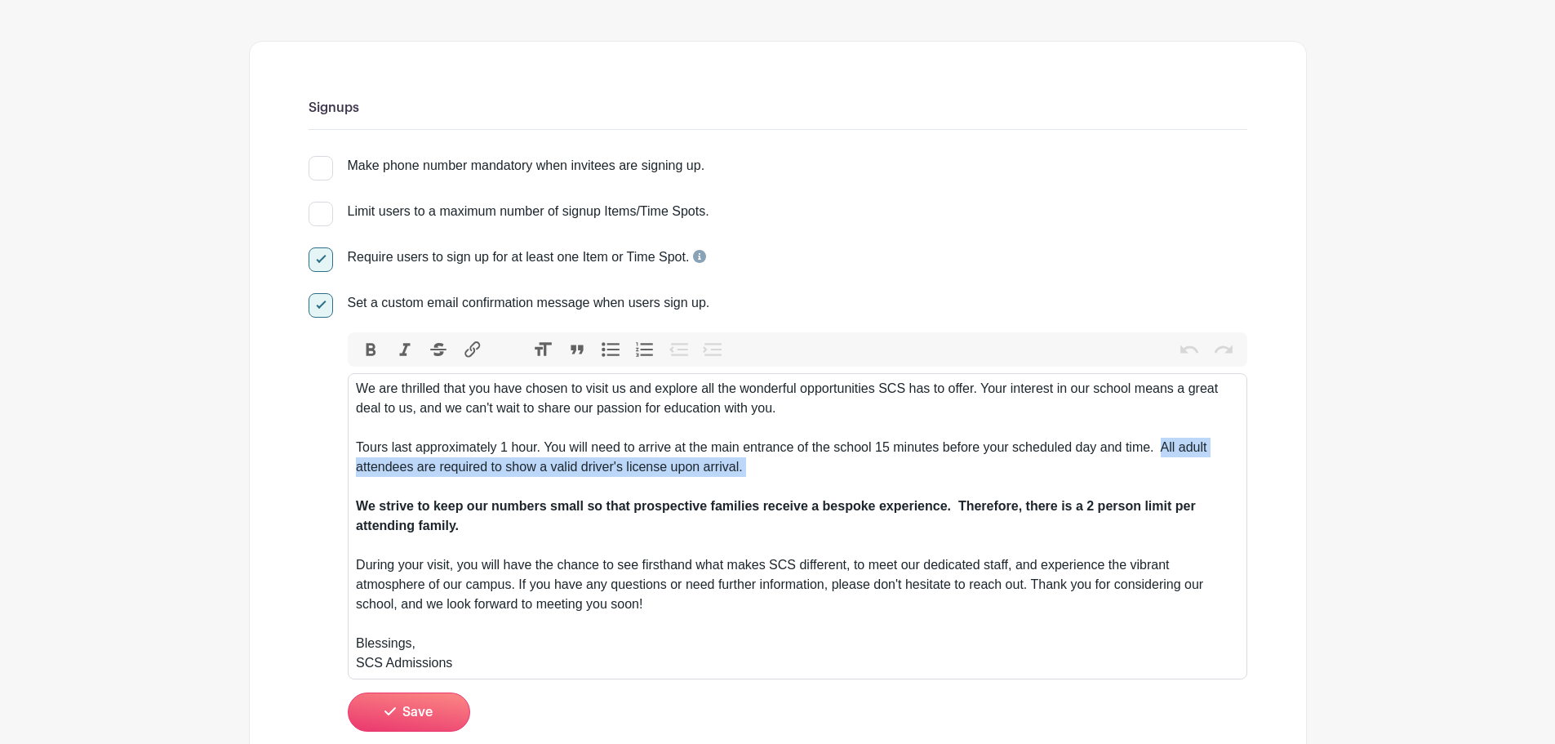
drag, startPoint x: 795, startPoint y: 471, endPoint x: 1161, endPoint y: 446, distance: 367.3
click at [1161, 446] on div "We are thrilled that you have chosen to visit us and explore all the wonderful …" at bounding box center [797, 467] width 882 height 176
click at [1156, 446] on div "We are thrilled that you have chosen to visit us and explore all the wonderful …" at bounding box center [797, 467] width 882 height 176
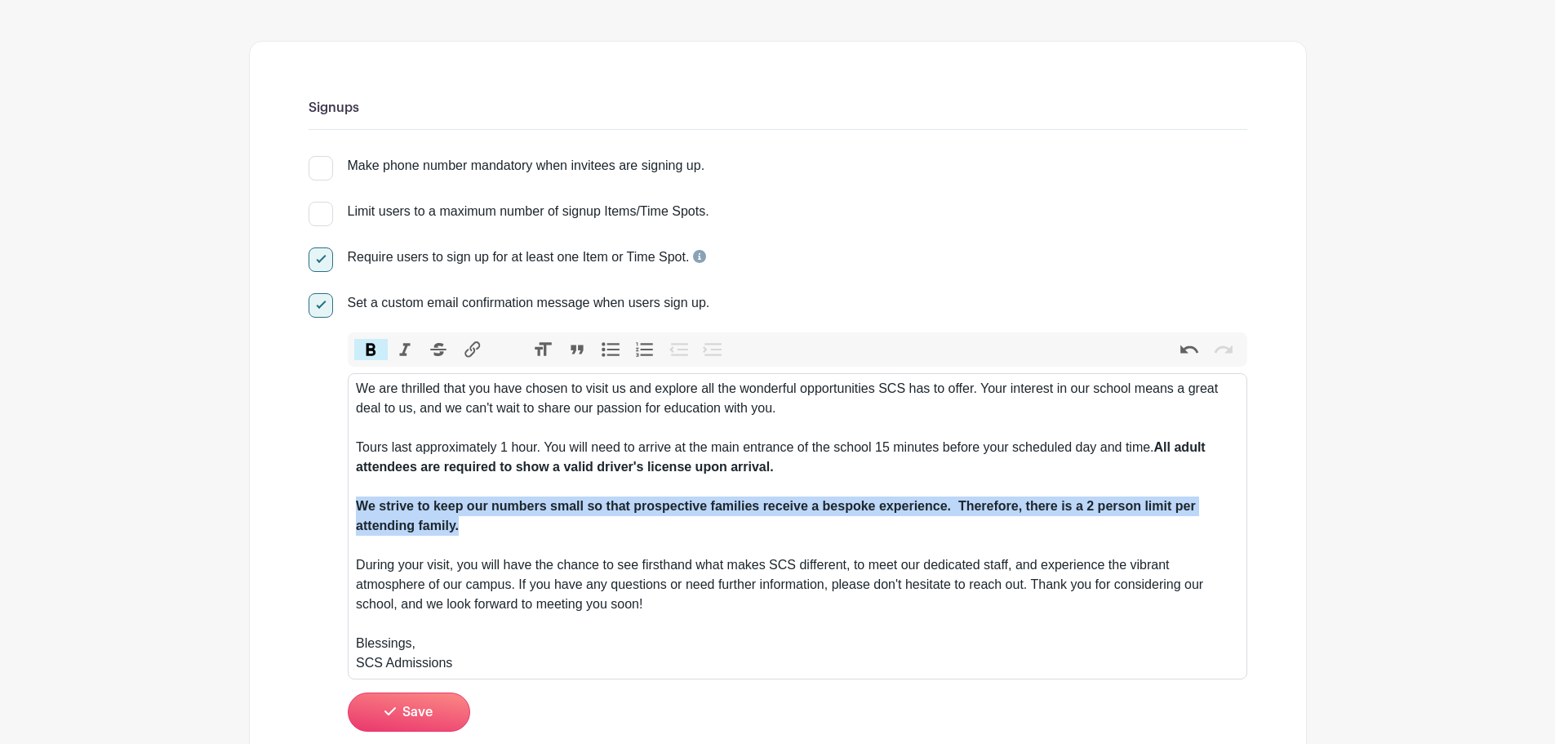
drag, startPoint x: 471, startPoint y: 526, endPoint x: 332, endPoint y: 505, distance: 140.2
click at [332, 505] on div "Set a custom email confirmation message when users sign up. Bold Italic Striket…" at bounding box center [778, 511] width 939 height 437
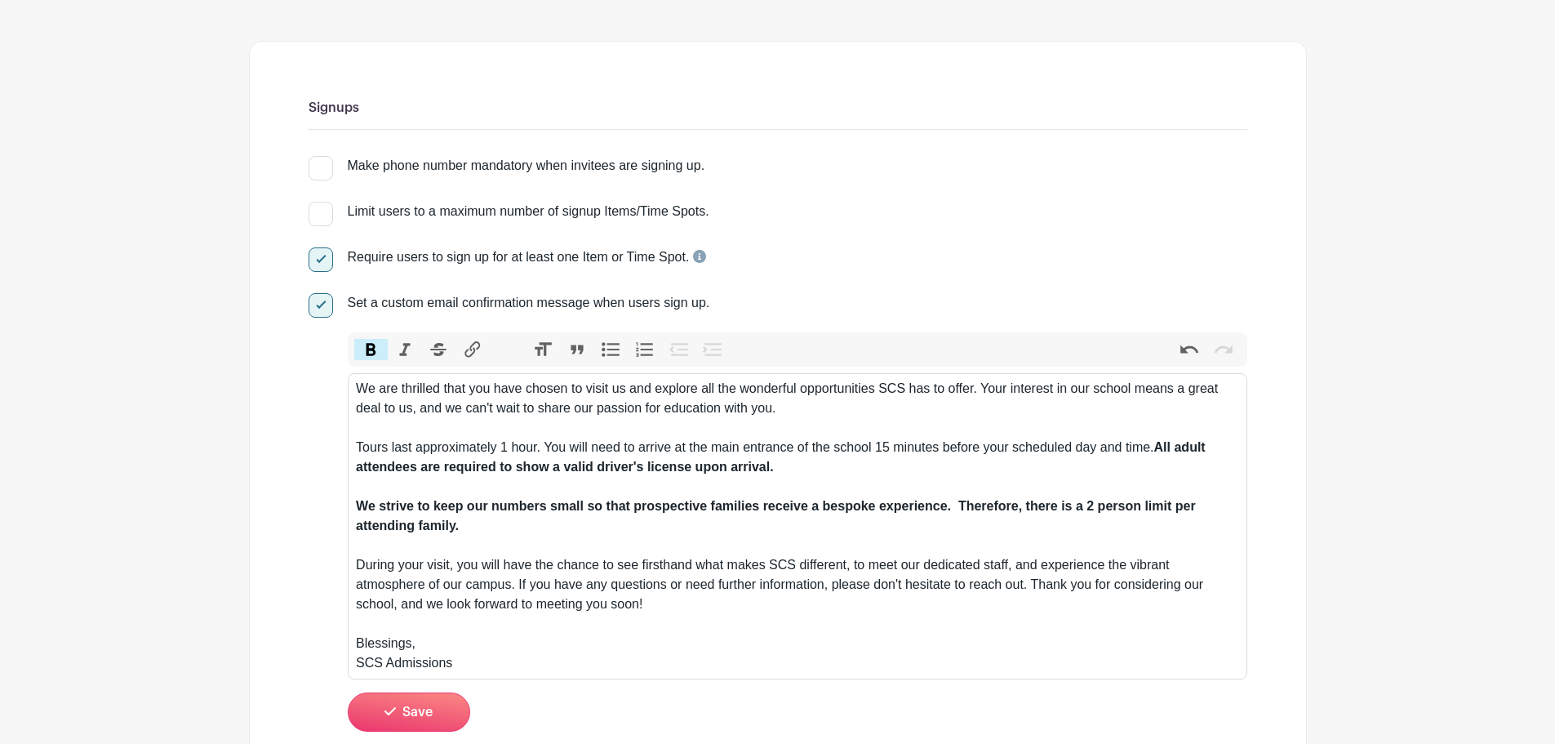
type trix-editor "<div>We are thrilled that you have chosen to visit us and explore all the wonde…"
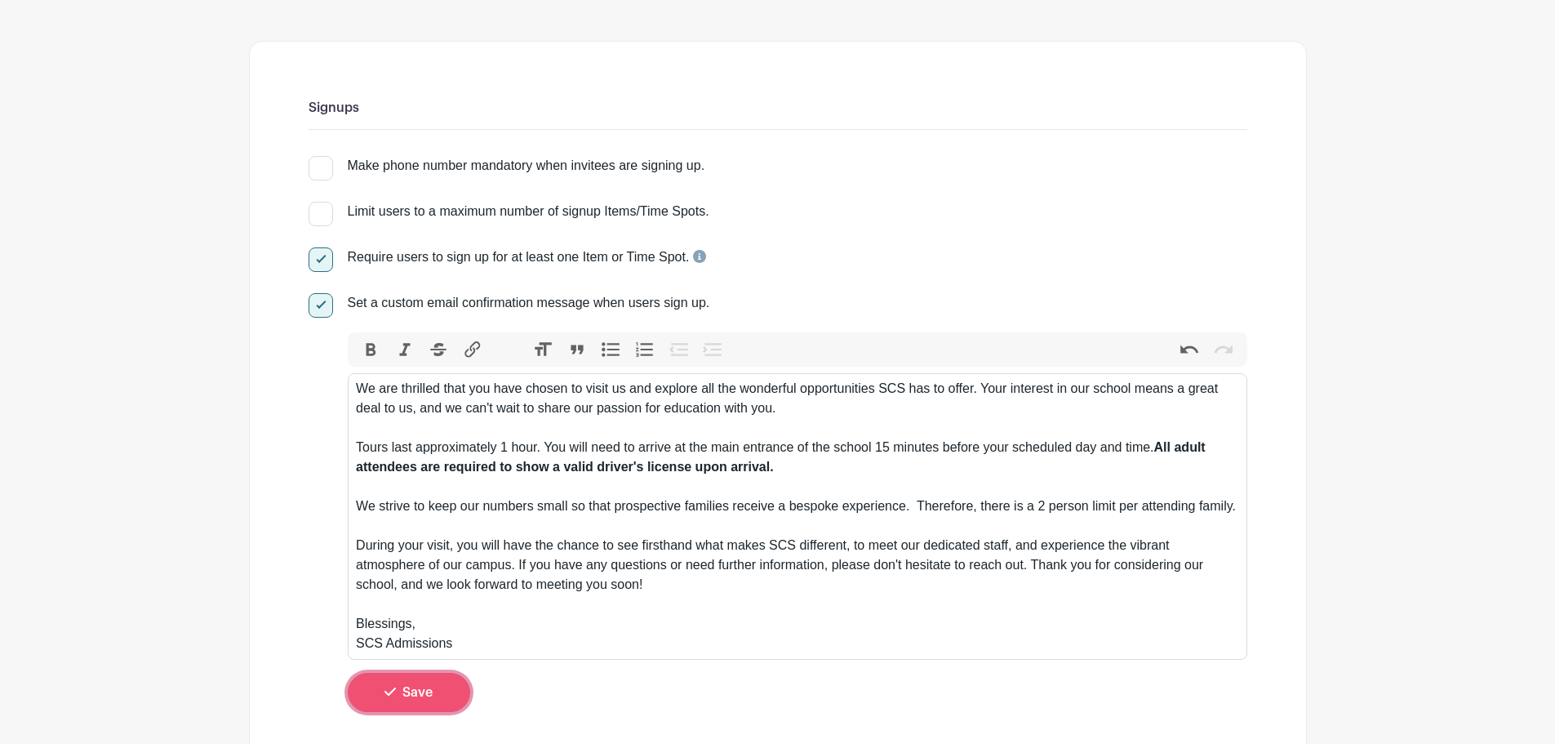
click at [420, 675] on button "Save" at bounding box center [409, 692] width 122 height 39
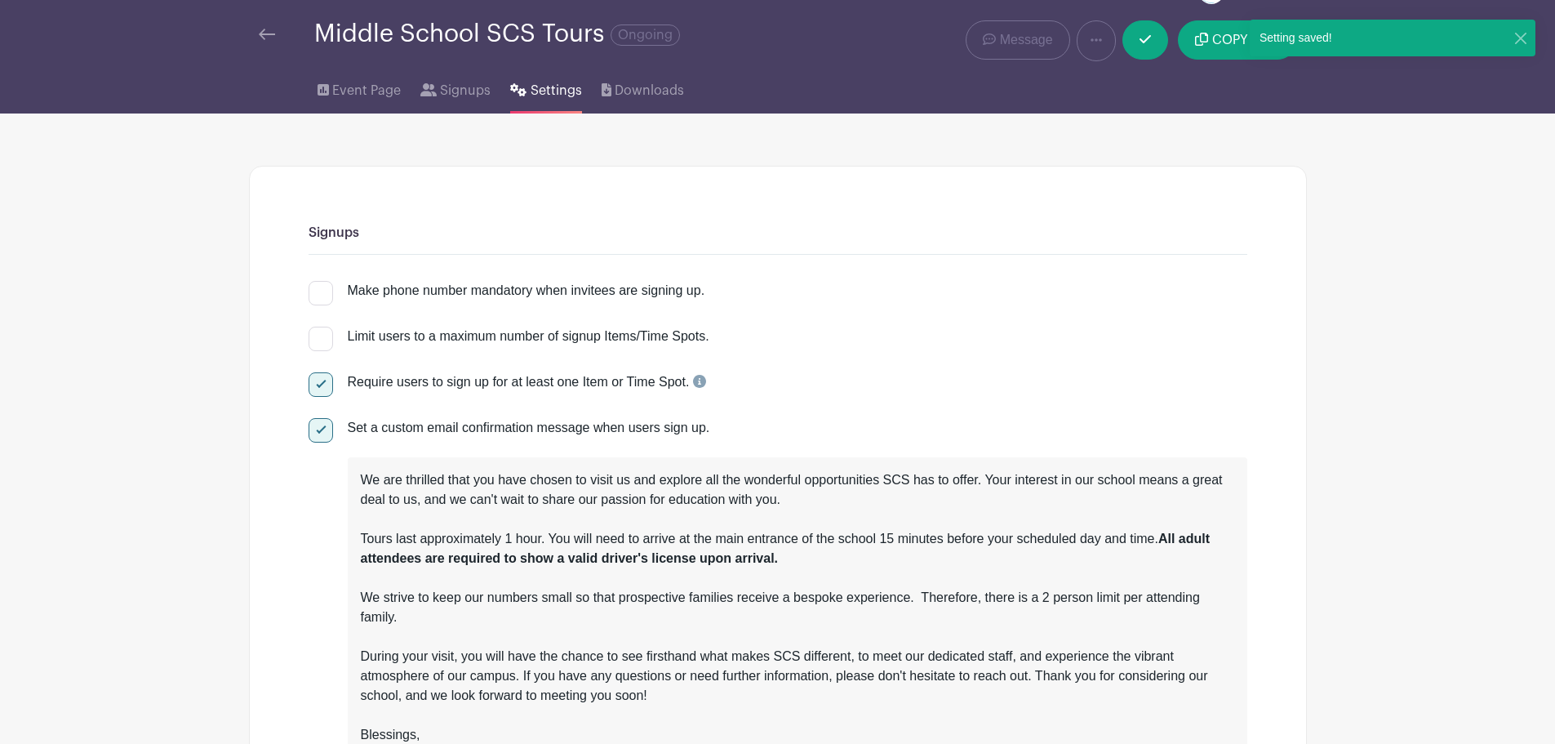
scroll to position [0, 0]
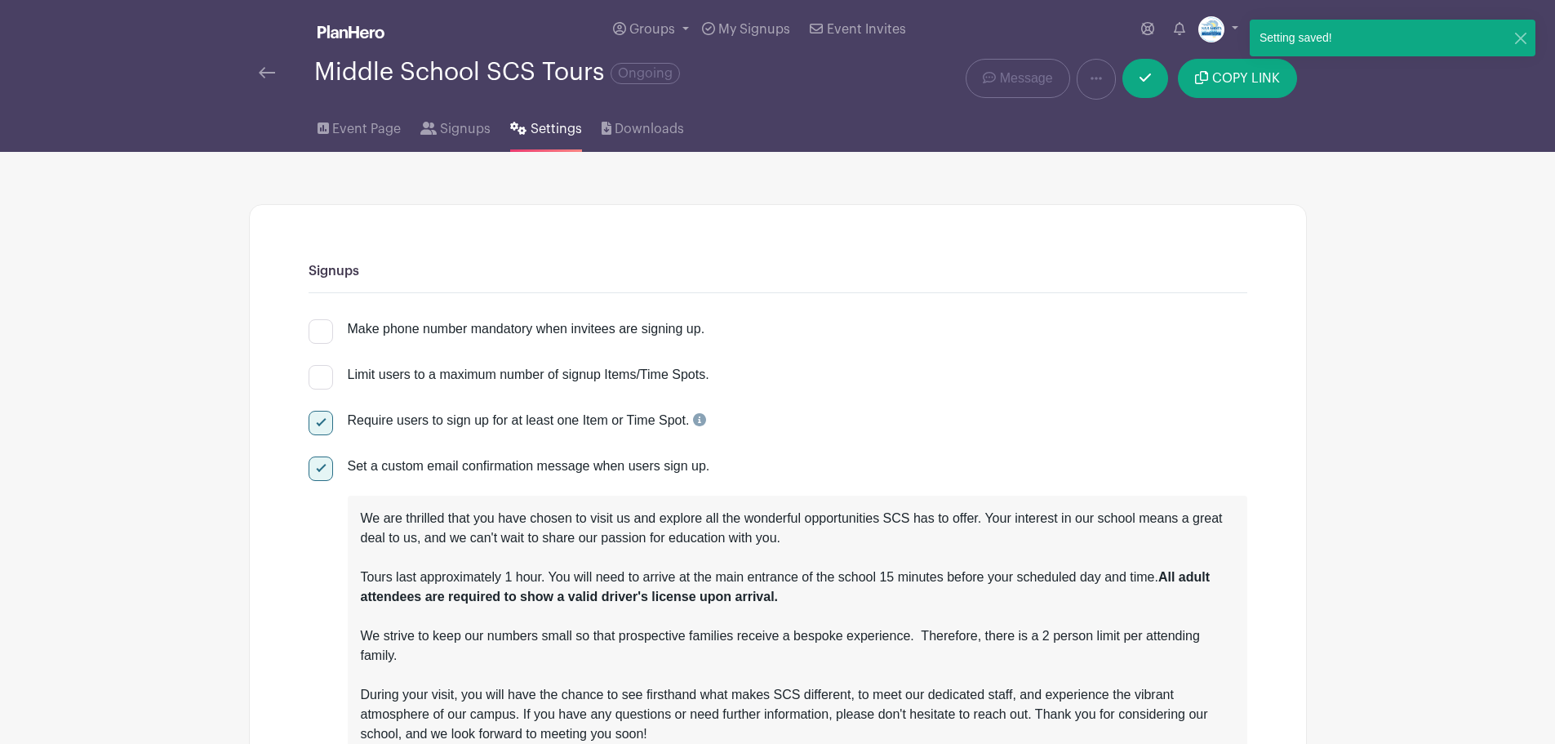
click at [275, 67] on div at bounding box center [286, 73] width 55 height 20
click at [268, 76] on img at bounding box center [267, 72] width 16 height 11
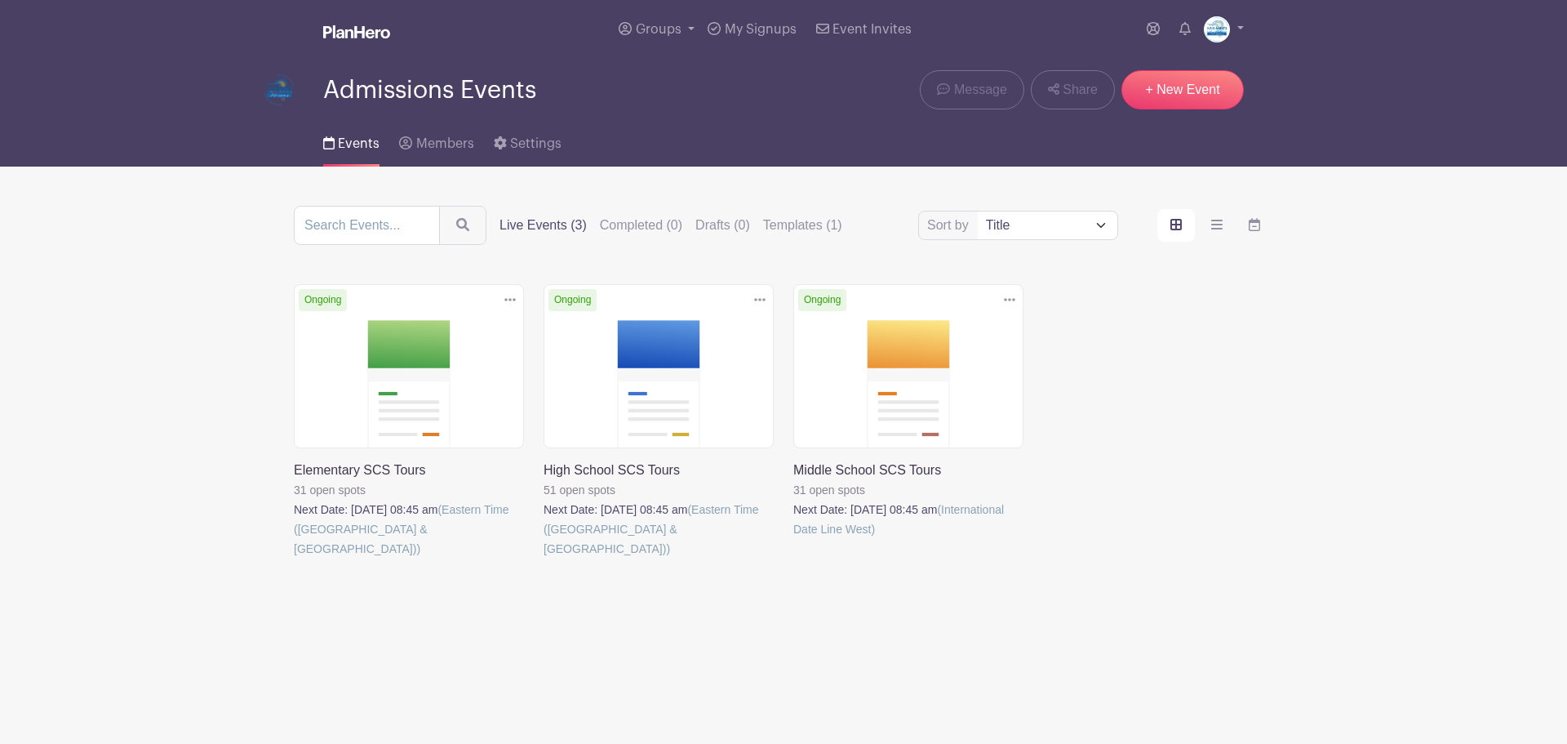
click at [544, 558] on link at bounding box center [544, 558] width 0 height 0
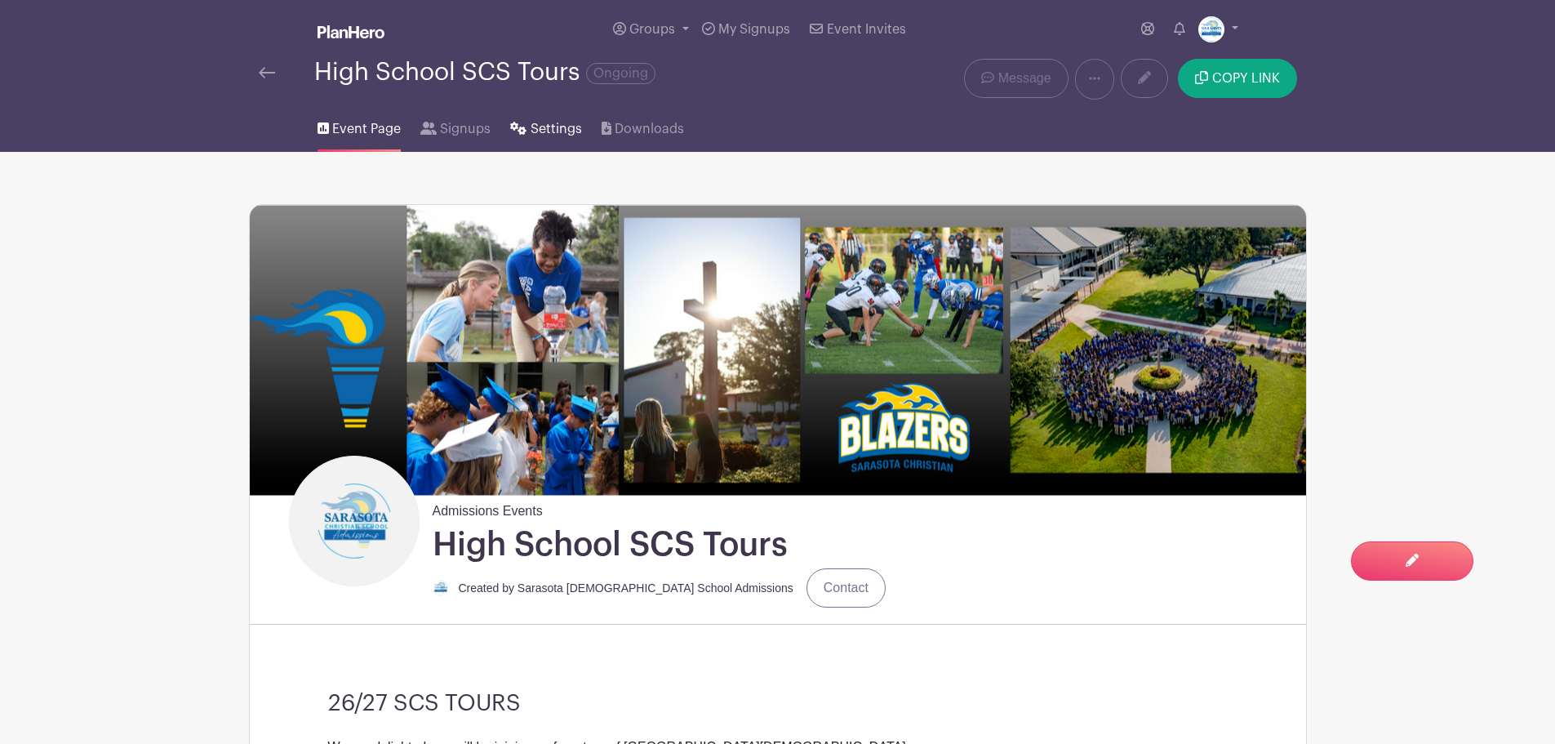
click at [564, 133] on span "Settings" at bounding box center [556, 129] width 51 height 20
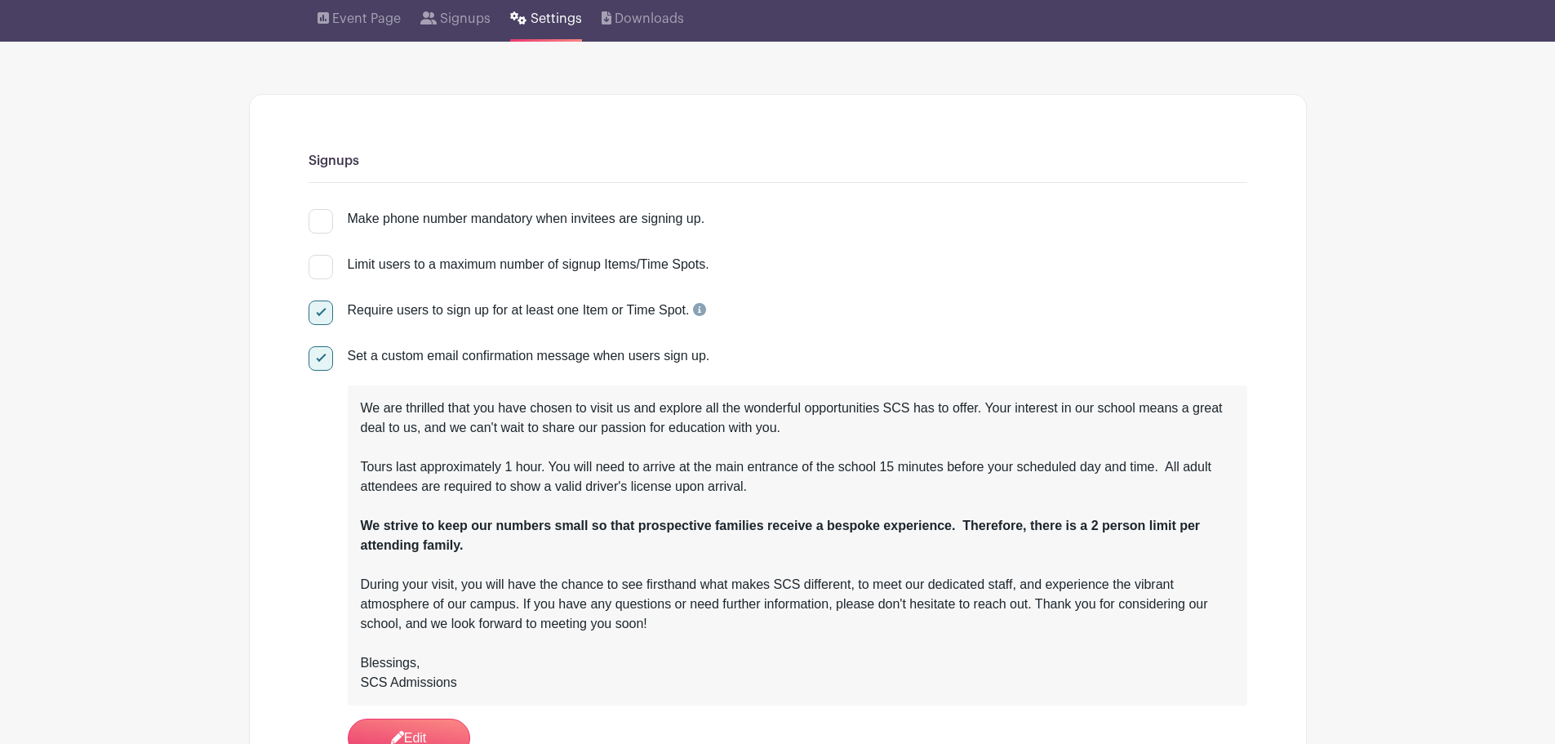
scroll to position [245, 0]
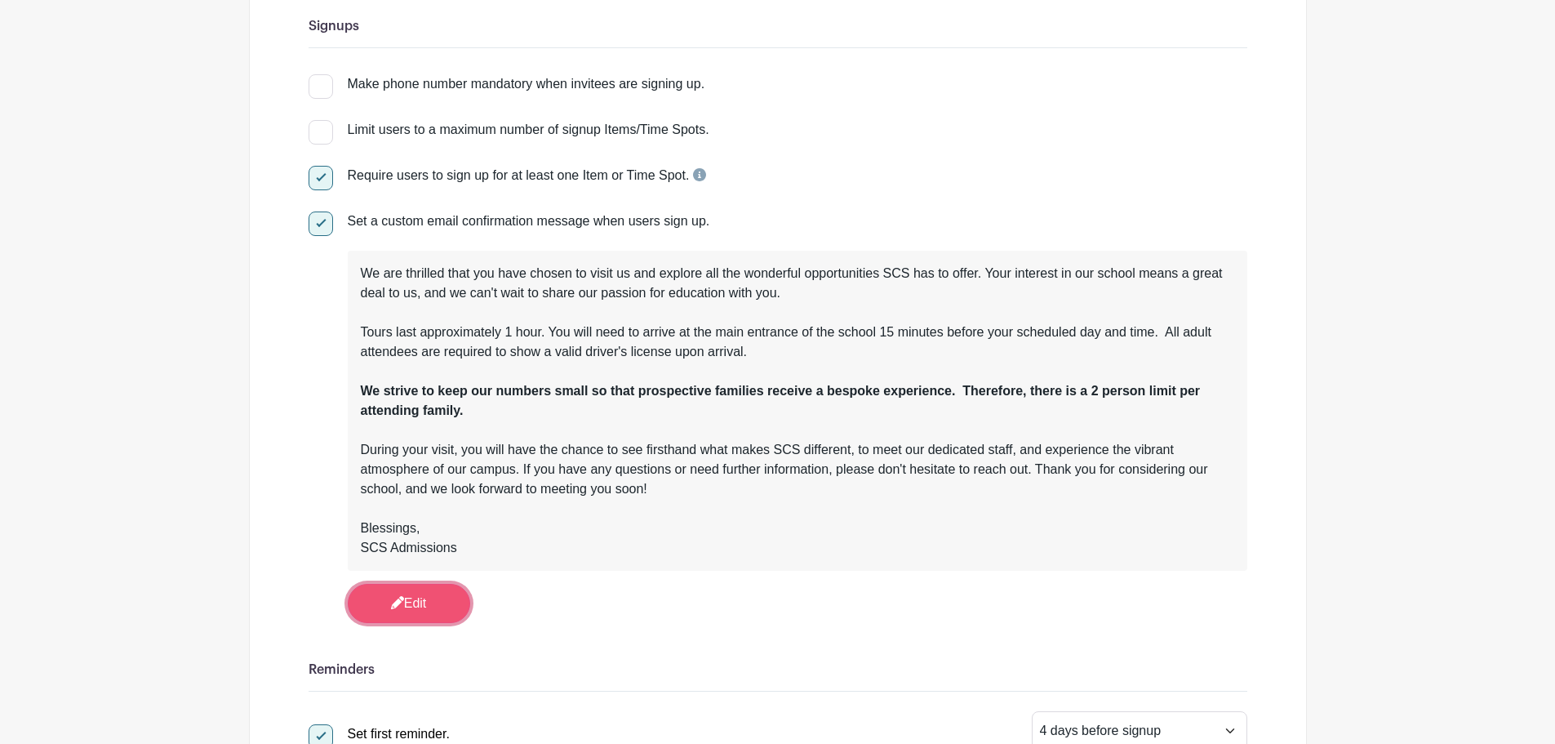
click at [434, 609] on link "Edit" at bounding box center [409, 603] width 122 height 39
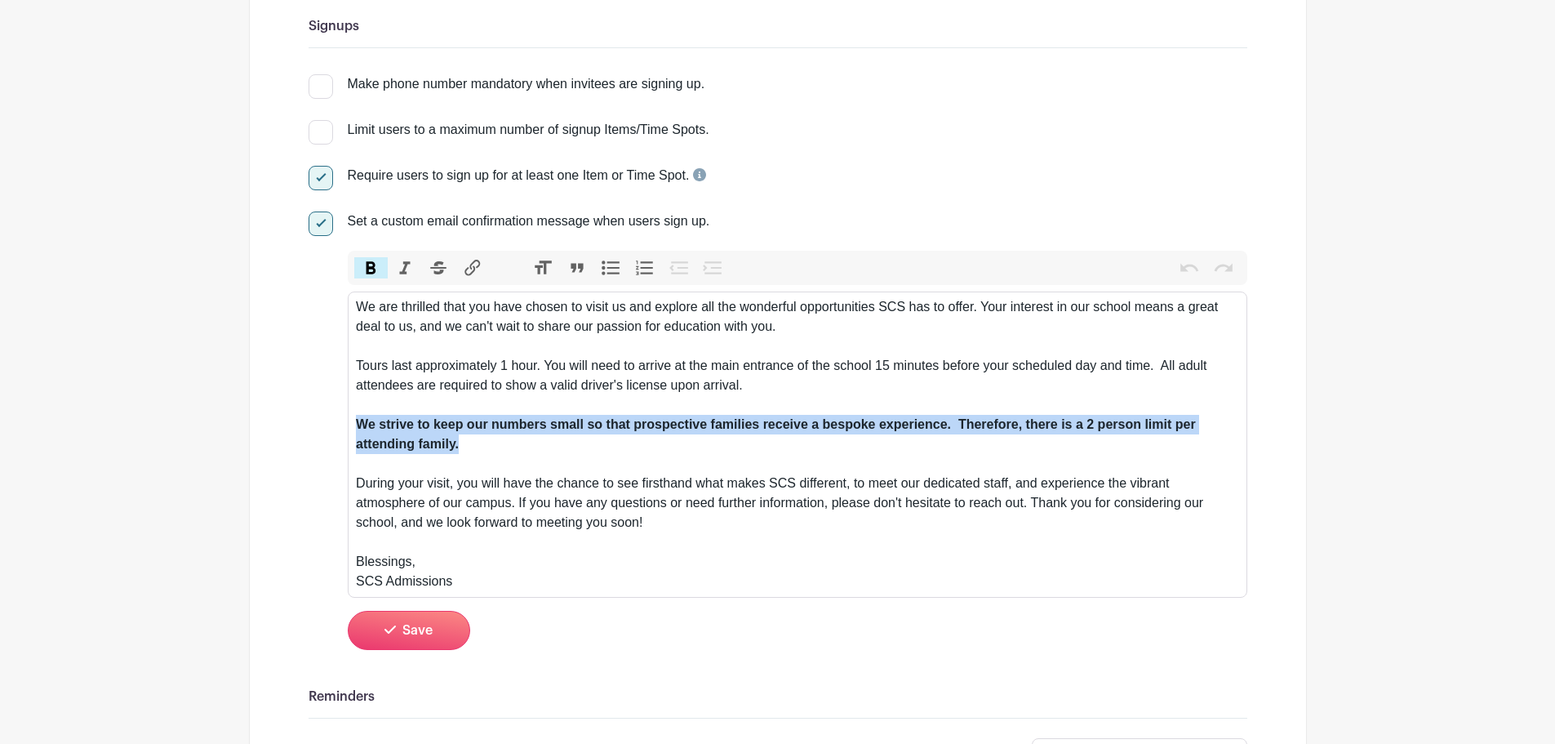
drag, startPoint x: 473, startPoint y: 442, endPoint x: 341, endPoint y: 426, distance: 132.3
click at [341, 426] on div "Set a custom email confirmation message when users sign up. Bold Italic Striket…" at bounding box center [778, 429] width 939 height 437
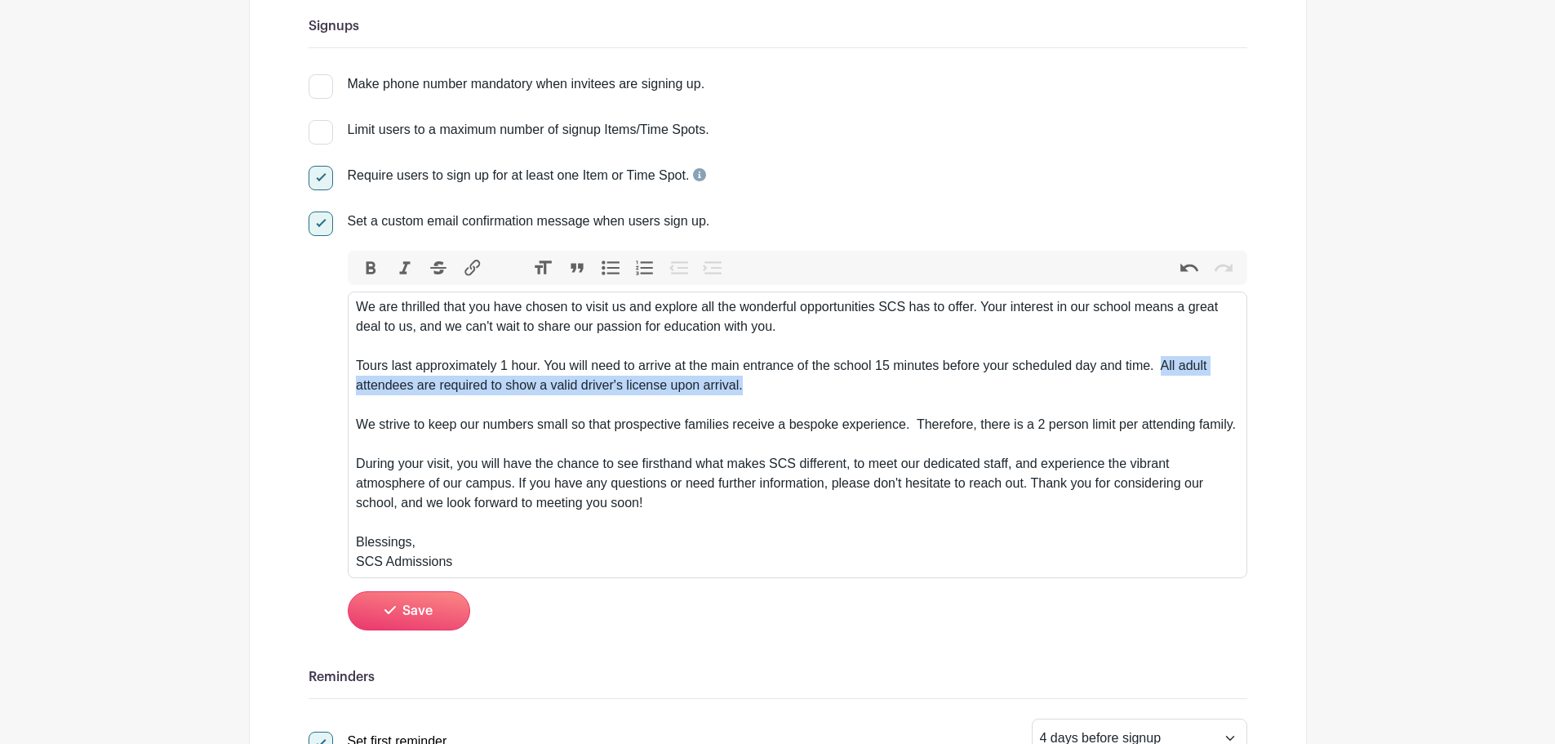
drag, startPoint x: 943, startPoint y: 383, endPoint x: 1161, endPoint y: 366, distance: 218.6
click at [1161, 366] on div "We are thrilled that you have chosen to visit us and explore all the wonderful …" at bounding box center [797, 375] width 882 height 157
click at [1157, 366] on div "We are thrilled that you have chosen to visit us and explore all the wonderful …" at bounding box center [797, 375] width 882 height 157
type trix-editor "<div>We are thrilled that you have chosen to visit us and explore all the wonde…"
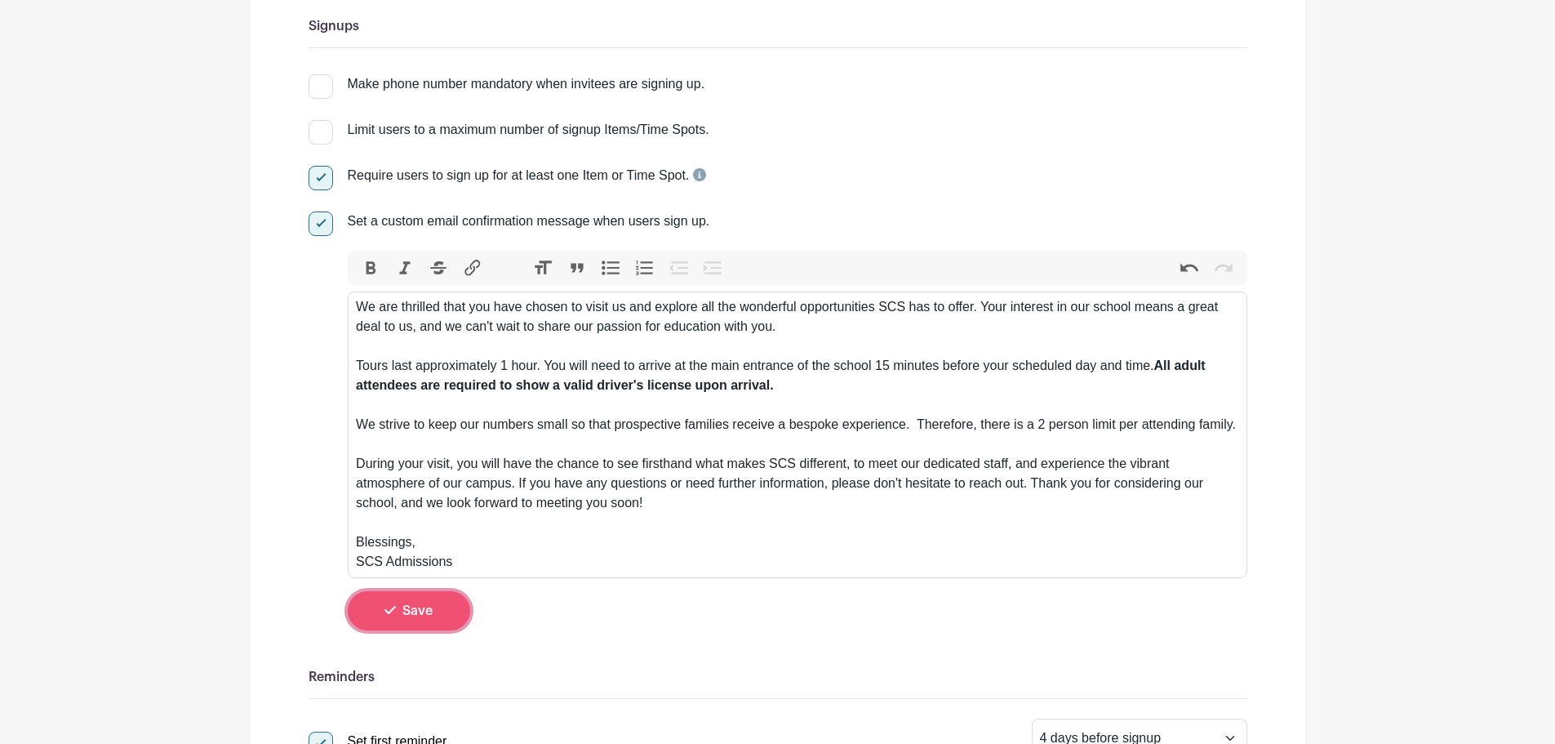
click at [420, 624] on button "Save" at bounding box center [409, 610] width 122 height 39
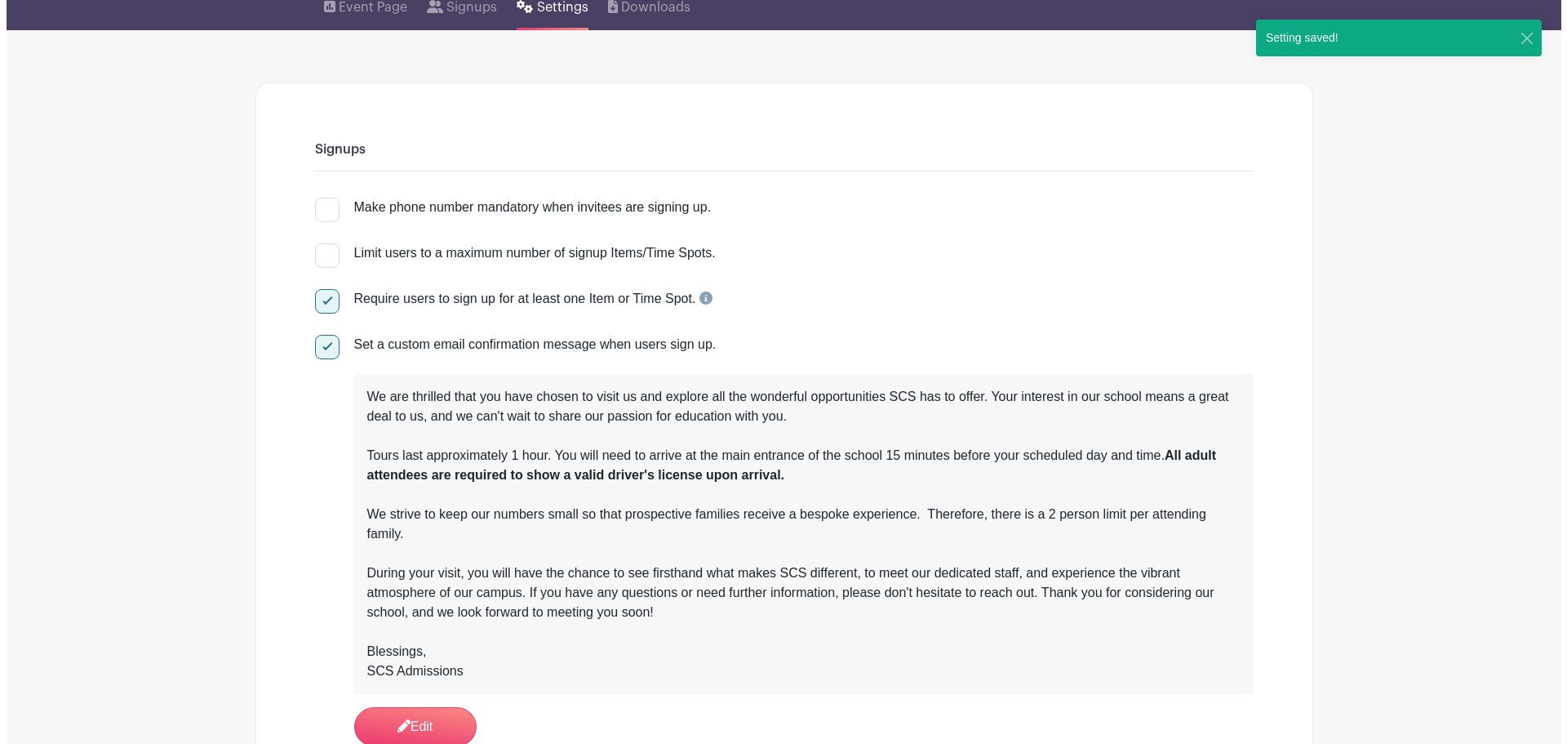
scroll to position [0, 0]
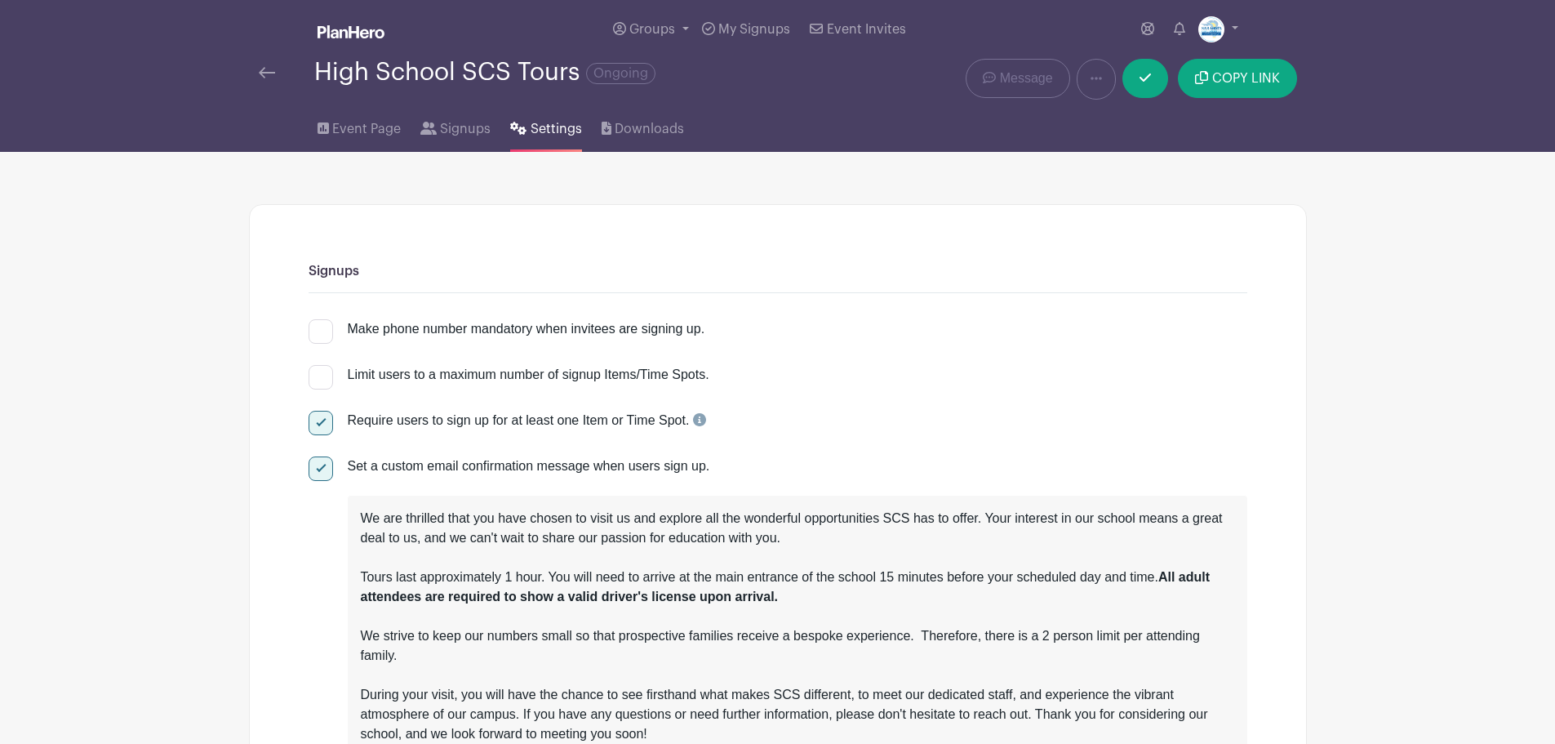
click at [262, 78] on img at bounding box center [267, 72] width 16 height 11
